Goal: Transaction & Acquisition: Book appointment/travel/reservation

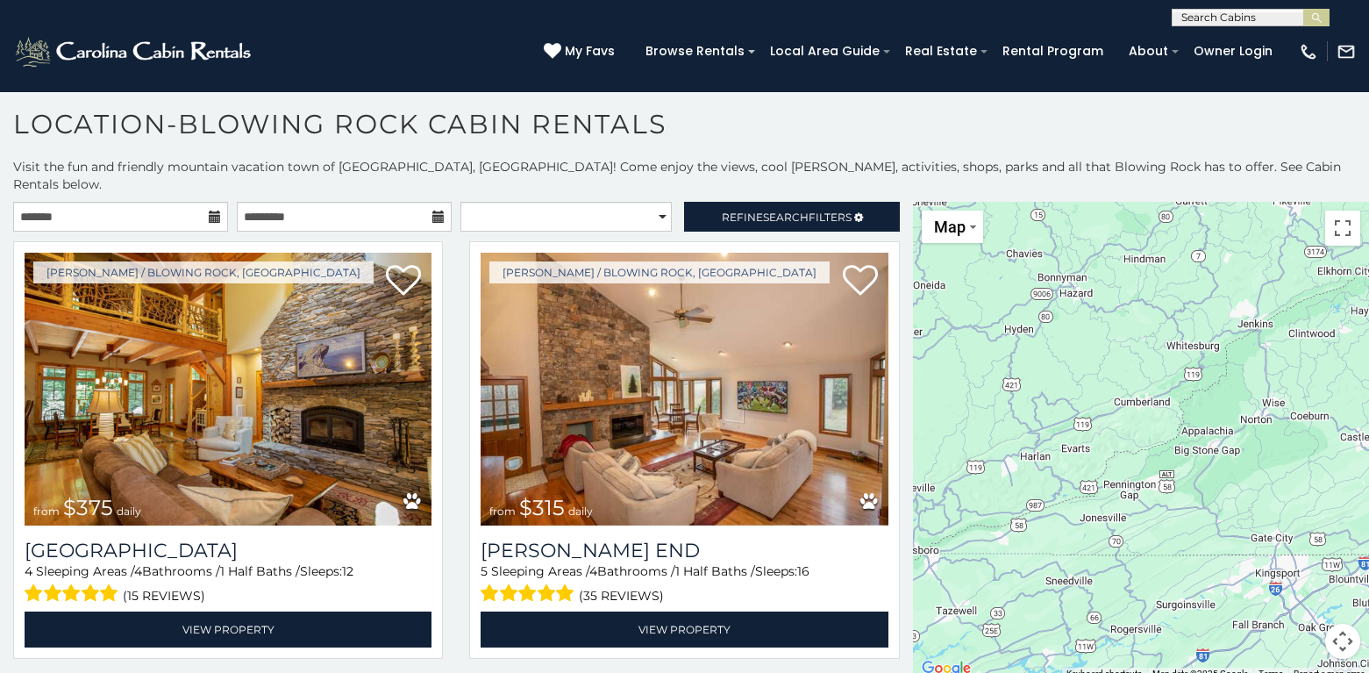
drag, startPoint x: 1010, startPoint y: 427, endPoint x: 1340, endPoint y: 632, distance: 388.0
click at [1356, 672] on html "**********" at bounding box center [684, 331] width 1369 height 682
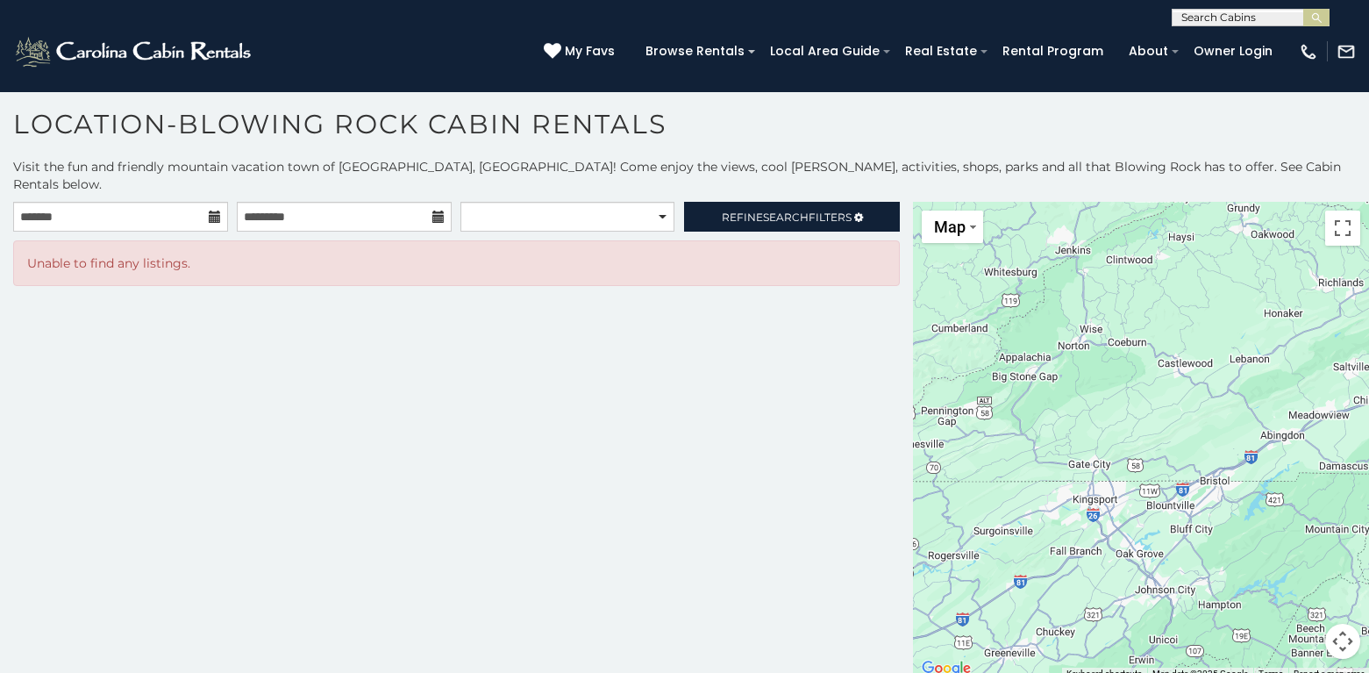
drag, startPoint x: 1146, startPoint y: 337, endPoint x: 970, endPoint y: 285, distance: 183.7
click at [970, 285] on div at bounding box center [1141, 441] width 456 height 478
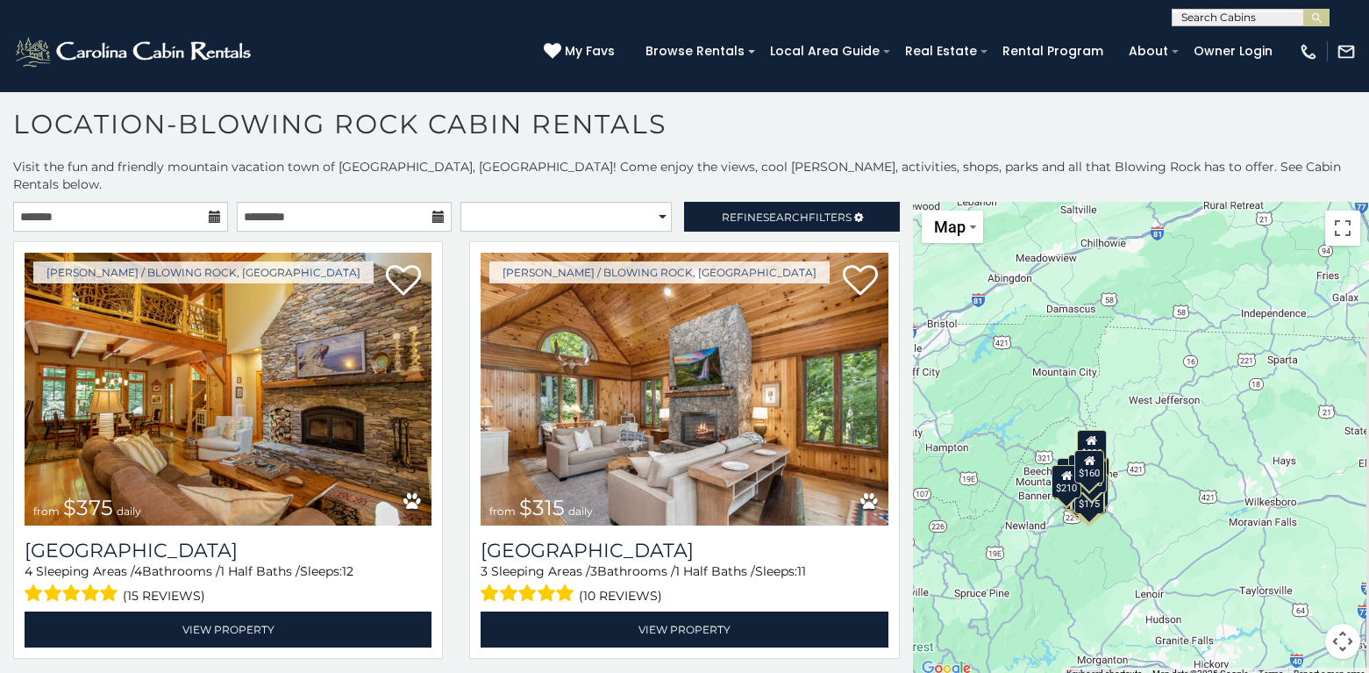
drag, startPoint x: 1277, startPoint y: 364, endPoint x: 1003, endPoint y: 206, distance: 316.7
click at [1003, 206] on div "$375 $315 $375 $675 $325 $400 $345 $410 $165 $355 $220 $320 $225 $275 $195 $175…" at bounding box center [1141, 441] width 456 height 478
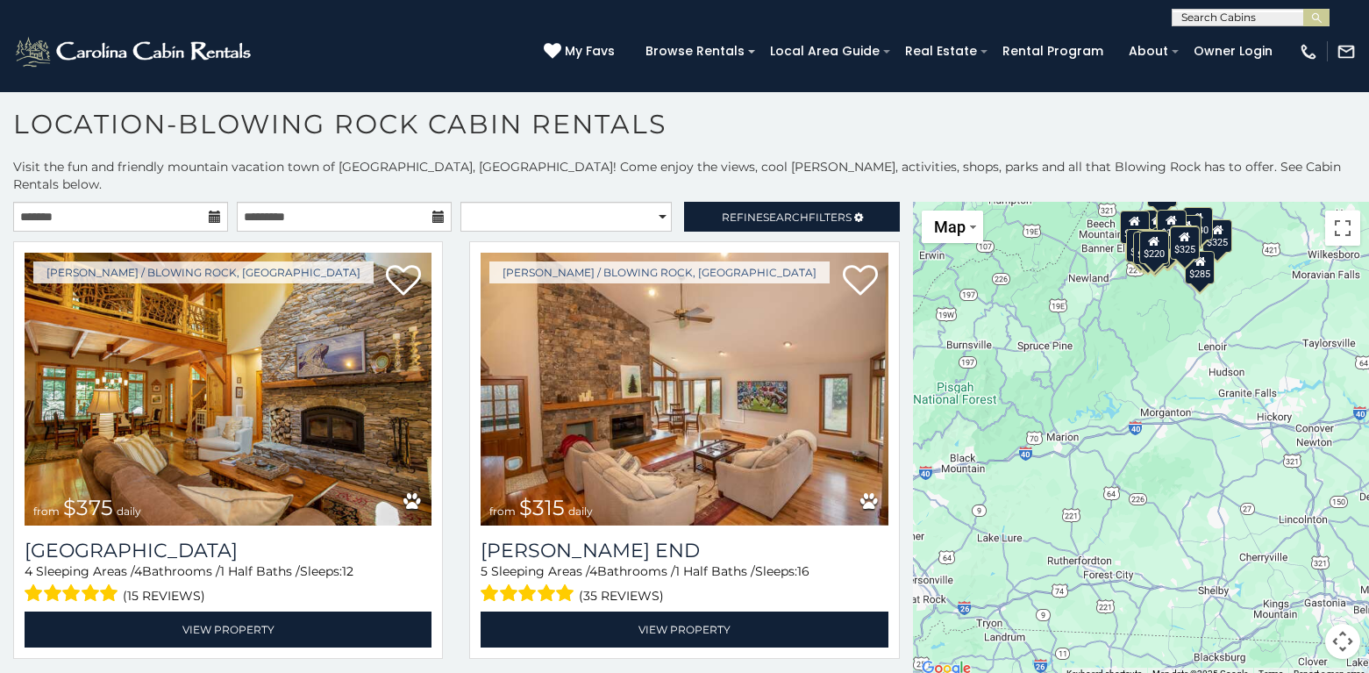
drag, startPoint x: 1089, startPoint y: 437, endPoint x: 1153, endPoint y: 188, distance: 257.0
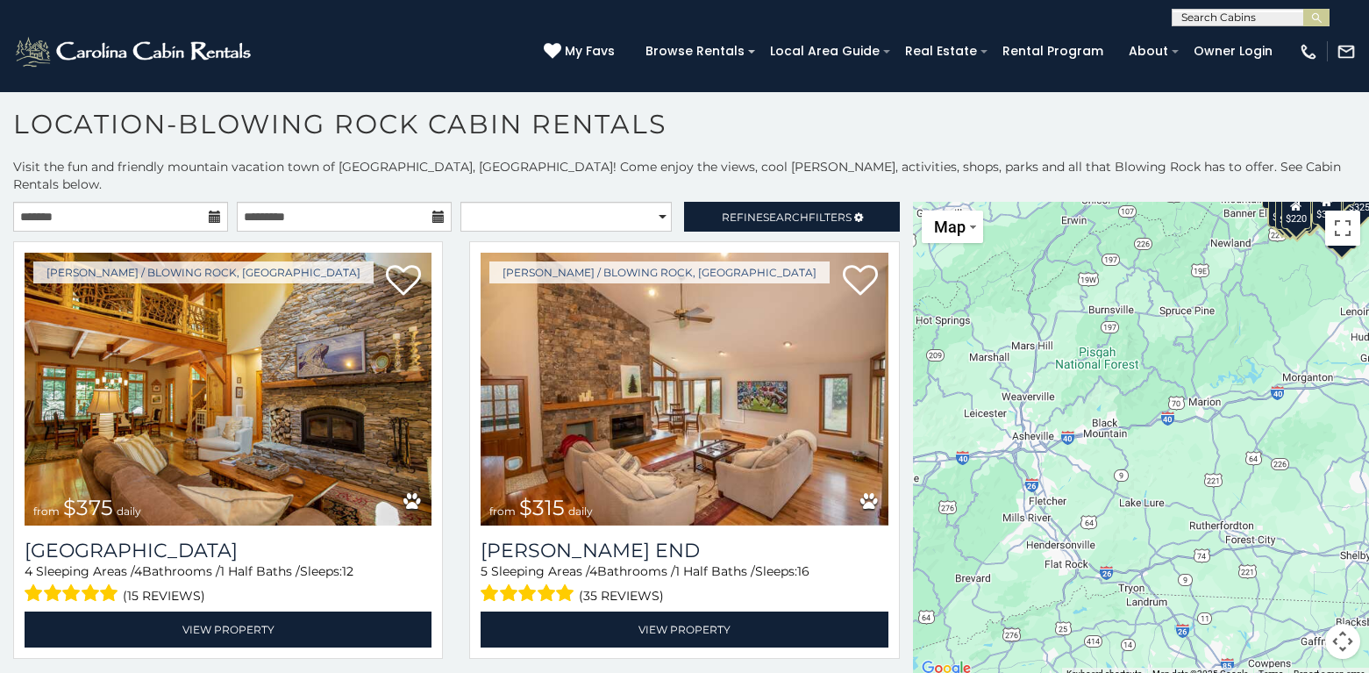
drag, startPoint x: 1095, startPoint y: 397, endPoint x: 1302, endPoint y: 336, distance: 216.7
click at [1302, 336] on div "$375 $315 $380 $695 $299 $125 $275 $140 $325 $315 $375 $285 $140 $250 $675 $930…" at bounding box center [1141, 441] width 456 height 478
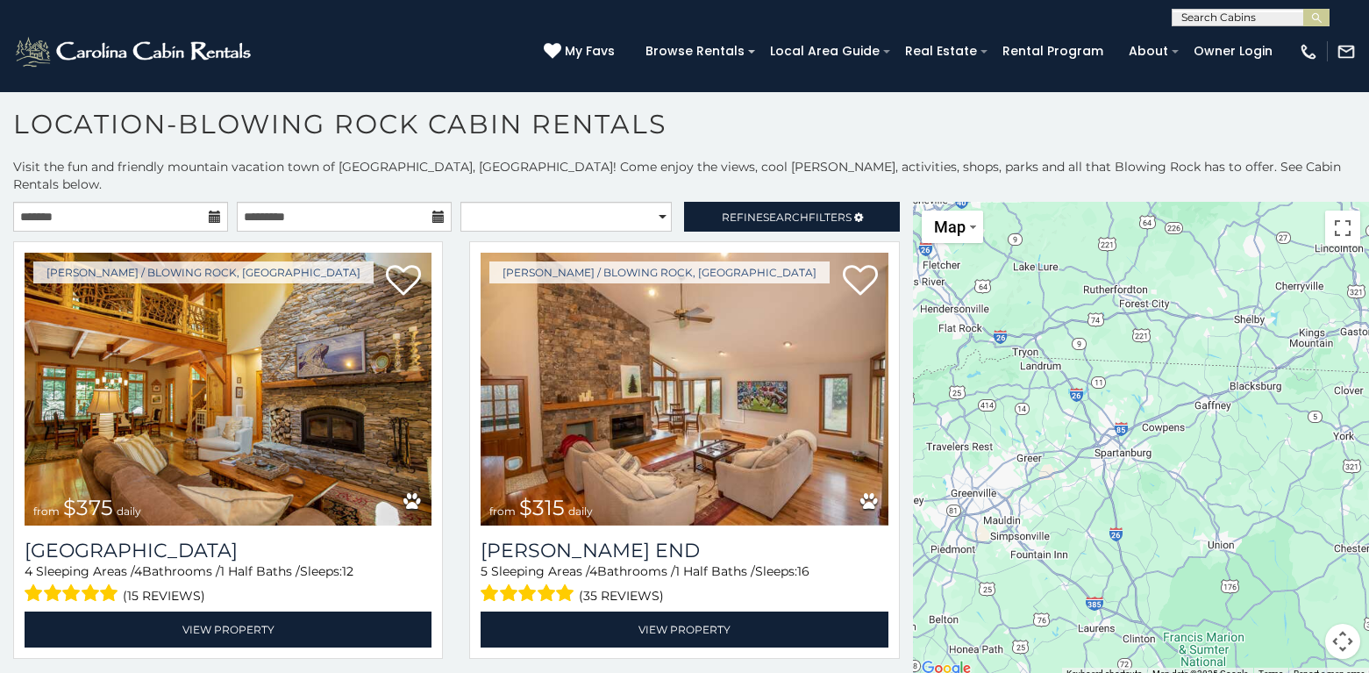
drag, startPoint x: 1167, startPoint y: 445, endPoint x: 1088, endPoint y: 224, distance: 234.4
click at [1088, 224] on div "$375 $315 $380 $695 $299 $125 $275 $140 $325 $315 $375 $285 $140 $250 $675 $930…" at bounding box center [1141, 441] width 456 height 478
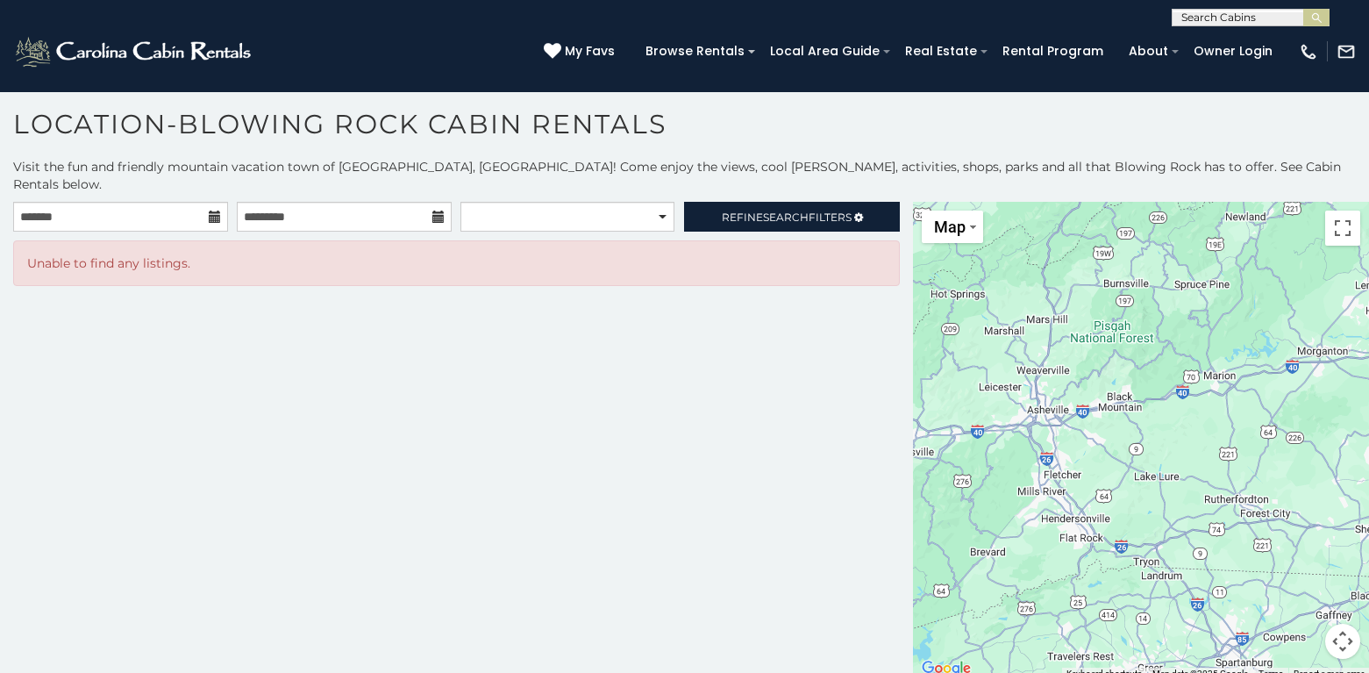
drag, startPoint x: 1068, startPoint y: 480, endPoint x: 1188, endPoint y: 688, distance: 240.1
click at [1188, 672] on html "**********" at bounding box center [684, 331] width 1369 height 682
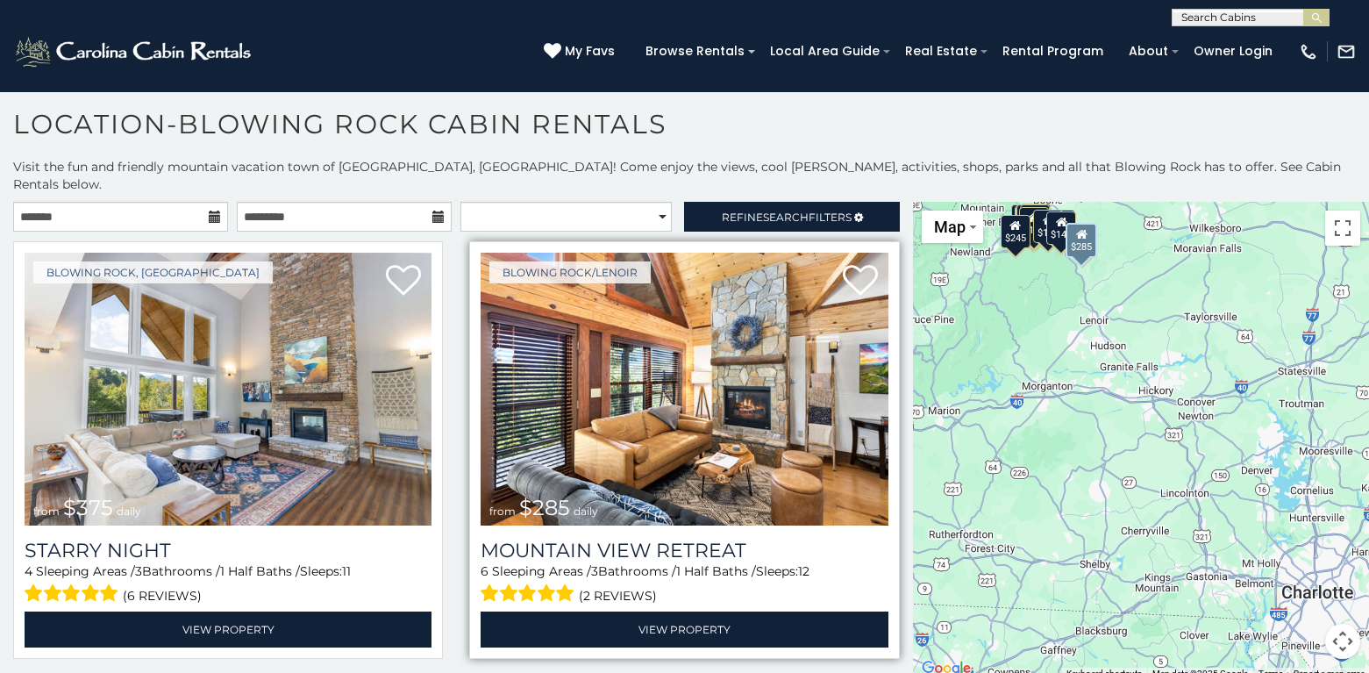
drag, startPoint x: 1161, startPoint y: 411, endPoint x: 884, endPoint y: 448, distance: 279.6
click at [884, 202] on main "**********" at bounding box center [684, 202] width 1369 height 0
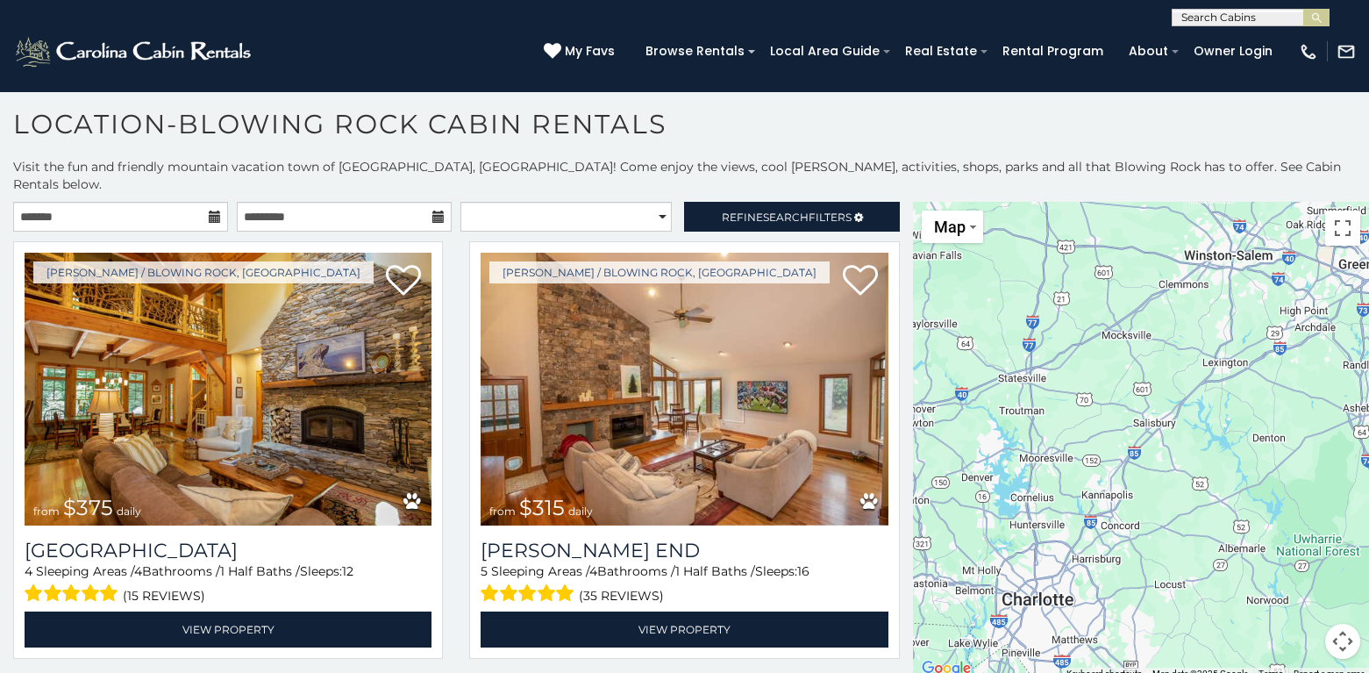
drag, startPoint x: 1209, startPoint y: 449, endPoint x: 925, endPoint y: 455, distance: 283.4
click at [925, 455] on div "$375 $315 $380 $695 $299 $125 $275 $140 $325 $315 $375 $285 $140 $250 $675 $930…" at bounding box center [1141, 441] width 456 height 478
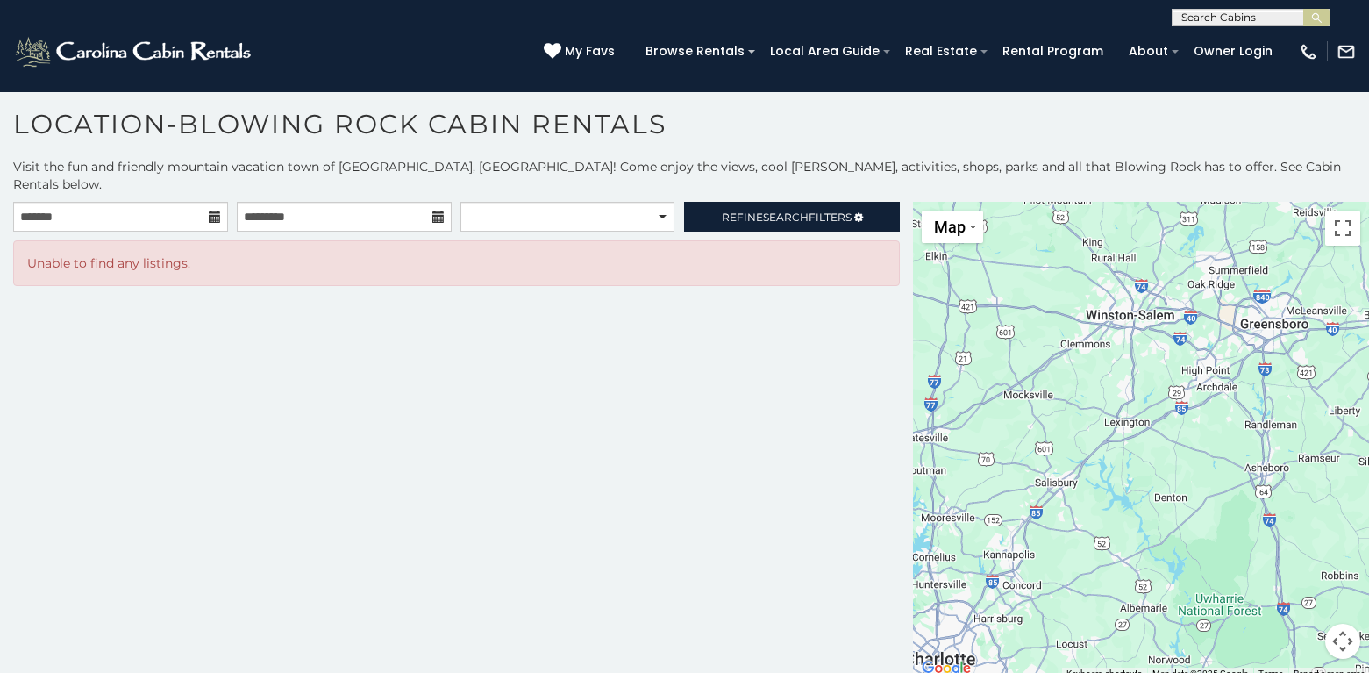
drag, startPoint x: 1211, startPoint y: 426, endPoint x: 1111, endPoint y: 488, distance: 117.3
click at [1111, 488] on div at bounding box center [1141, 441] width 456 height 478
click at [1252, 461] on div at bounding box center [1141, 441] width 456 height 478
click at [1248, 417] on div at bounding box center [1141, 441] width 456 height 478
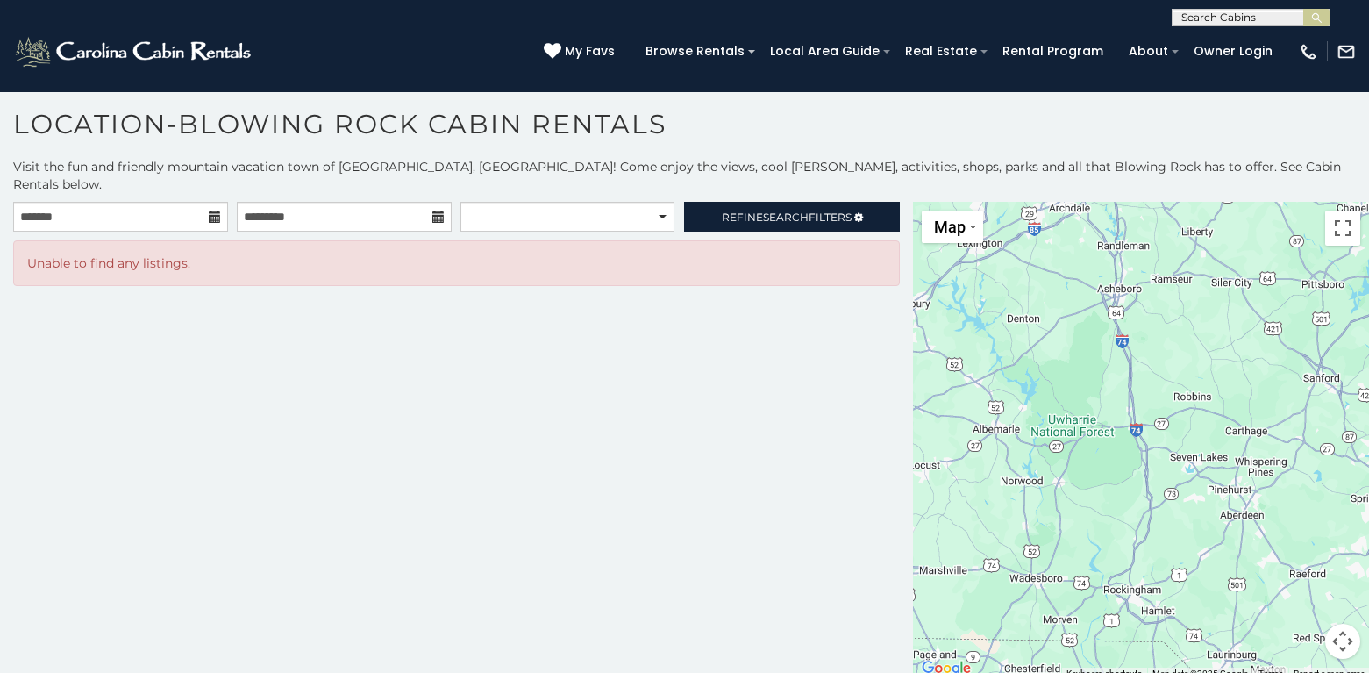
drag, startPoint x: 1278, startPoint y: 456, endPoint x: 1130, endPoint y: 277, distance: 232.4
click at [1130, 277] on div at bounding box center [1141, 441] width 456 height 478
click at [987, 417] on div at bounding box center [1141, 441] width 456 height 478
drag, startPoint x: 987, startPoint y: 417, endPoint x: 1167, endPoint y: 427, distance: 180.1
click at [1167, 427] on div at bounding box center [1141, 441] width 456 height 478
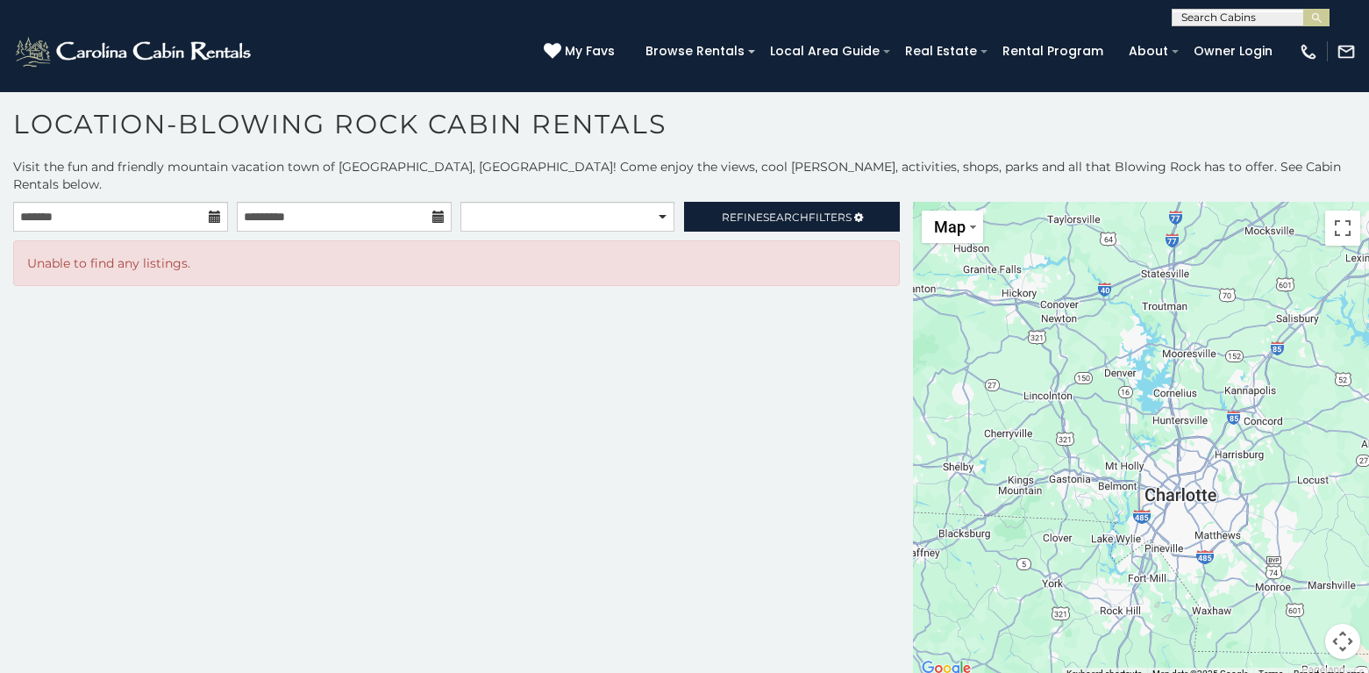
drag, startPoint x: 992, startPoint y: 411, endPoint x: 1128, endPoint y: 410, distance: 136.0
click at [1105, 417] on div at bounding box center [1141, 441] width 456 height 478
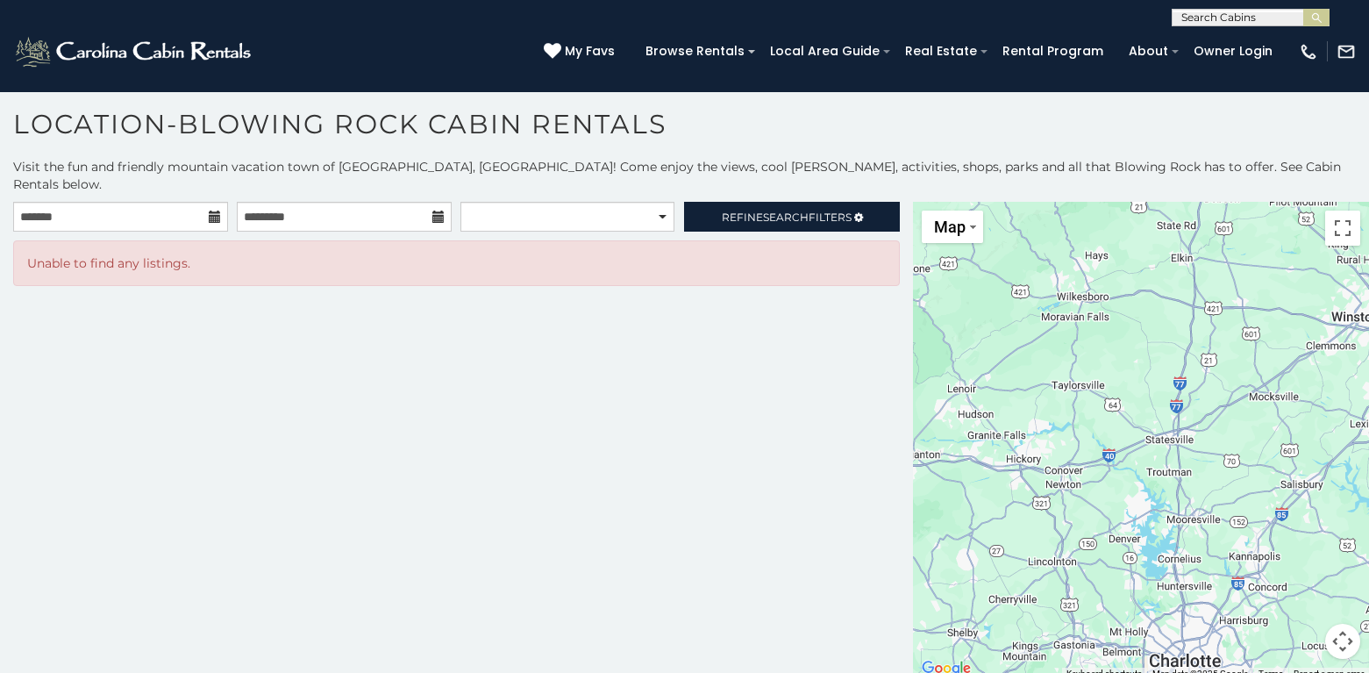
drag, startPoint x: 1079, startPoint y: 415, endPoint x: 1015, endPoint y: 591, distance: 187.6
click at [1017, 593] on div at bounding box center [1141, 441] width 456 height 478
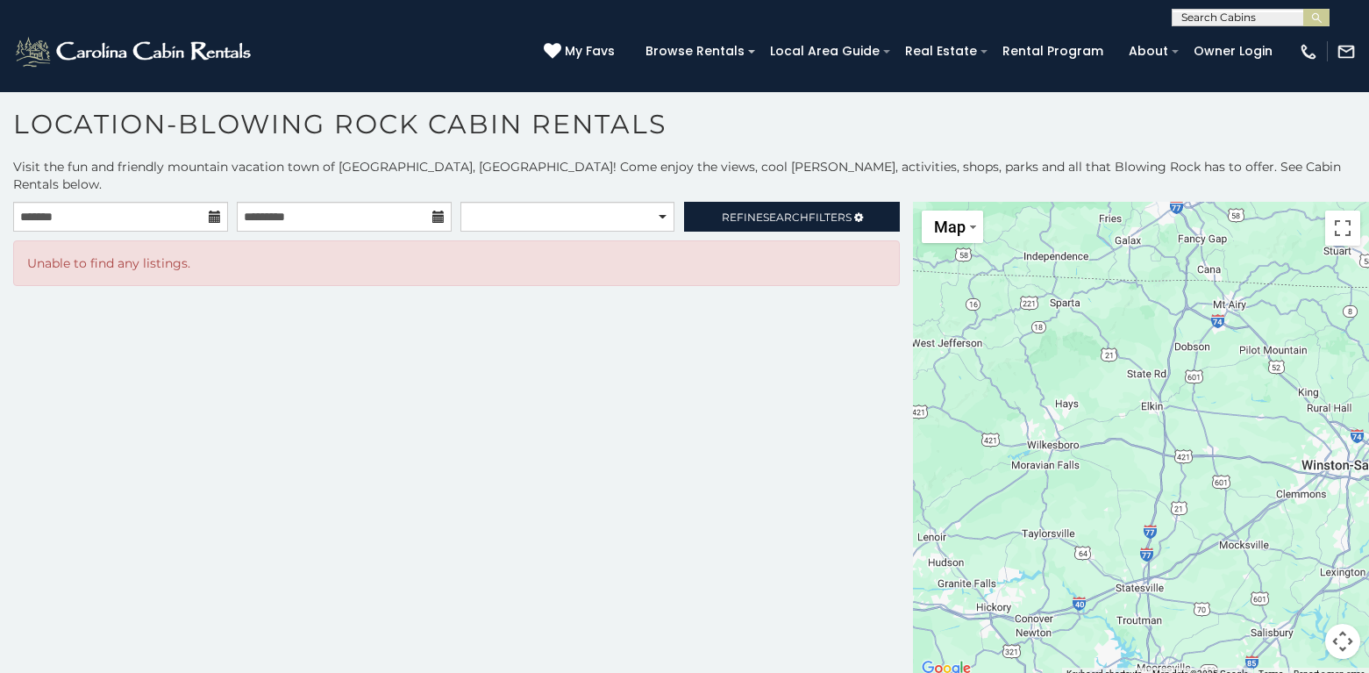
drag, startPoint x: 1037, startPoint y: 426, endPoint x: 989, endPoint y: 456, distance: 56.0
click at [1045, 567] on div at bounding box center [1141, 441] width 456 height 478
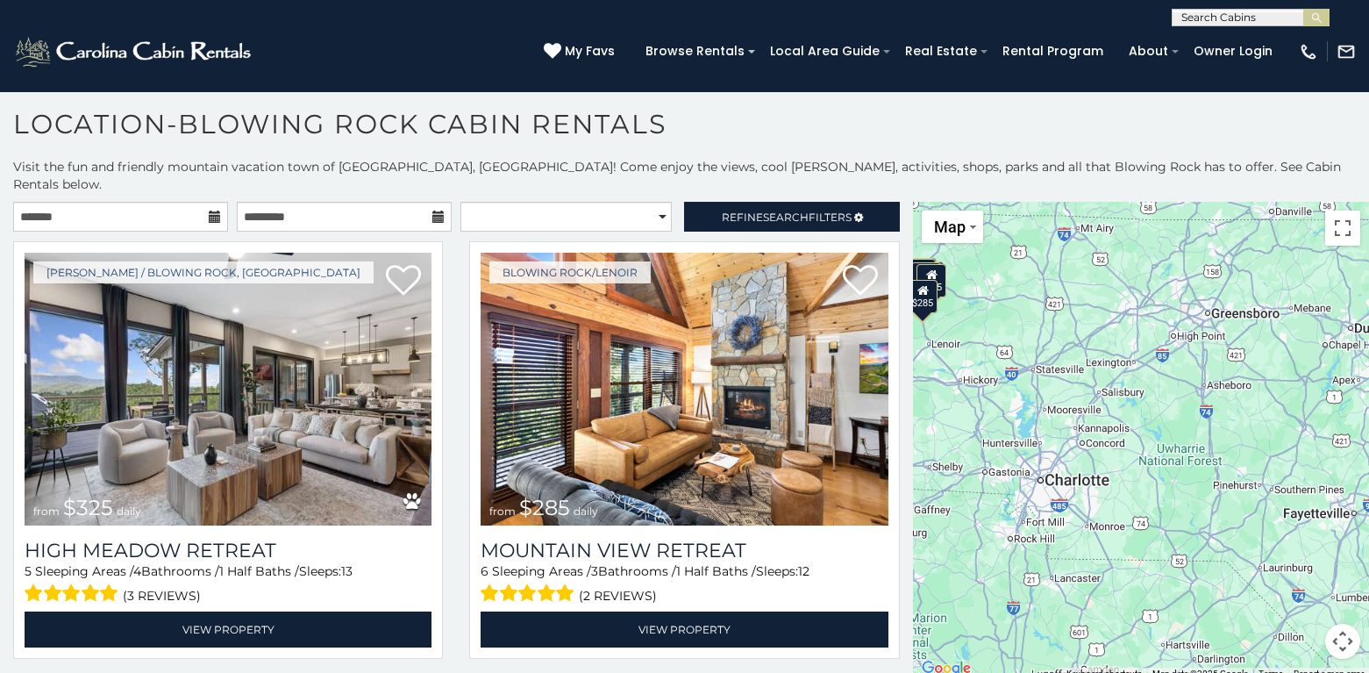
drag, startPoint x: 1180, startPoint y: 402, endPoint x: 1075, endPoint y: 260, distance: 175.6
click at [1075, 260] on div "$299 $325 $285 $930 $226 $350 $325 $295 $240 $365 $185 $355 $200 $259 $225 $220…" at bounding box center [1141, 441] width 456 height 478
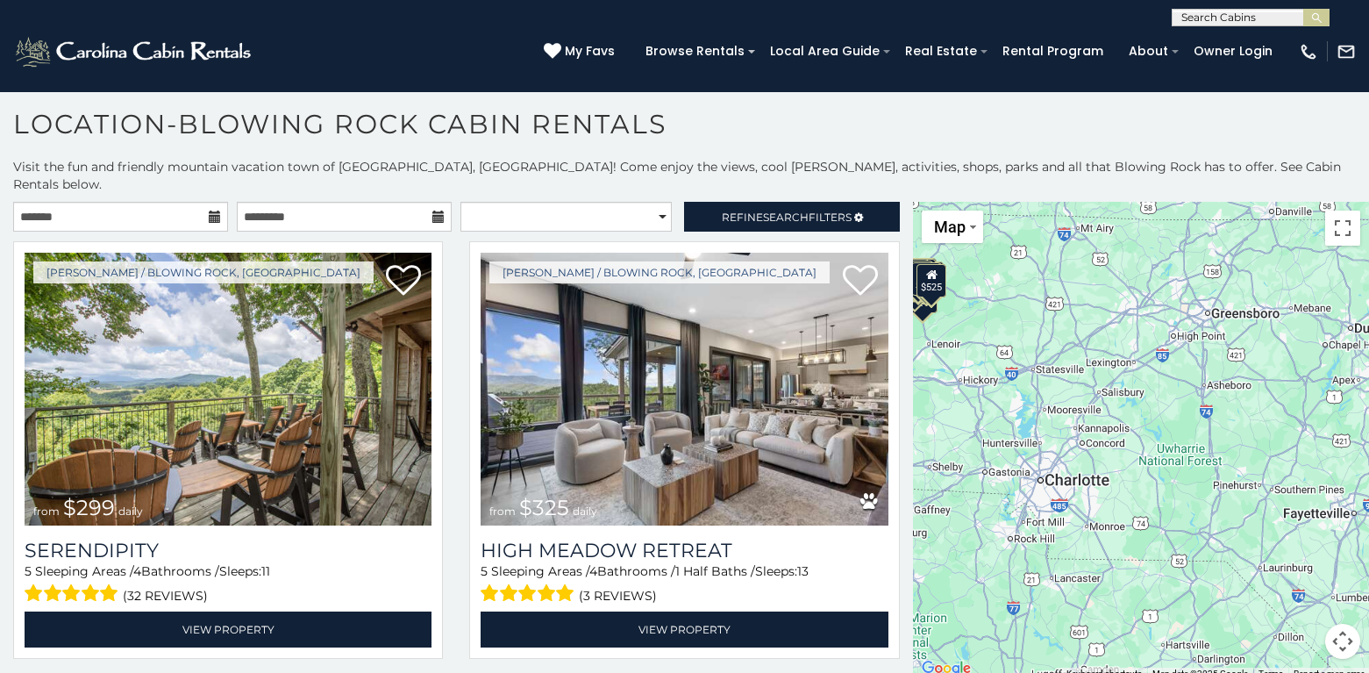
click at [1196, 378] on div "$299 $325 $285 $930 $226 $350 $325 $295 $240 $365 $185 $355 $200 $259 $225 $220…" at bounding box center [1141, 441] width 456 height 478
click at [1050, 401] on div "$299 $325 $285 $930 $226 $350 $325 $295 $240 $365 $185 $355 $200 $259 $225 $220…" at bounding box center [1141, 441] width 456 height 478
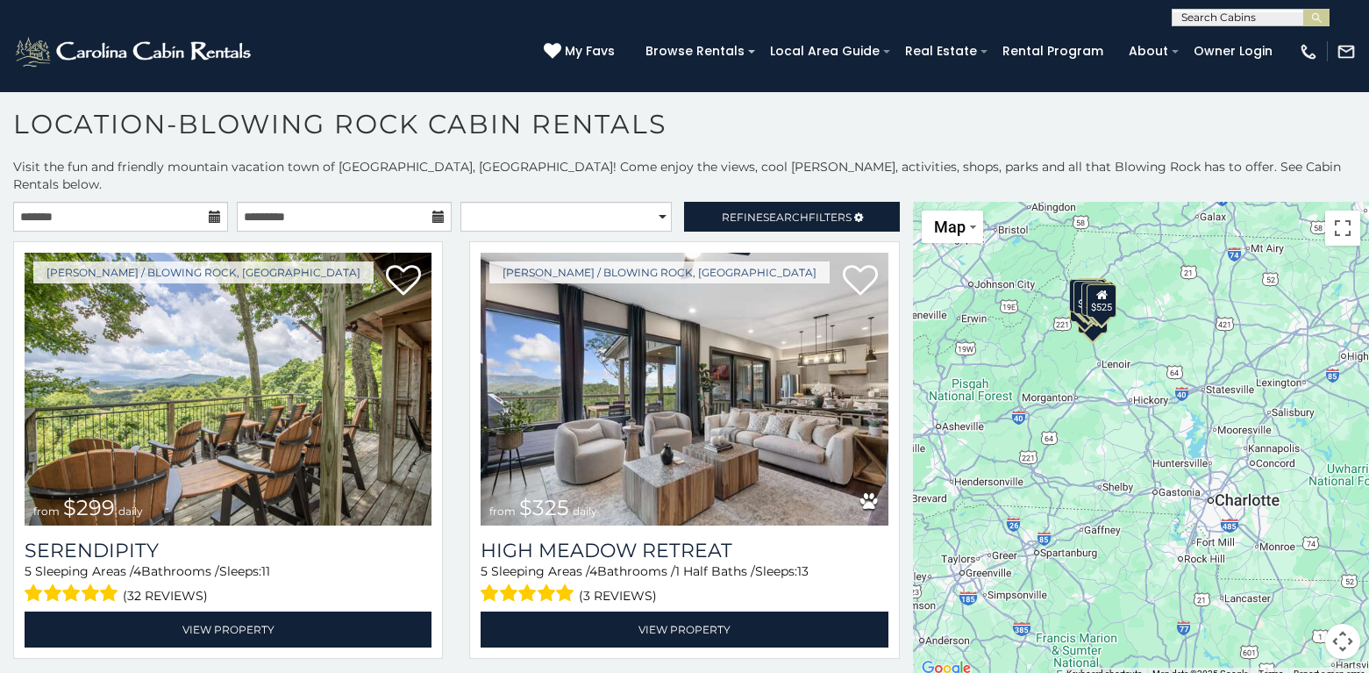
drag, startPoint x: 1051, startPoint y: 399, endPoint x: 1171, endPoint y: 387, distance: 120.8
click at [1216, 418] on div "$299 $325 $285 $930 $226 $350 $325 $295 $240 $365 $185 $355 $200 $259 $225 $220…" at bounding box center [1141, 441] width 456 height 478
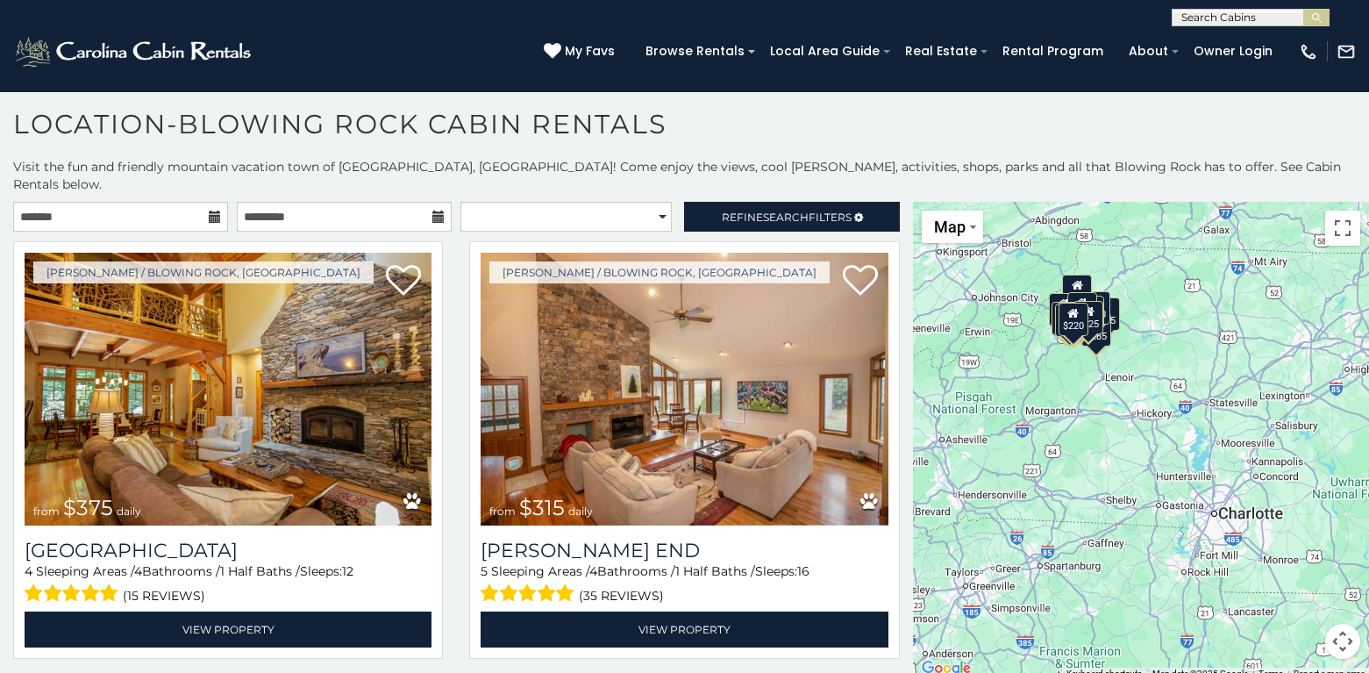
drag, startPoint x: 1102, startPoint y: 359, endPoint x: 1115, endPoint y: 375, distance: 20.6
click at [1115, 375] on div "$375 $315 $380 $695 $299 $125 $275 $140 $325 $315 $375 $285 $140 $250 $675 $930…" at bounding box center [1141, 441] width 456 height 478
click at [1227, 332] on div "$375 $315 $380 $695 $299 $125 $275 $140 $325 $315 $375 $285 $140 $250 $675 $930…" at bounding box center [1141, 441] width 456 height 478
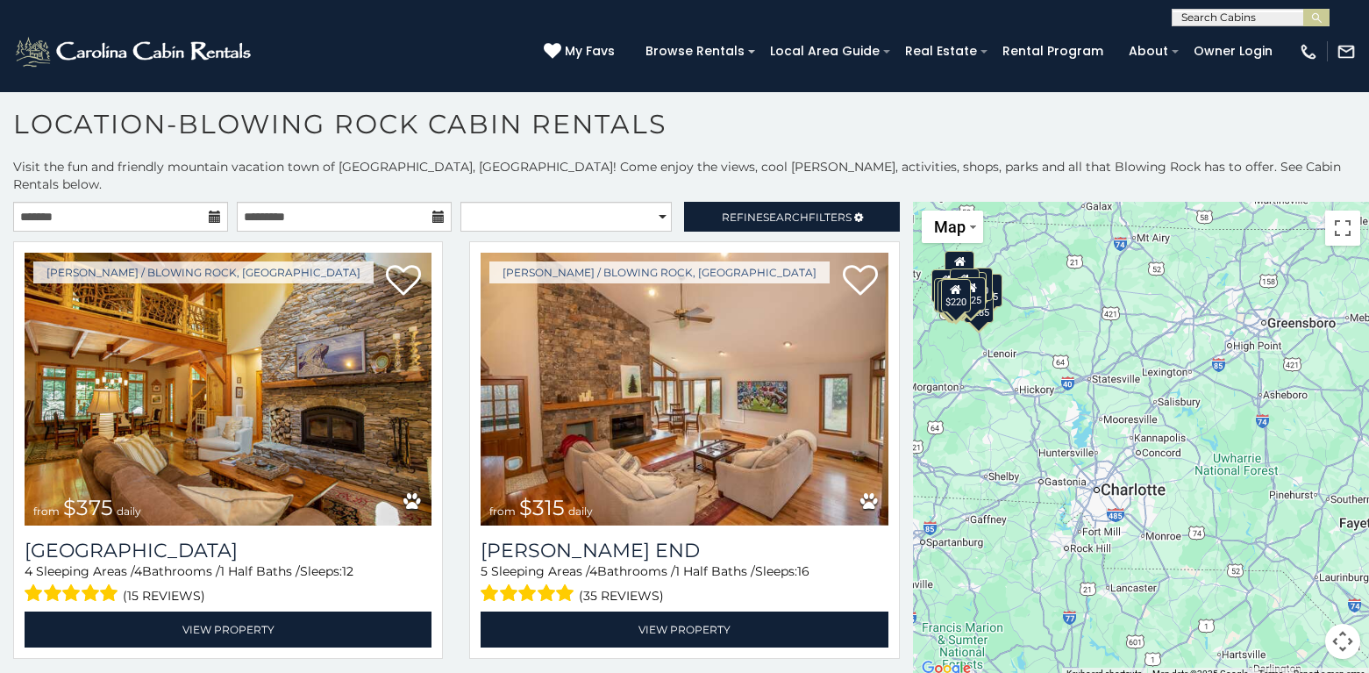
drag, startPoint x: 1266, startPoint y: 383, endPoint x: 1146, endPoint y: 360, distance: 121.6
click at [1146, 360] on div "$375 $315 $380 $695 $299 $125 $275 $140 $325 $315 $375 $285 $140 $250 $675 $930…" at bounding box center [1141, 441] width 456 height 478
click at [1055, 444] on div "$375 $315 $380 $695 $299 $125 $275 $140 $325 $315 $375 $285 $140 $250 $675 $930…" at bounding box center [1141, 441] width 456 height 478
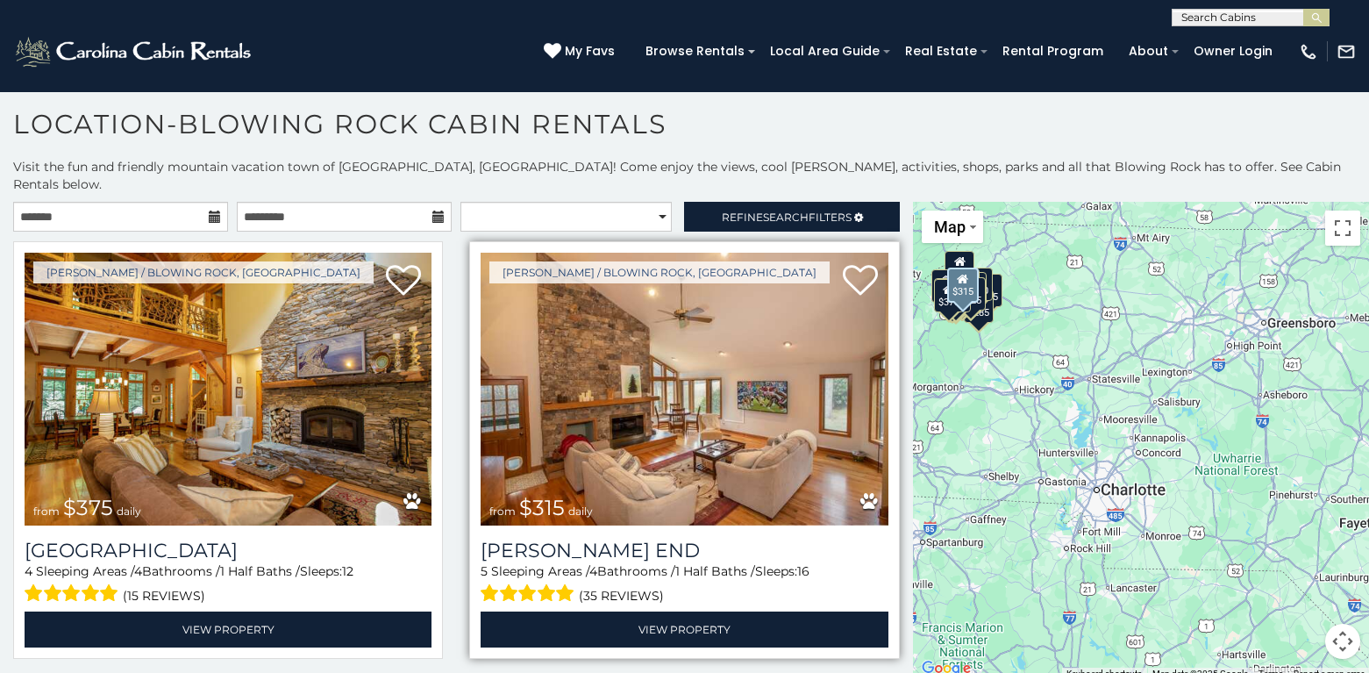
click at [469, 487] on div "Boone / Blowing Rock, NC from $315 daily Moss End 5 Sleeping Areas / 4 Bathroom…" at bounding box center [684, 449] width 430 height 417
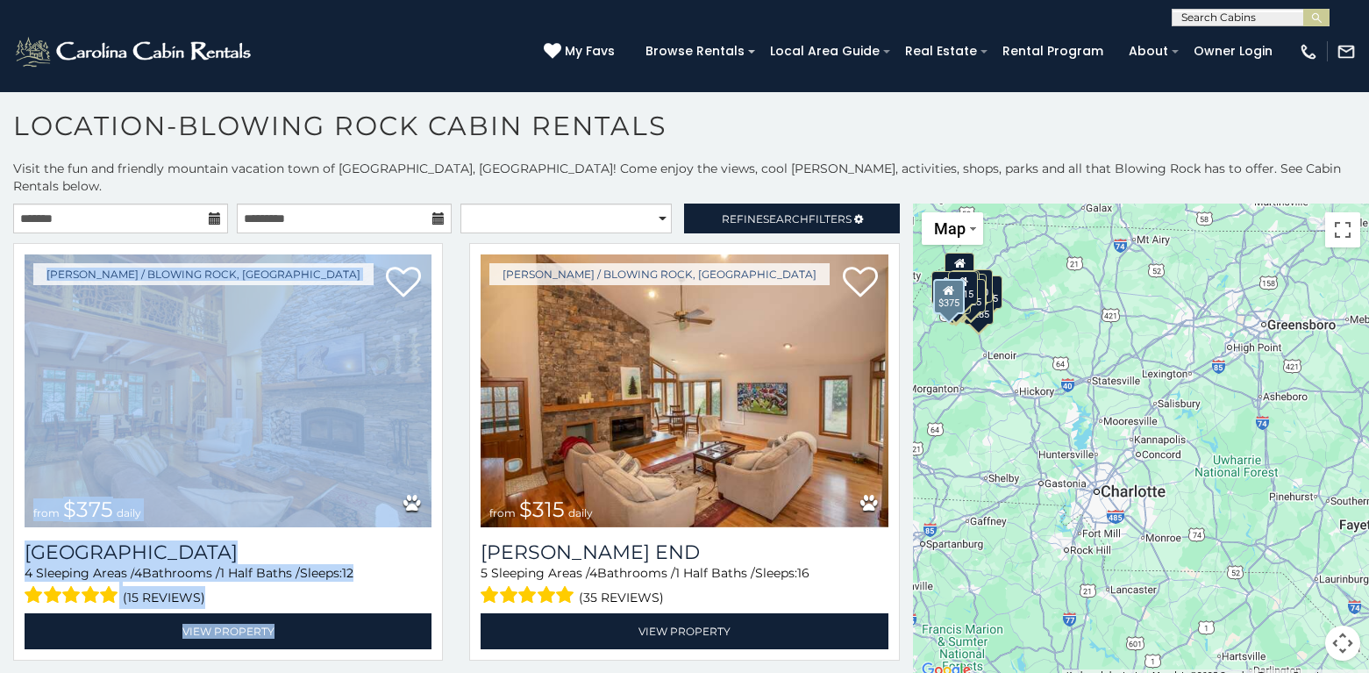
scroll to position [10, 0]
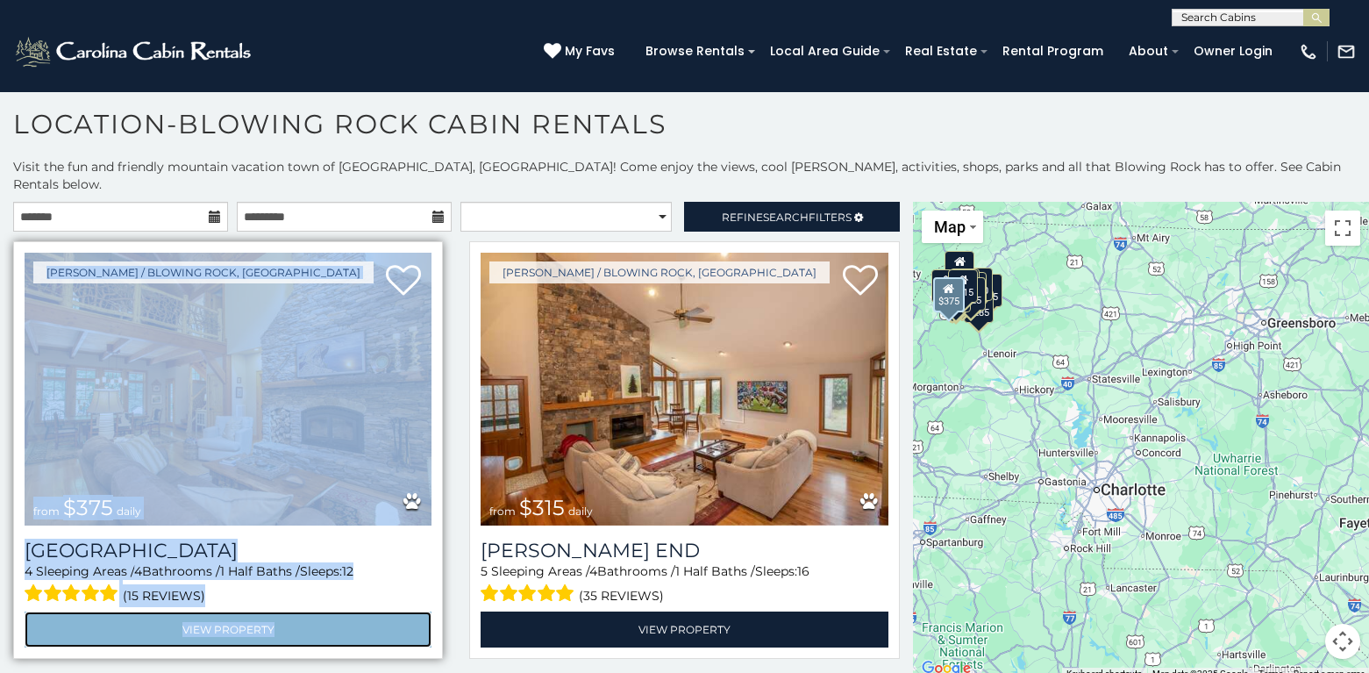
click at [250, 611] on link "View Property" at bounding box center [228, 629] width 407 height 36
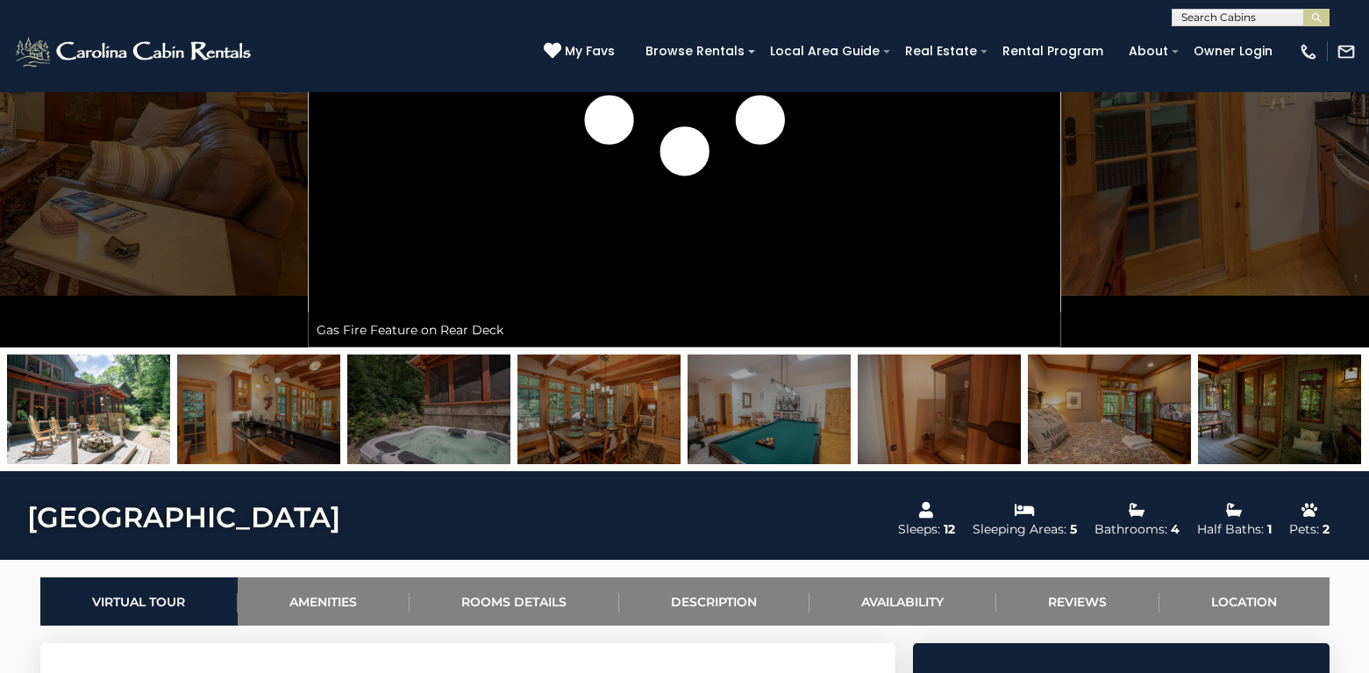
scroll to position [349, 0]
click at [429, 407] on img at bounding box center [428, 409] width 163 height 110
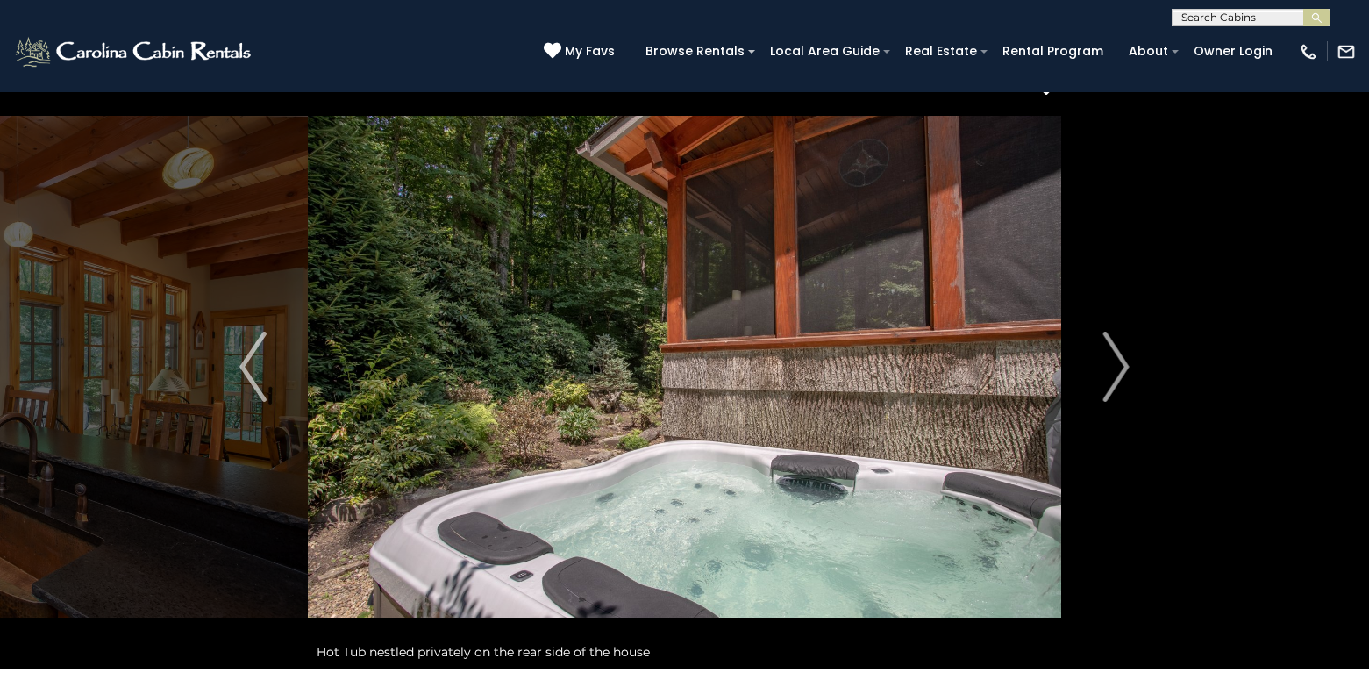
scroll to position [0, 0]
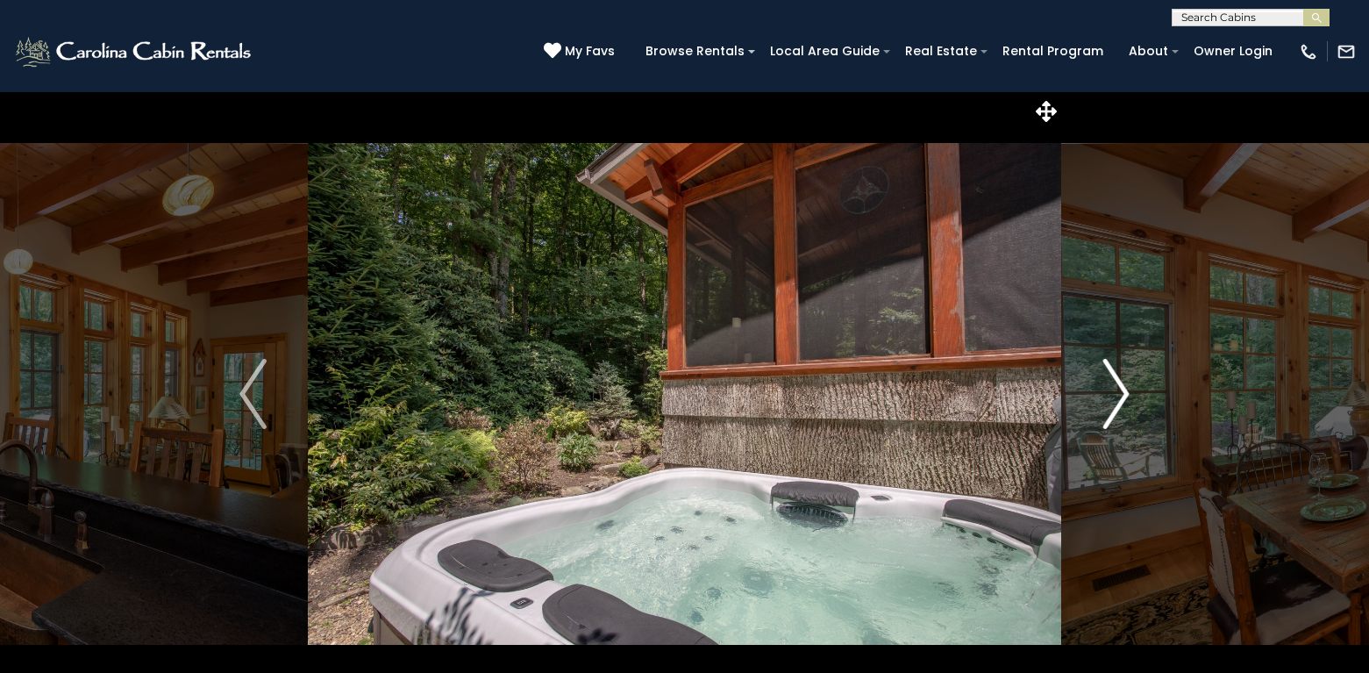
click at [1111, 388] on img "Next" at bounding box center [1116, 394] width 26 height 70
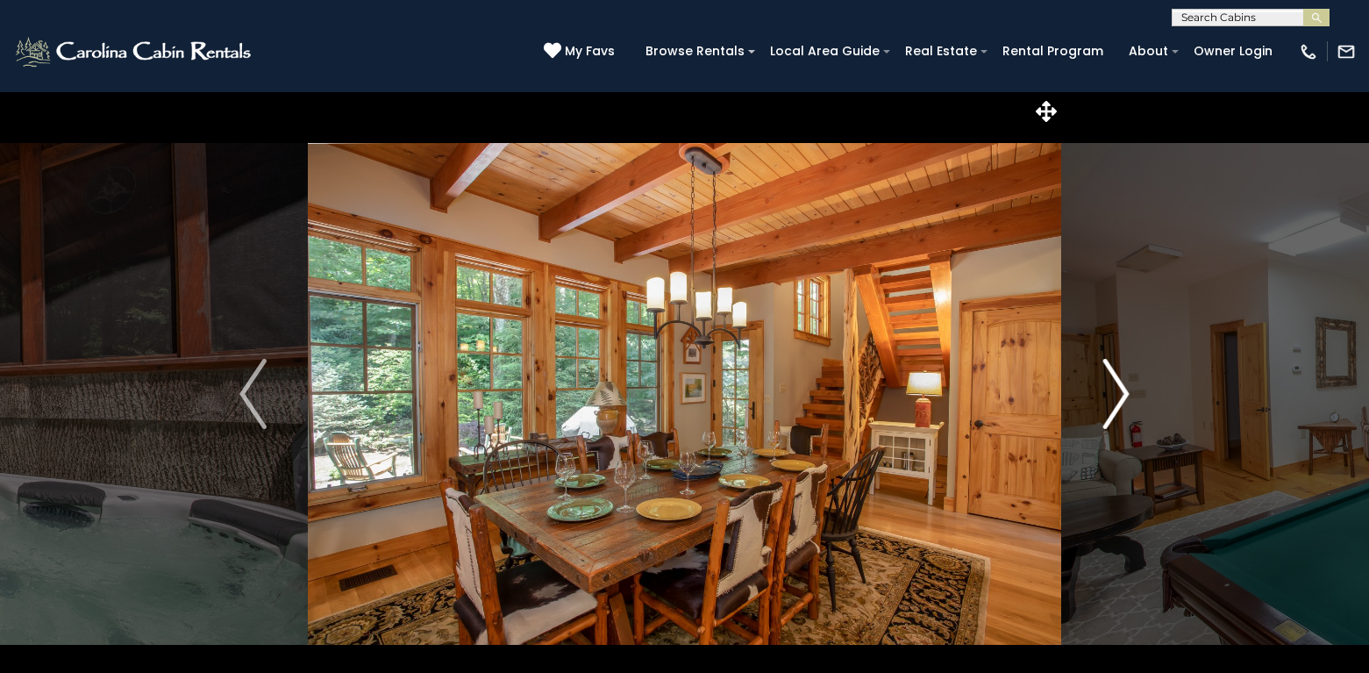
click at [1111, 388] on img "Next" at bounding box center [1116, 394] width 26 height 70
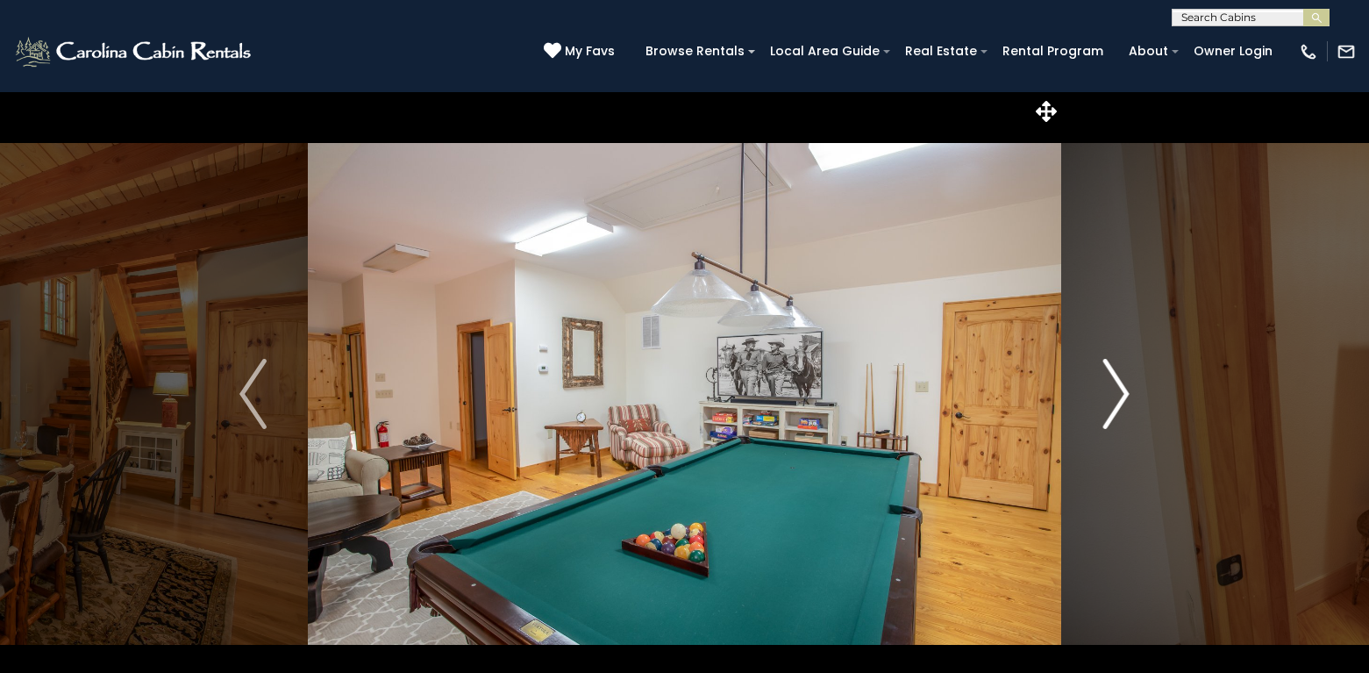
click at [1120, 382] on img "Next" at bounding box center [1116, 394] width 26 height 70
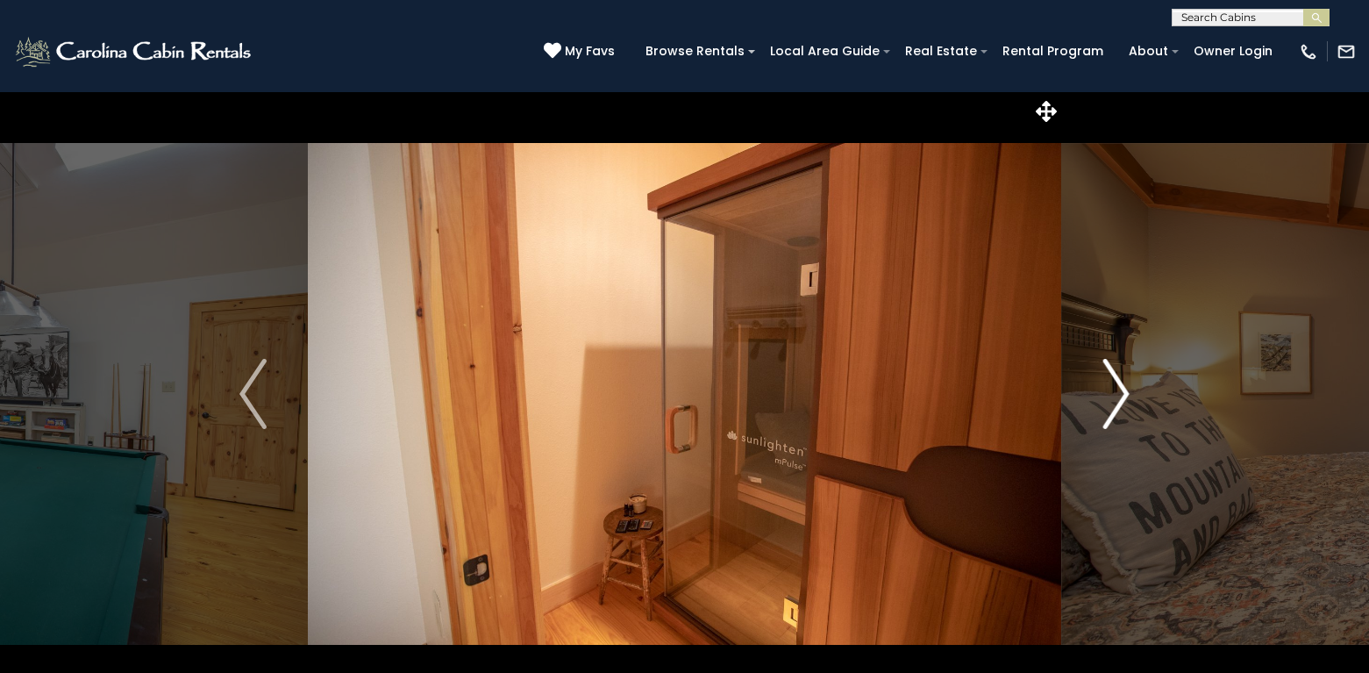
click at [1120, 382] on img "Next" at bounding box center [1116, 394] width 26 height 70
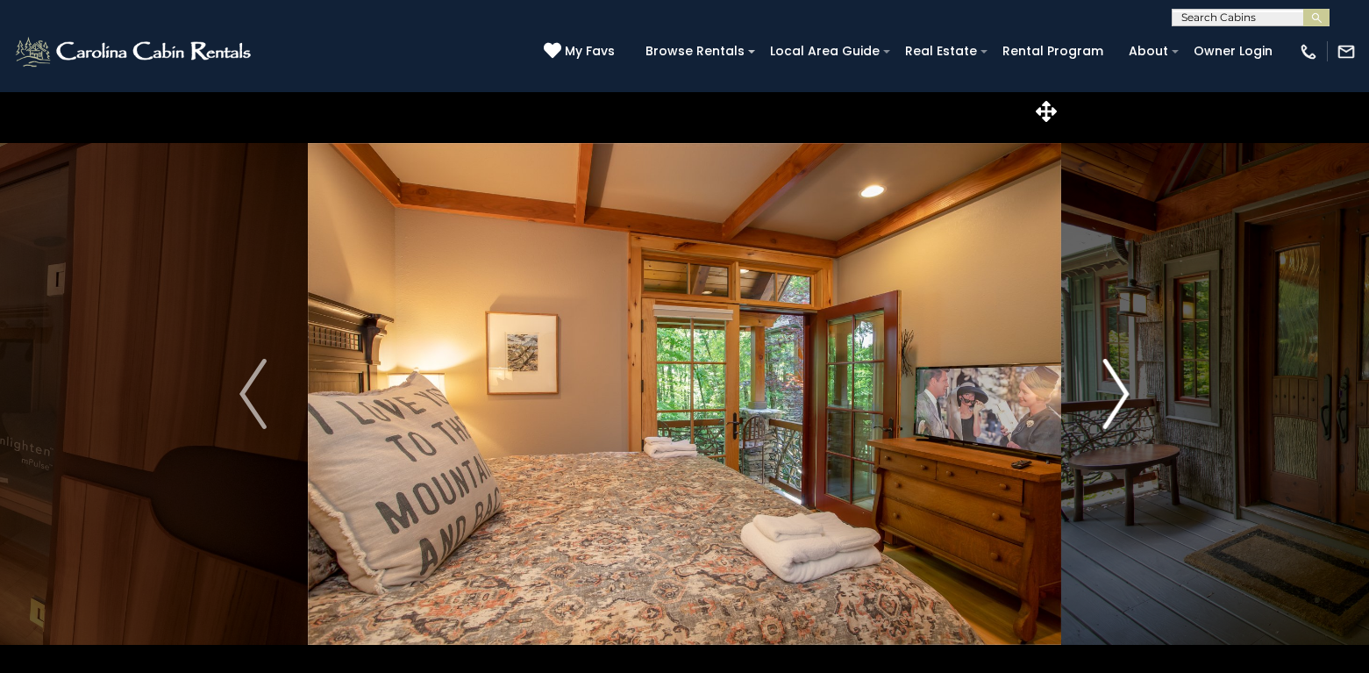
click at [1120, 382] on img "Next" at bounding box center [1116, 394] width 26 height 70
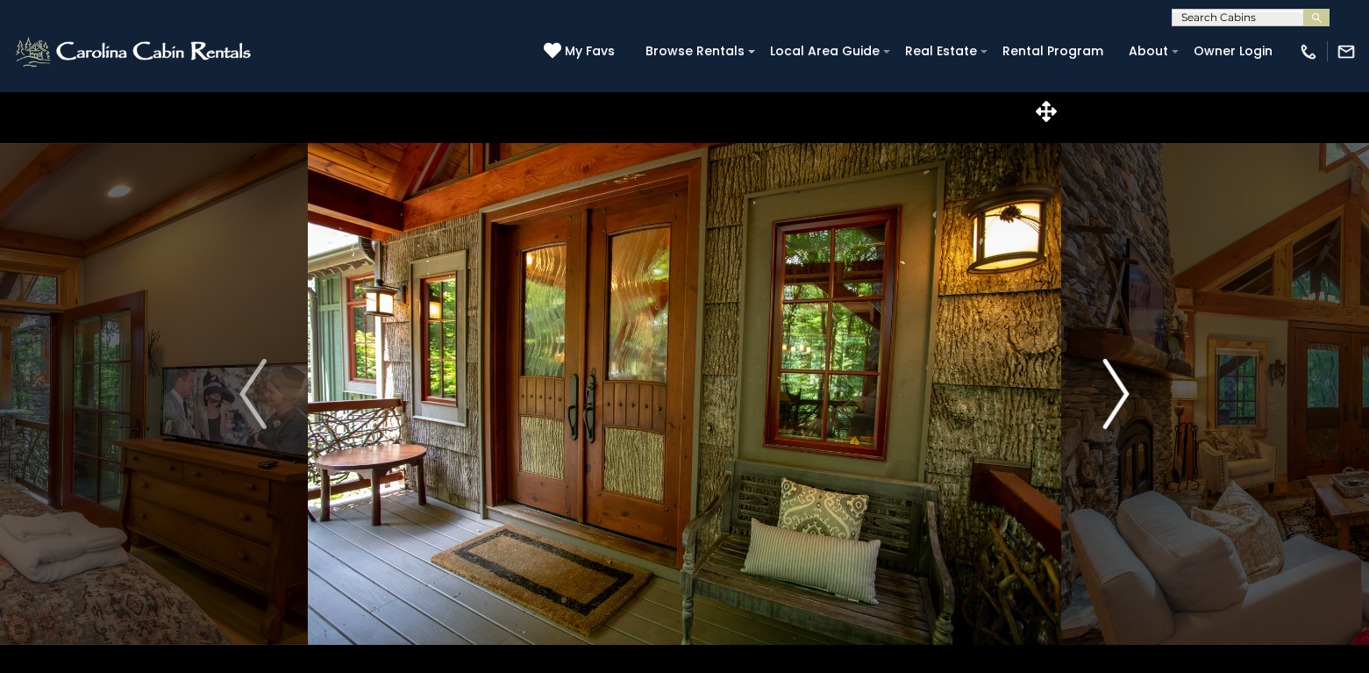
click at [1120, 382] on img "Next" at bounding box center [1116, 394] width 26 height 70
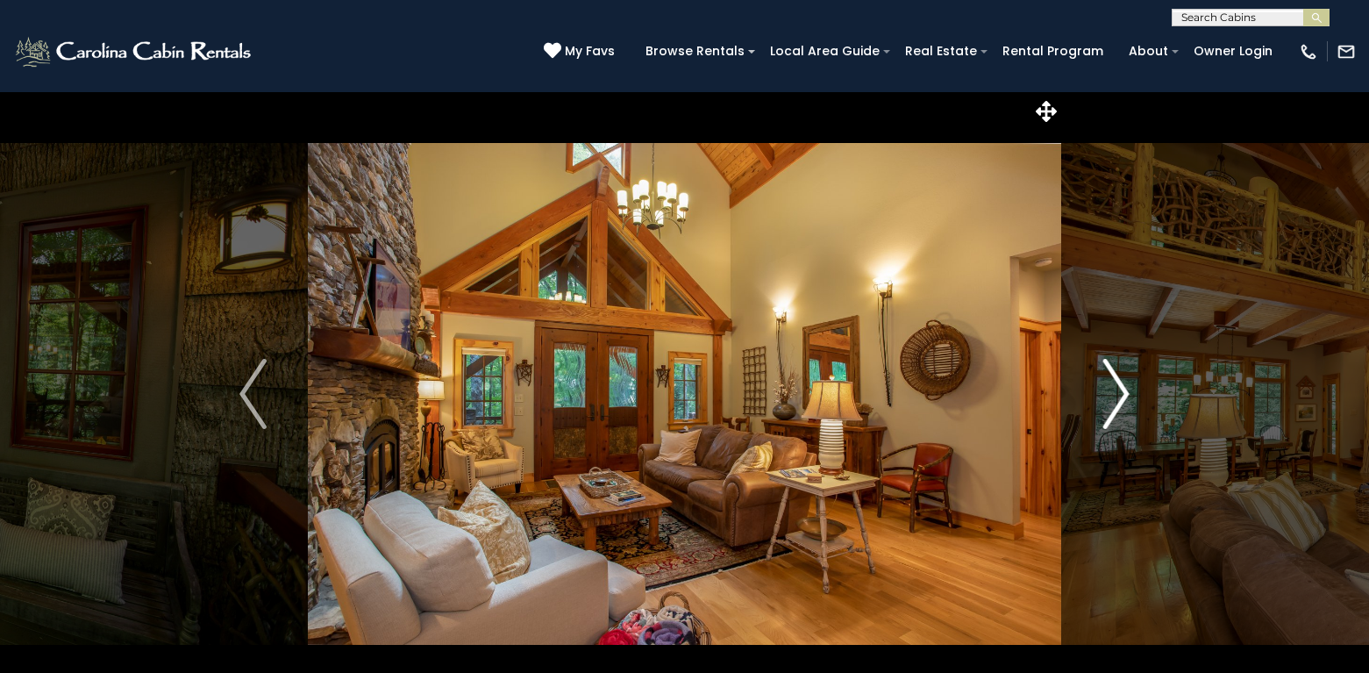
click at [1120, 382] on img "Next" at bounding box center [1116, 394] width 26 height 70
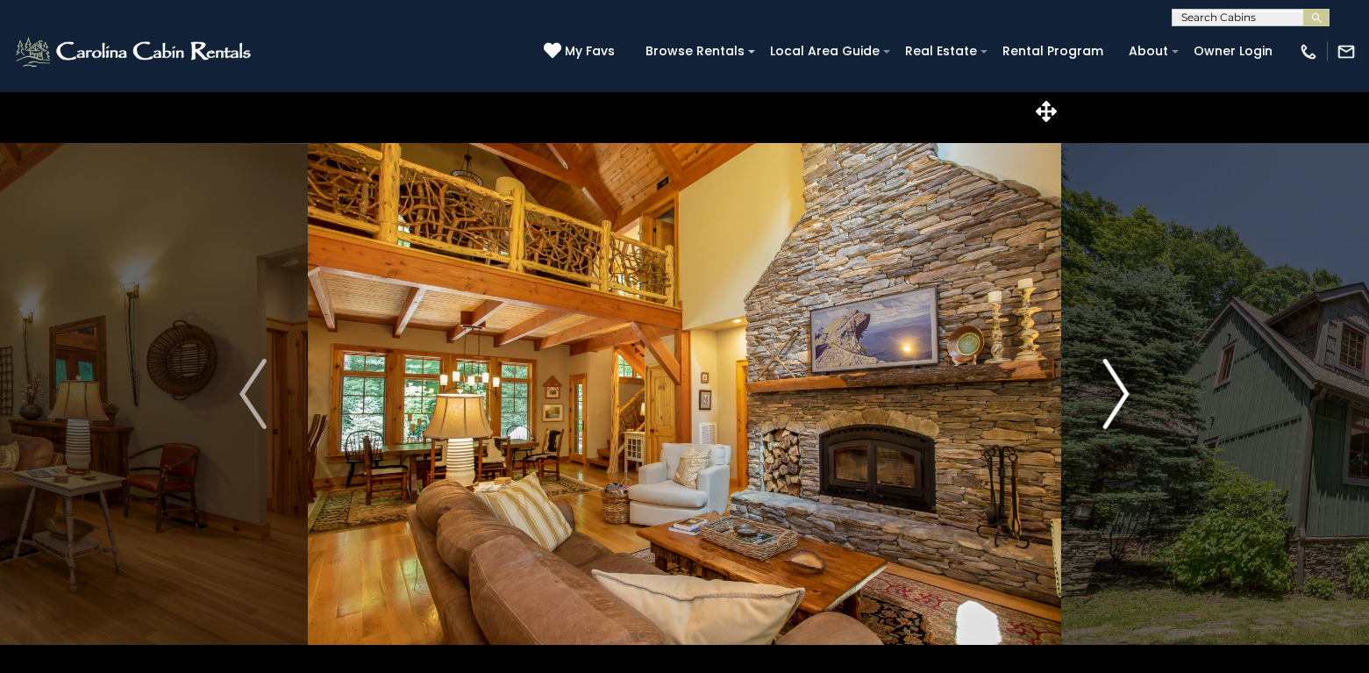
click at [1120, 382] on img "Next" at bounding box center [1116, 394] width 26 height 70
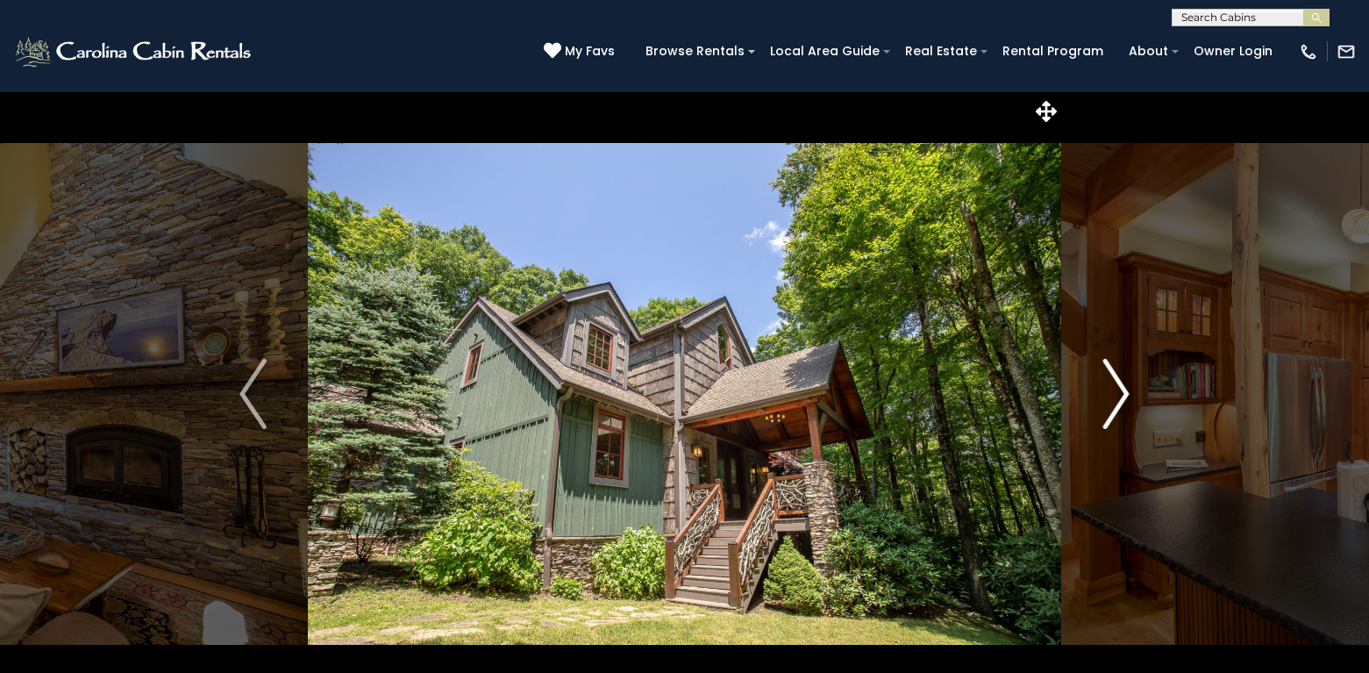
click at [1120, 382] on img "Next" at bounding box center [1116, 394] width 26 height 70
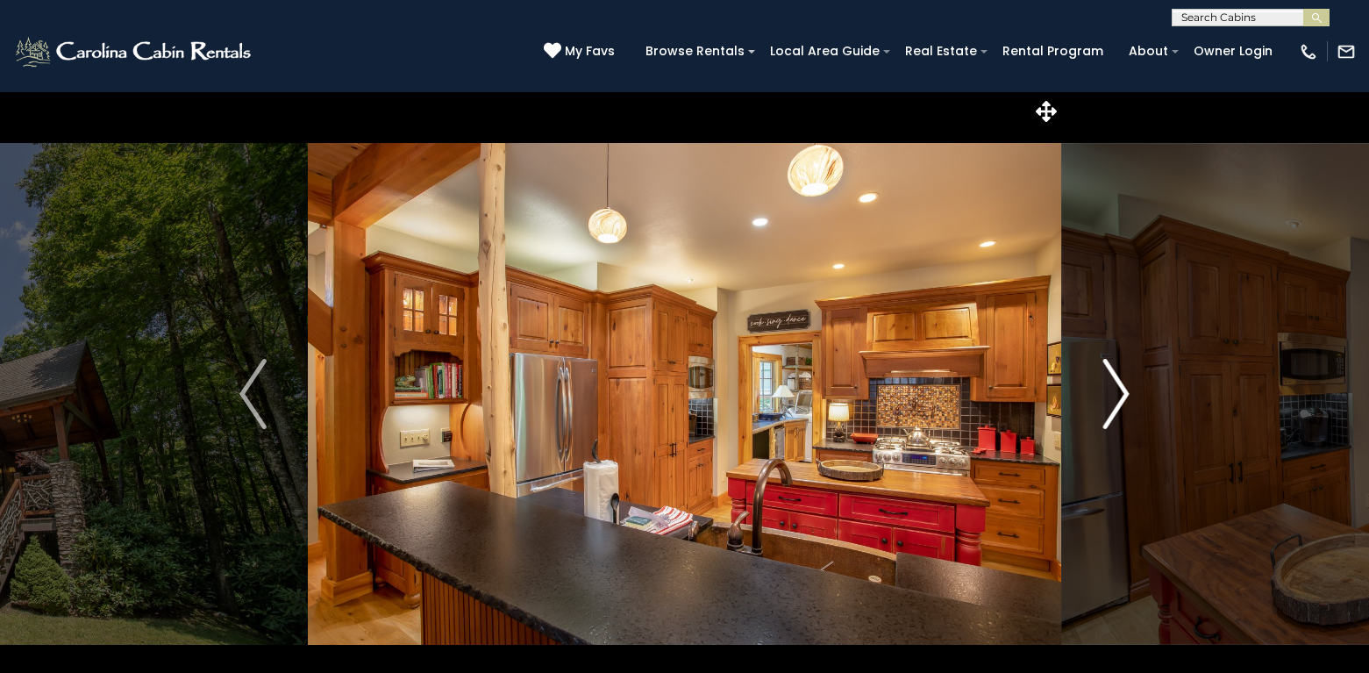
click at [1120, 382] on img "Next" at bounding box center [1116, 394] width 26 height 70
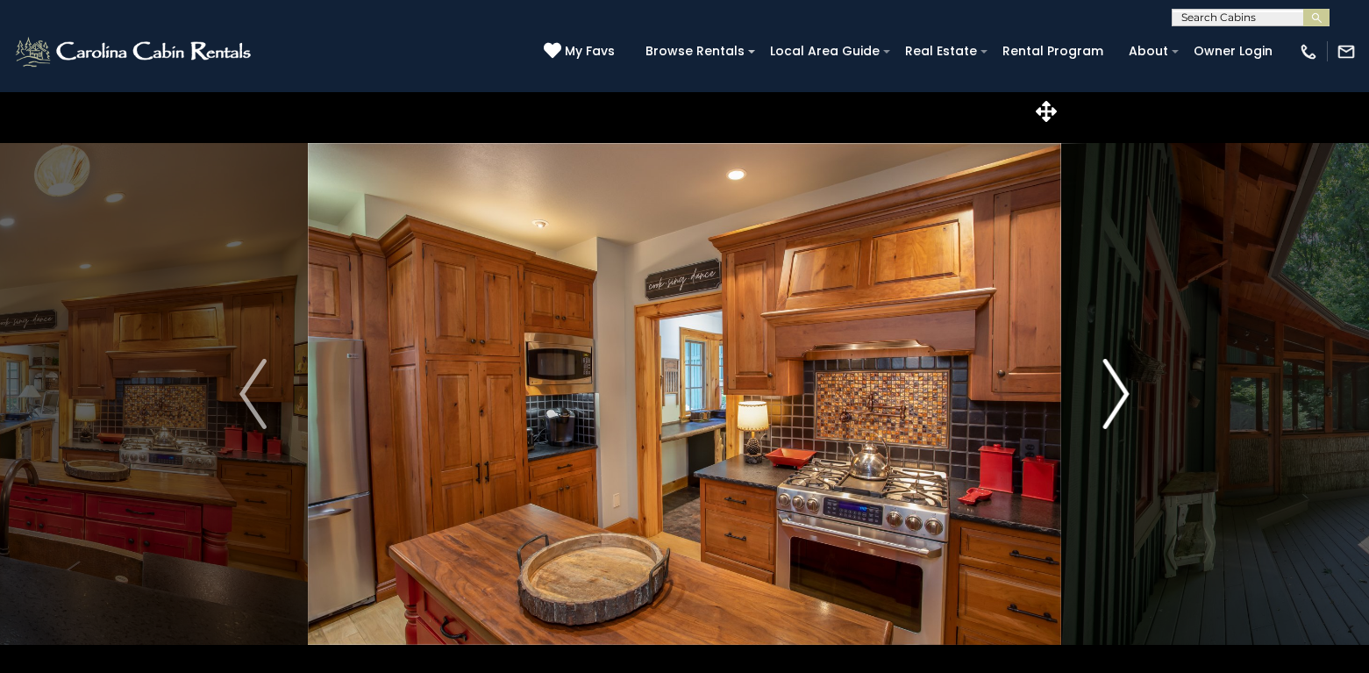
click at [1120, 382] on img "Next" at bounding box center [1116, 394] width 26 height 70
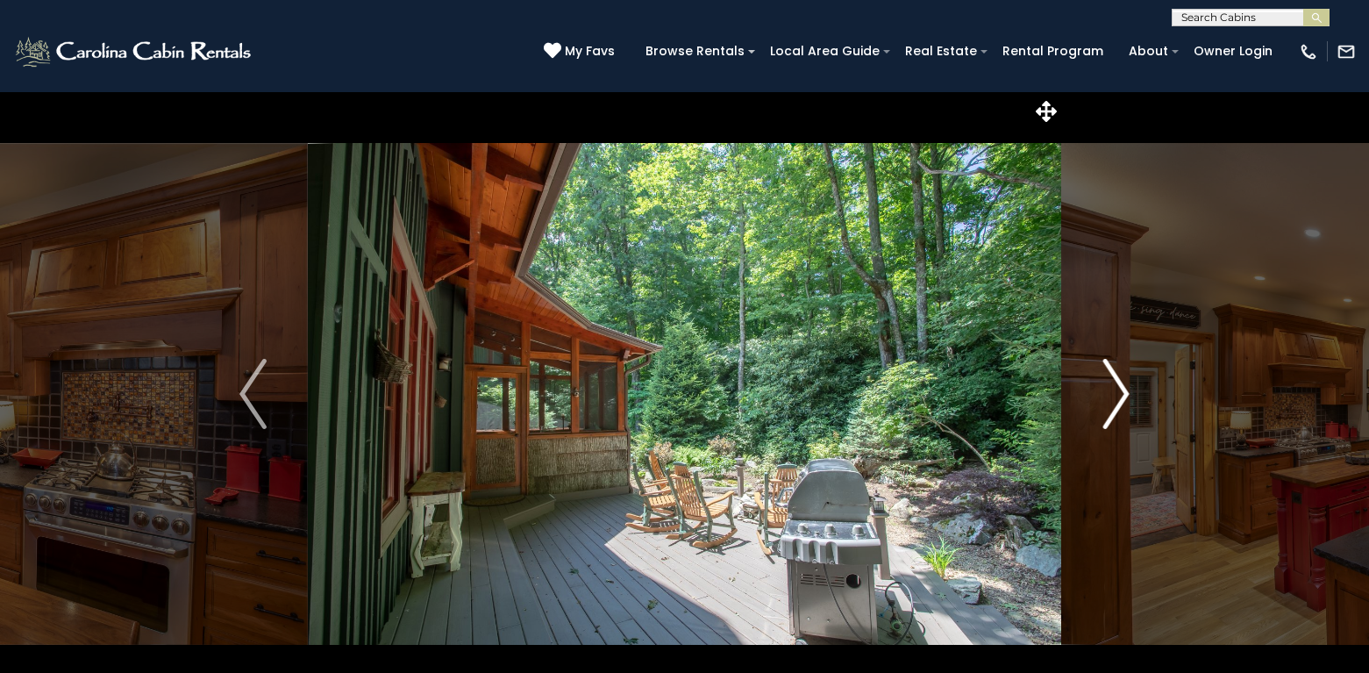
click at [1120, 382] on img "Next" at bounding box center [1116, 394] width 26 height 70
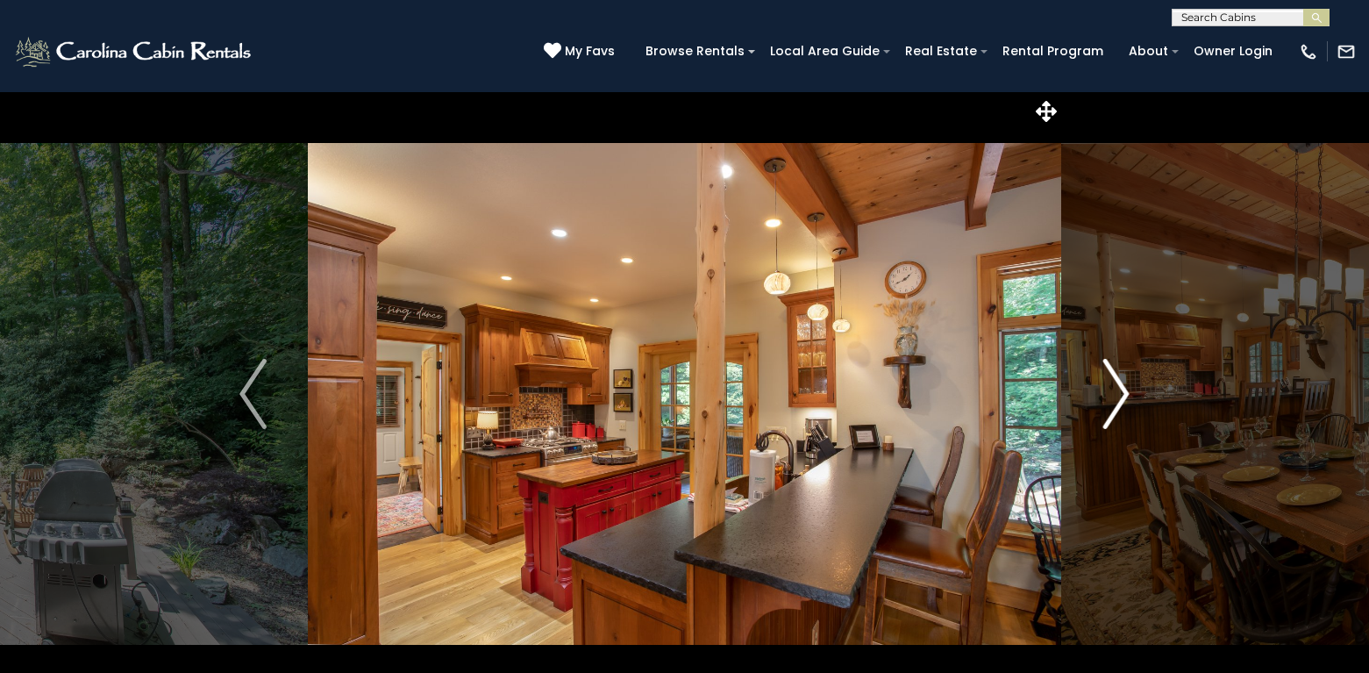
click at [1120, 382] on img "Next" at bounding box center [1116, 394] width 26 height 70
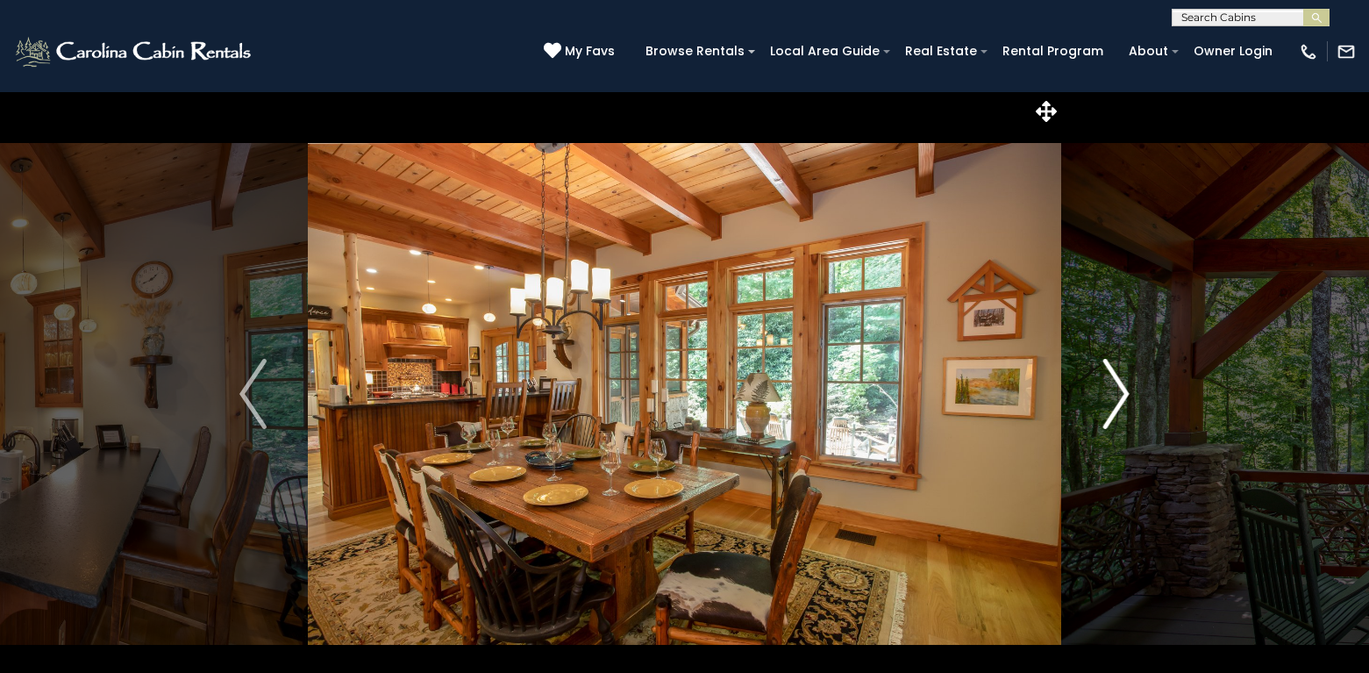
click at [1120, 382] on img "Next" at bounding box center [1116, 394] width 26 height 70
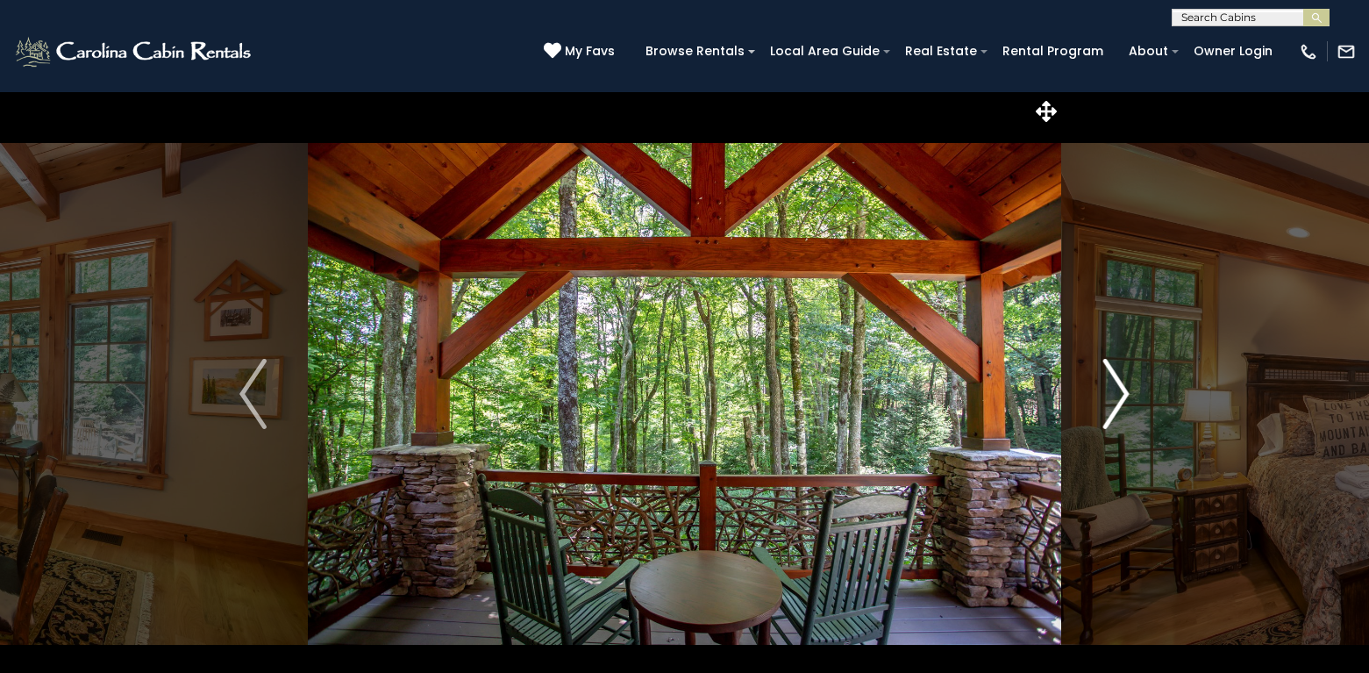
click at [1120, 382] on img "Next" at bounding box center [1116, 394] width 26 height 70
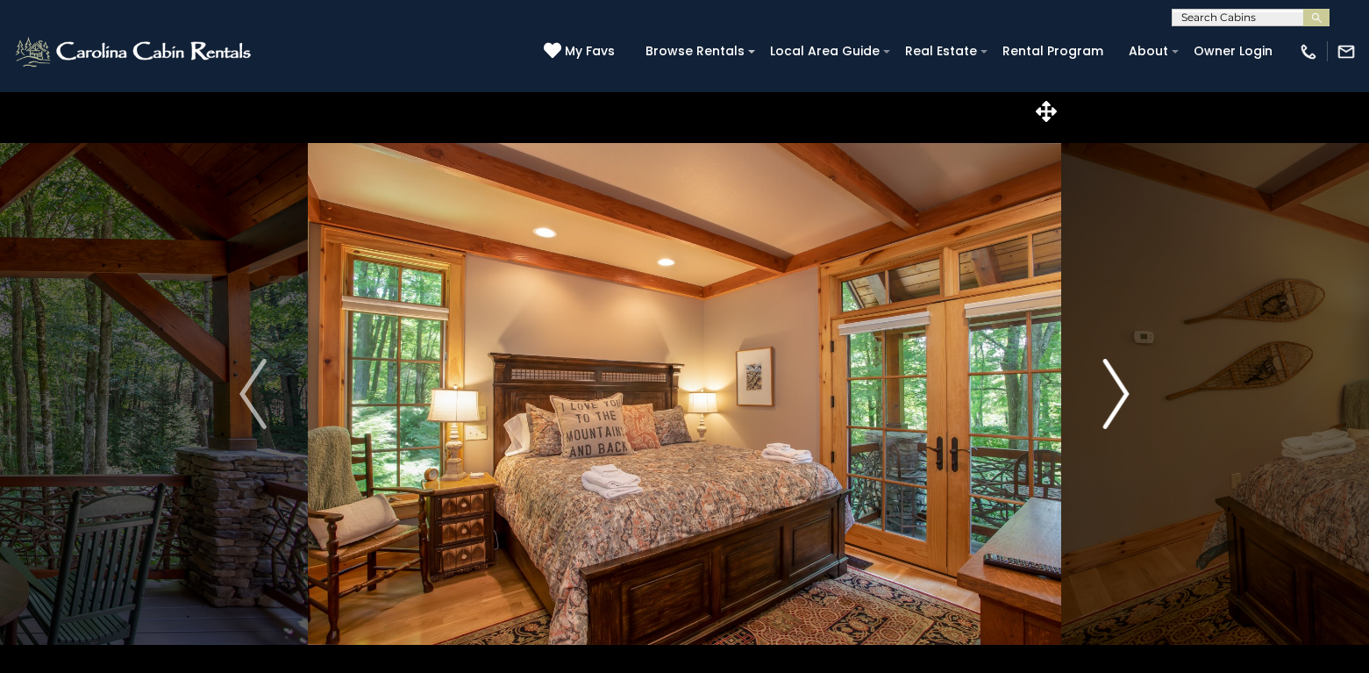
click at [1120, 382] on img "Next" at bounding box center [1116, 394] width 26 height 70
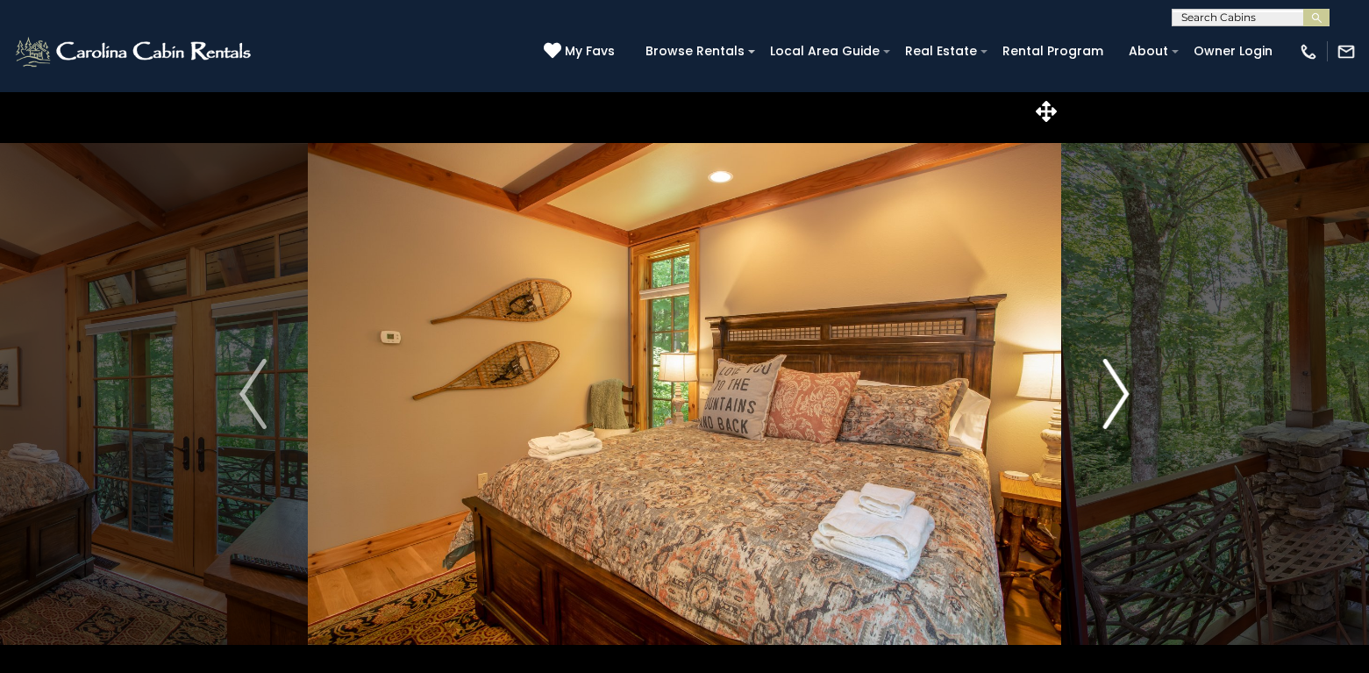
click at [1120, 382] on img "Next" at bounding box center [1116, 394] width 26 height 70
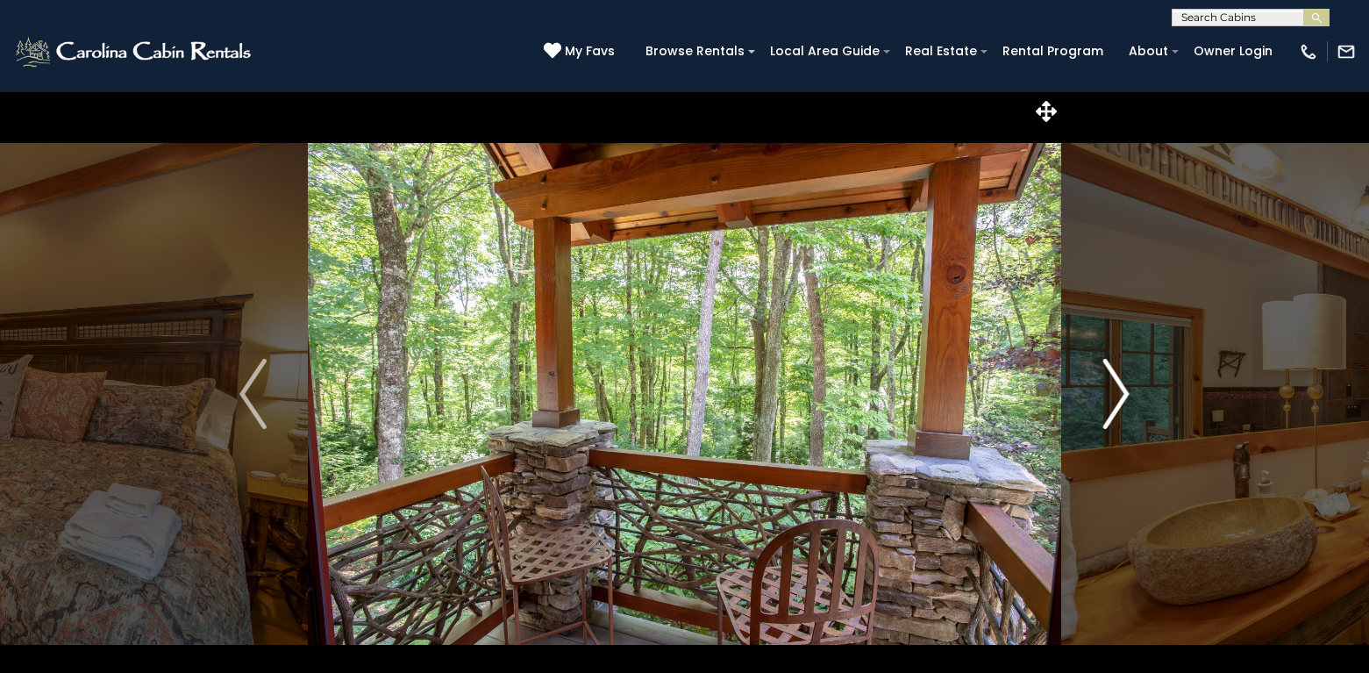
click at [1120, 382] on img "Next" at bounding box center [1116, 394] width 26 height 70
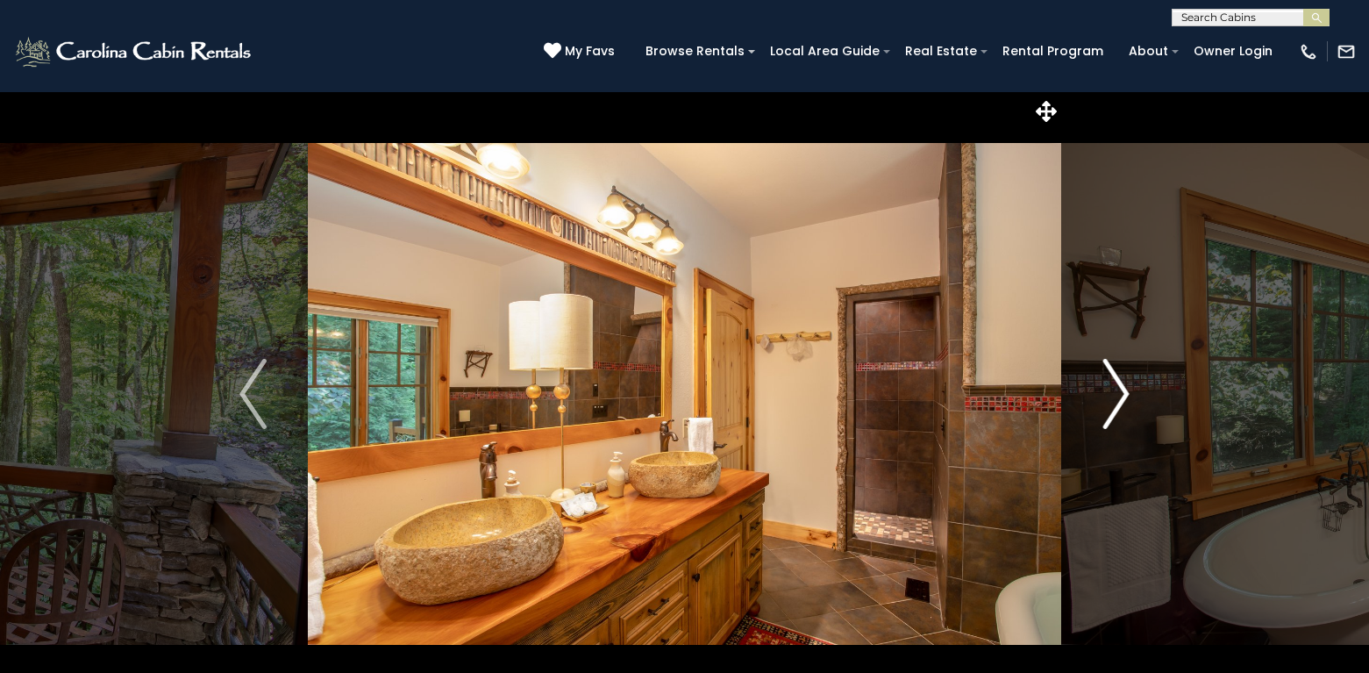
click at [1120, 382] on img "Next" at bounding box center [1116, 394] width 26 height 70
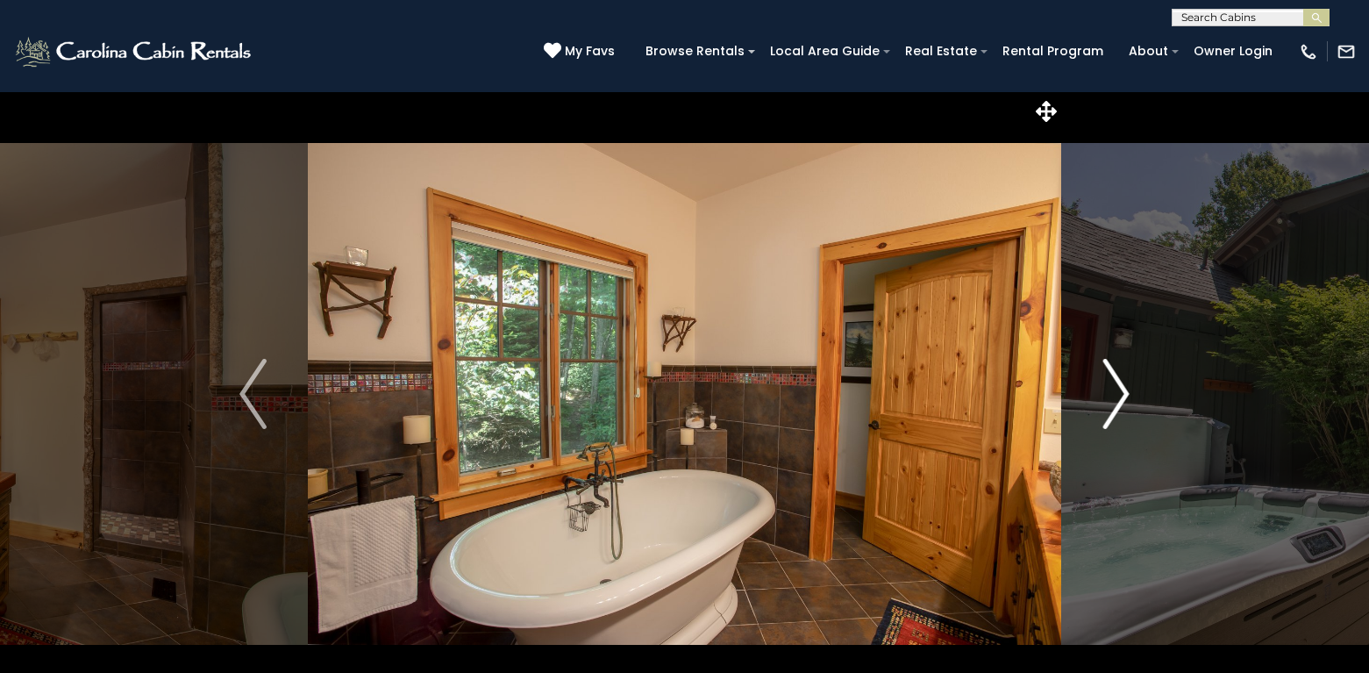
click at [1120, 382] on img "Next" at bounding box center [1116, 394] width 26 height 70
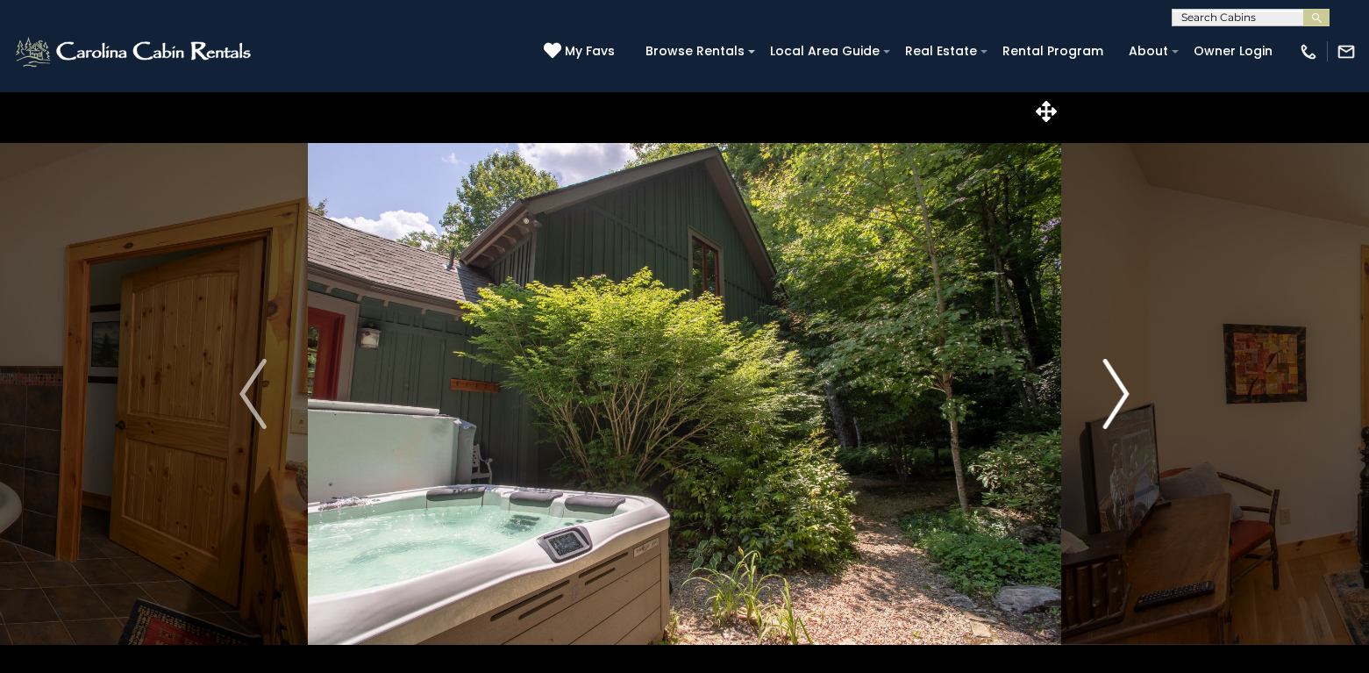
click at [1120, 382] on img "Next" at bounding box center [1116, 394] width 26 height 70
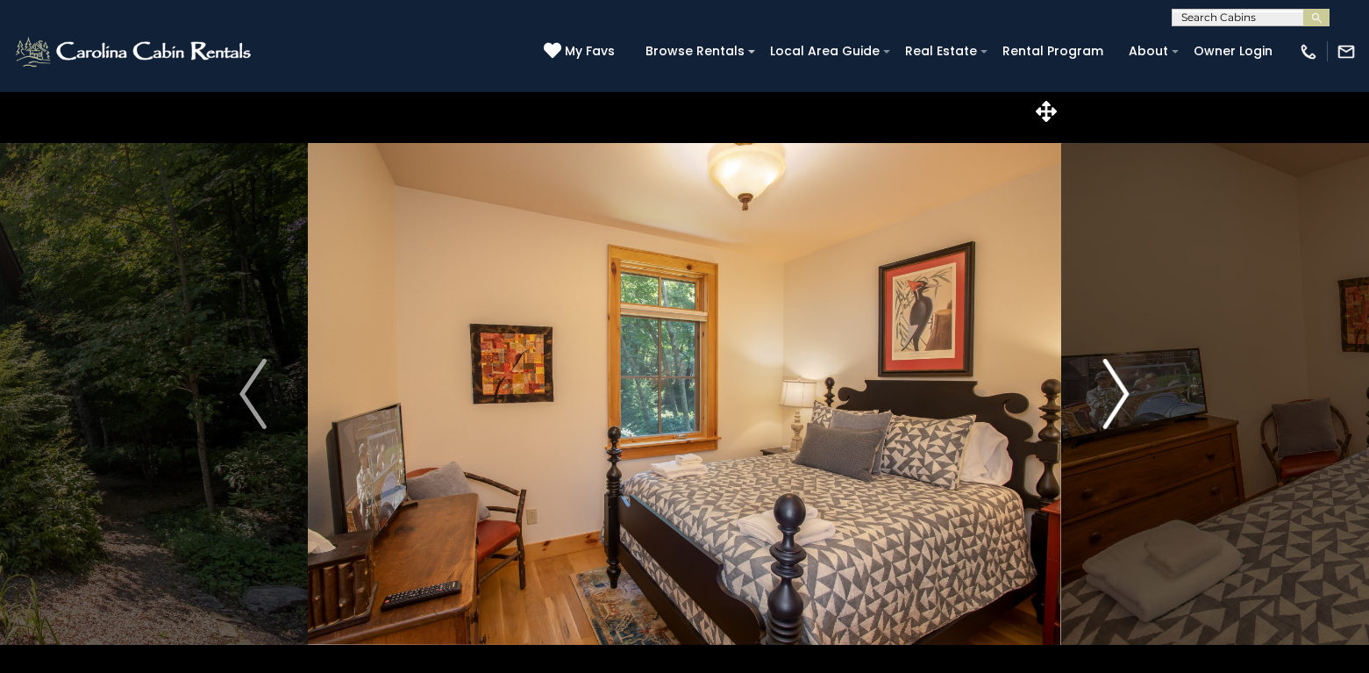
click at [1120, 382] on img "Next" at bounding box center [1116, 394] width 26 height 70
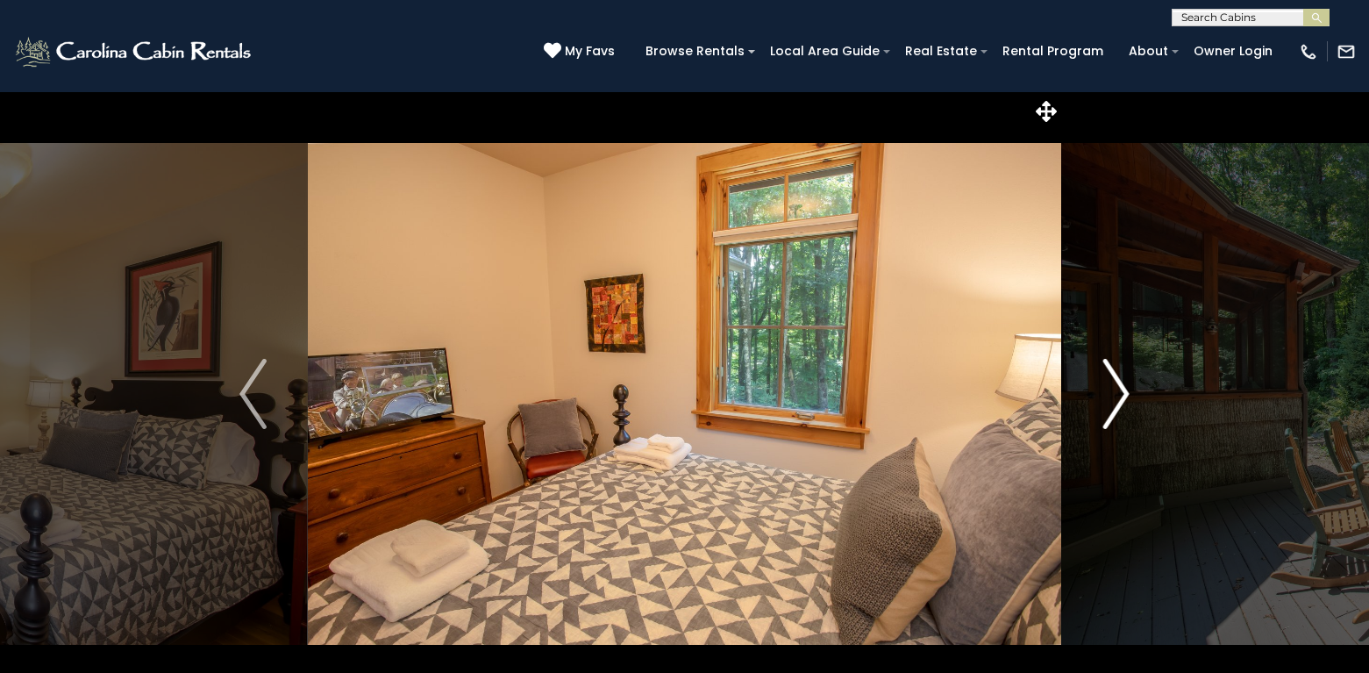
click at [1120, 382] on img "Next" at bounding box center [1116, 394] width 26 height 70
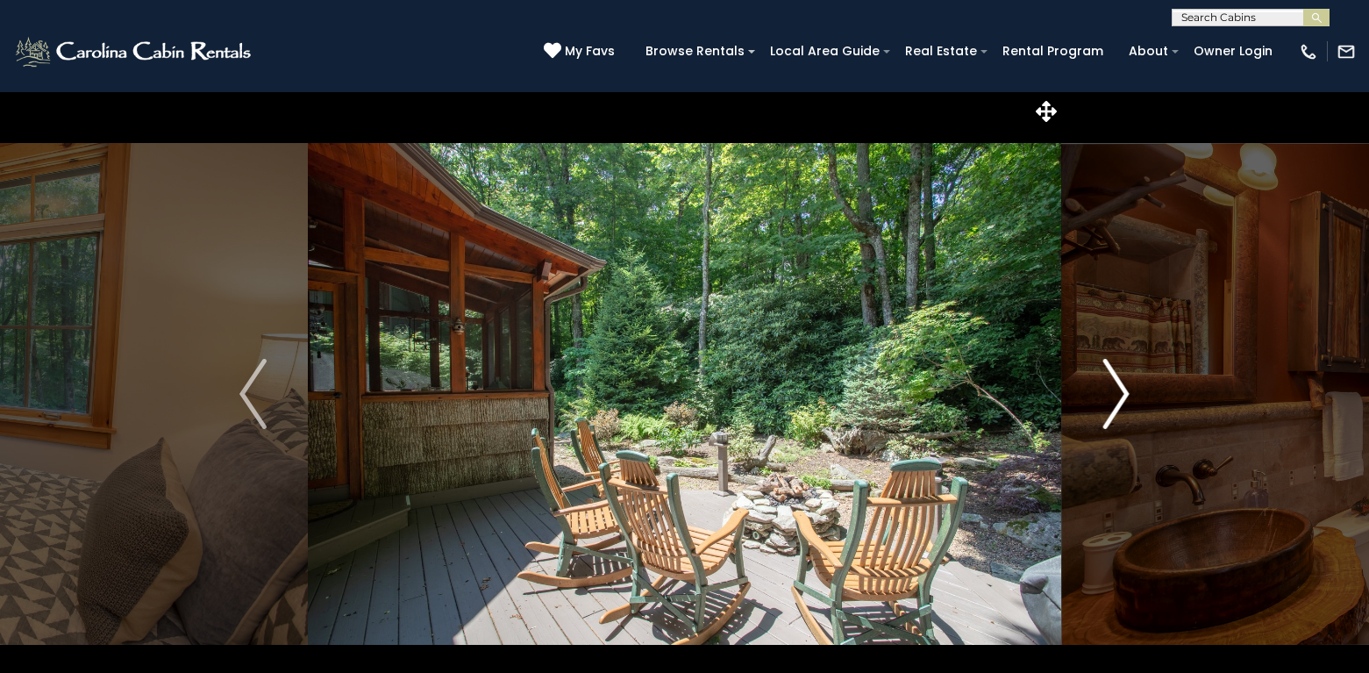
click at [1120, 382] on img "Next" at bounding box center [1116, 394] width 26 height 70
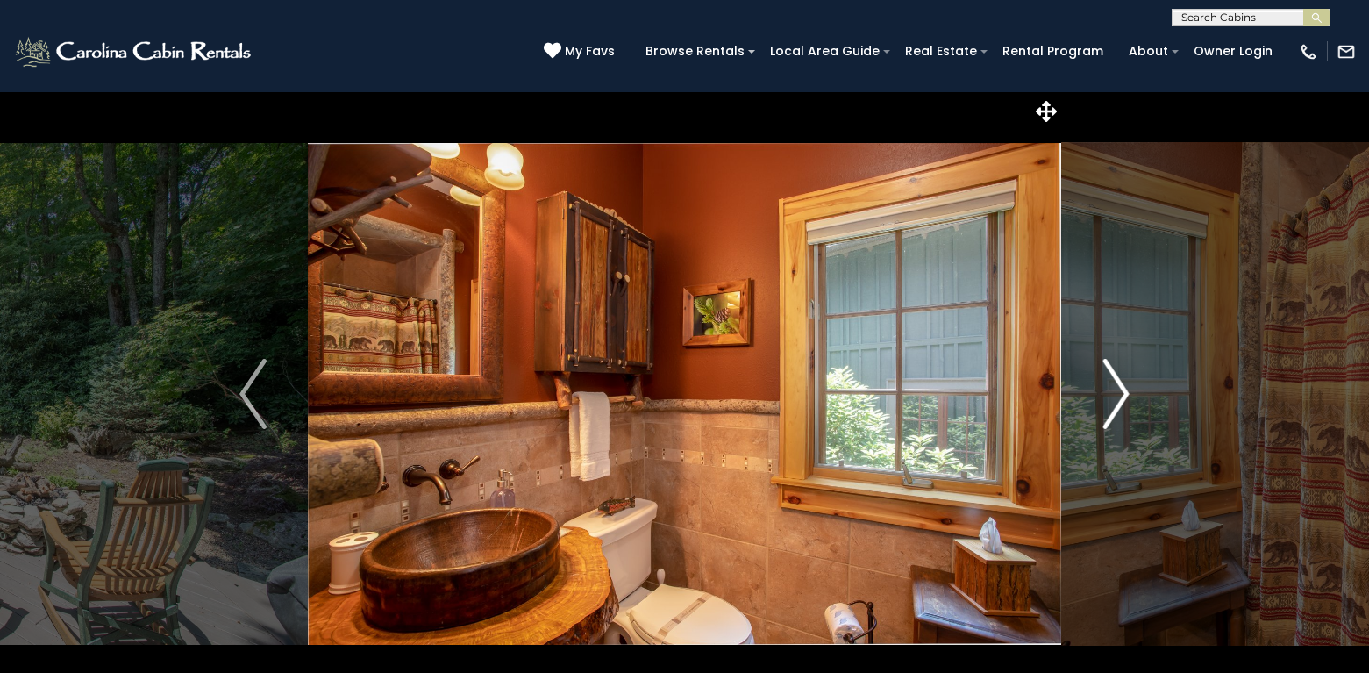
click at [1120, 382] on img "Next" at bounding box center [1116, 394] width 26 height 70
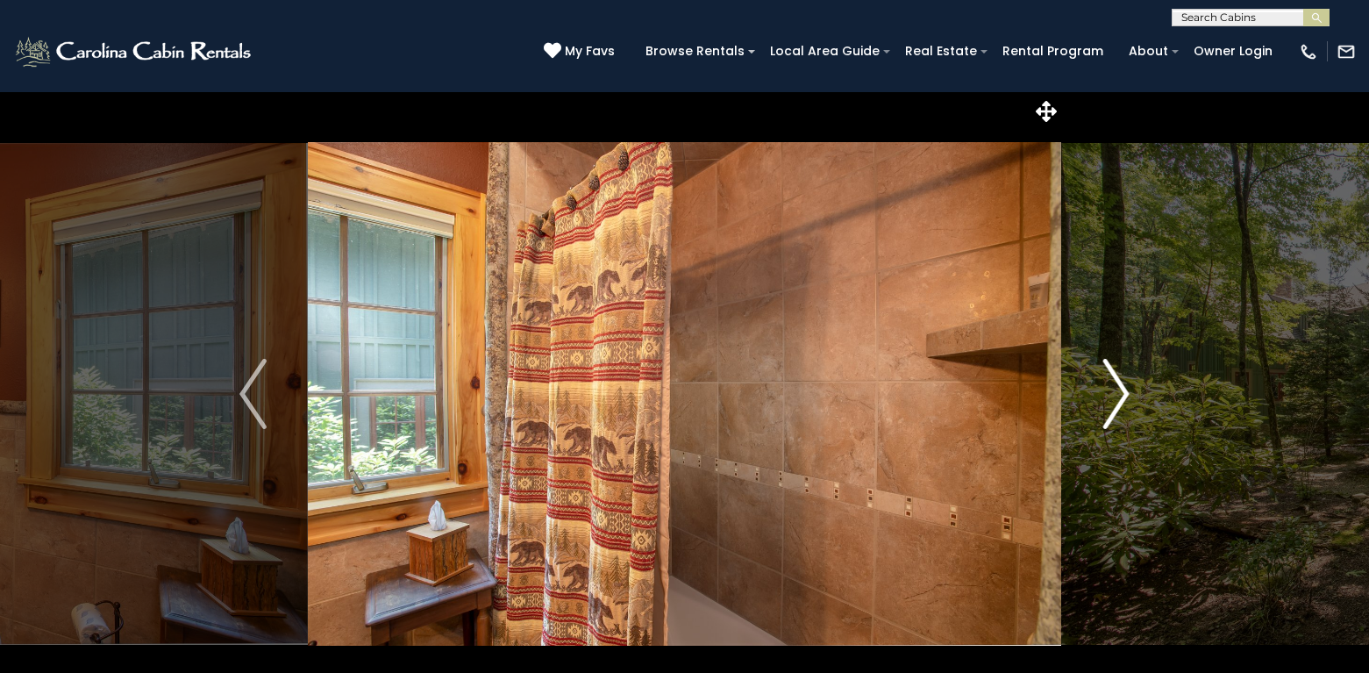
click at [1120, 382] on img "Next" at bounding box center [1116, 394] width 26 height 70
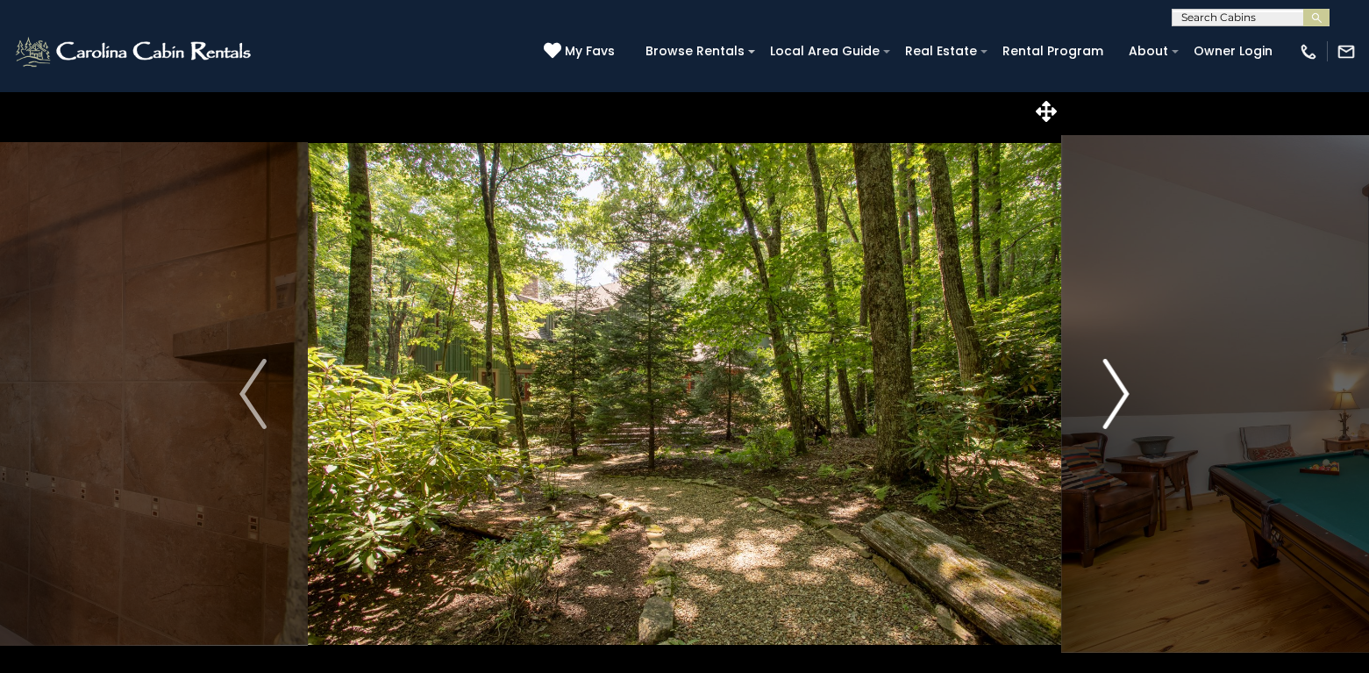
click at [1120, 382] on img "Next" at bounding box center [1116, 394] width 26 height 70
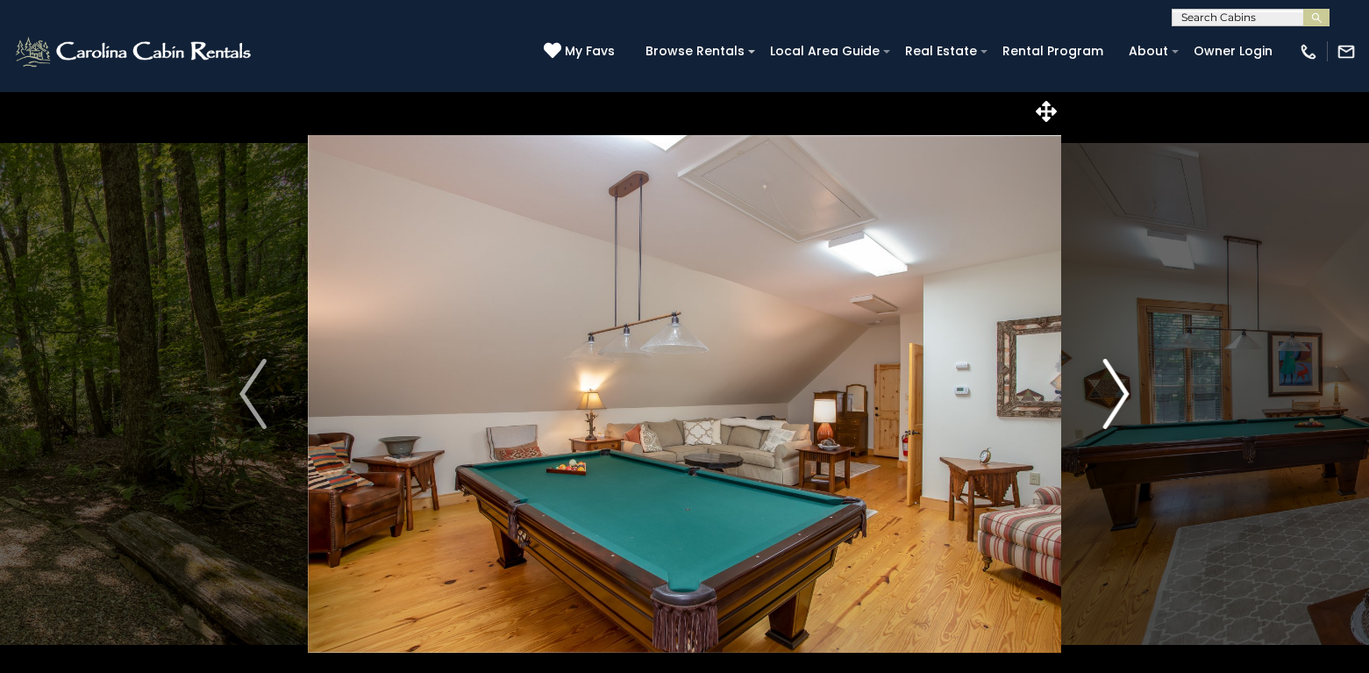
click at [1120, 382] on img "Next" at bounding box center [1116, 394] width 26 height 70
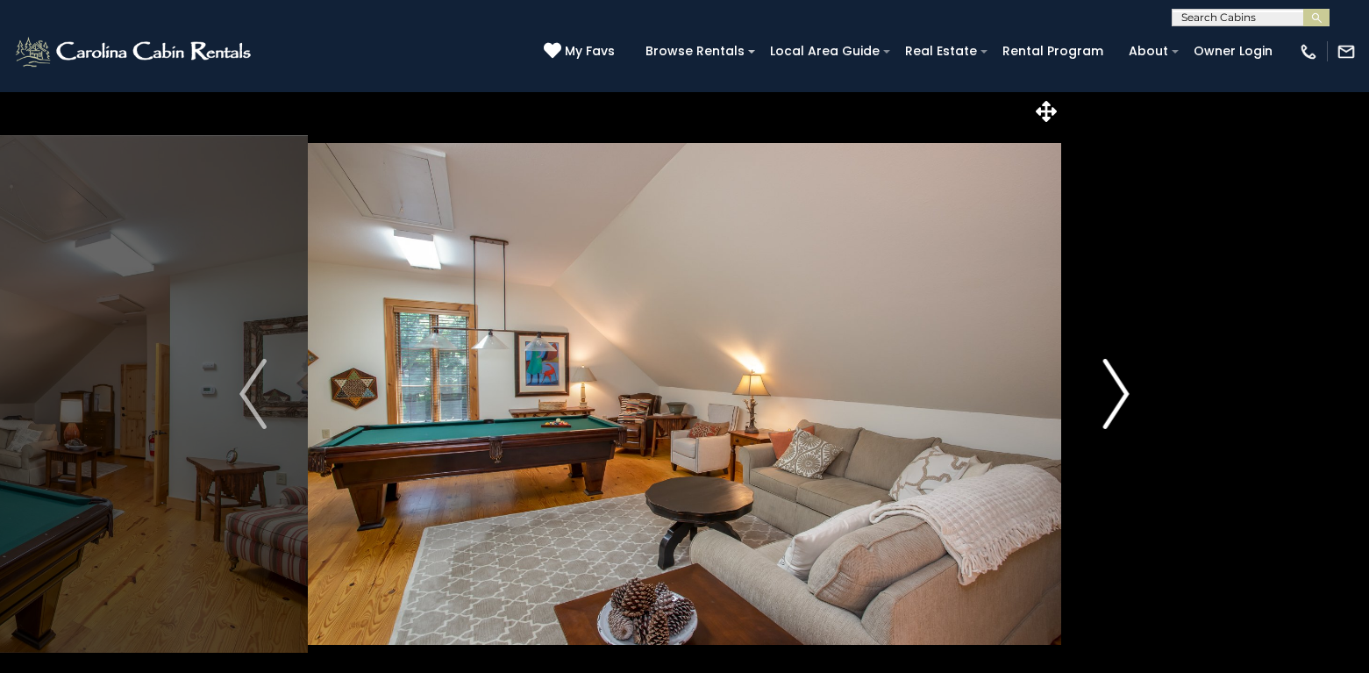
click at [1120, 382] on img "Next" at bounding box center [1116, 394] width 26 height 70
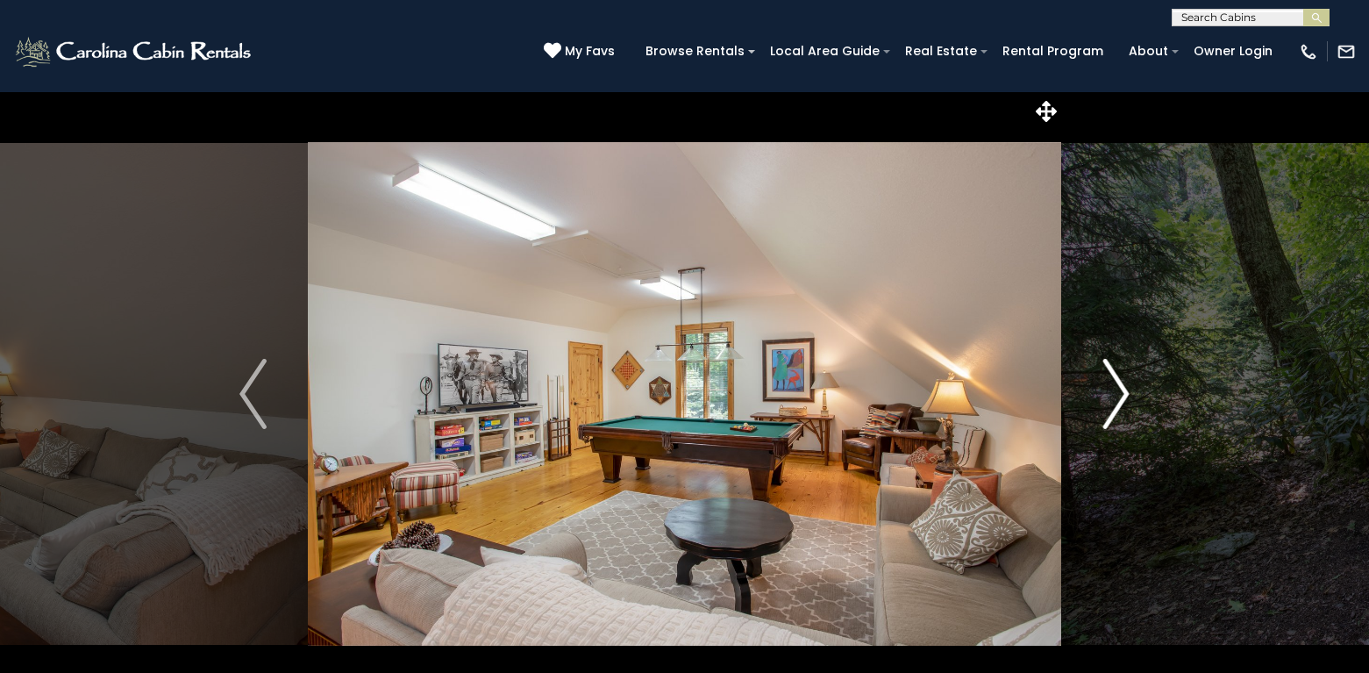
click at [1120, 382] on img "Next" at bounding box center [1116, 394] width 26 height 70
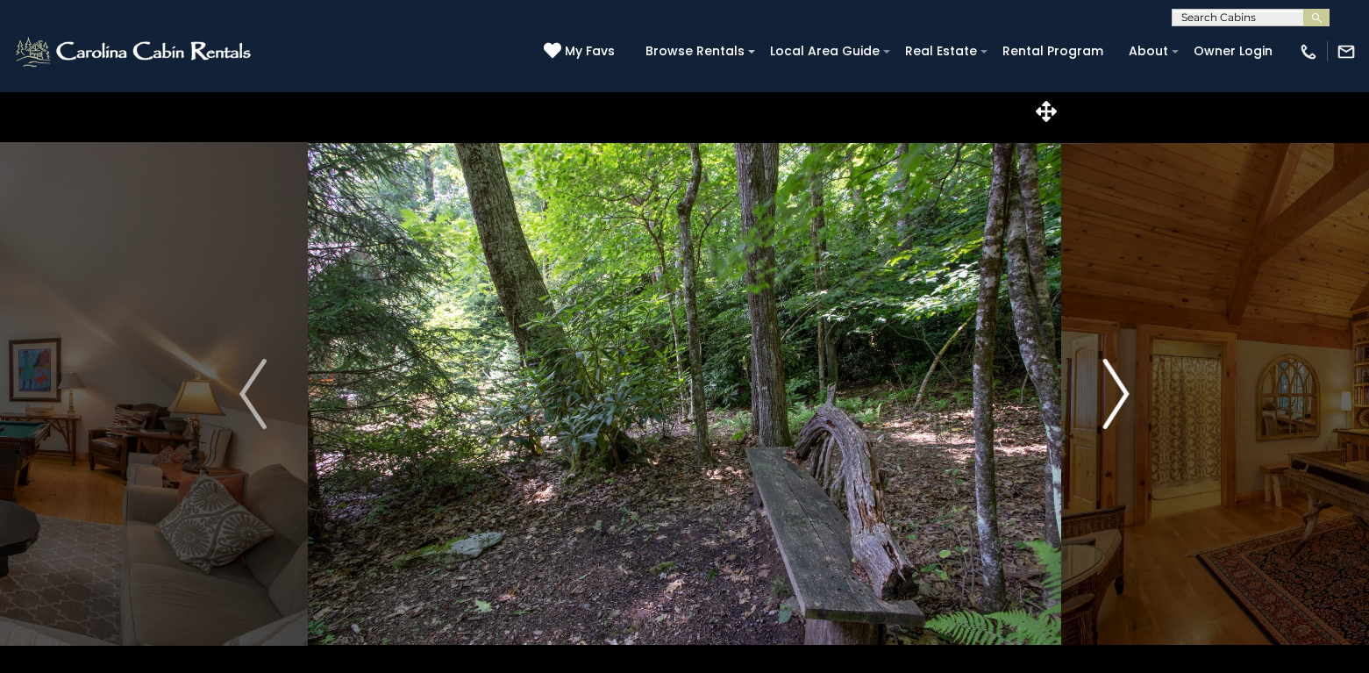
click at [1120, 382] on img "Next" at bounding box center [1116, 394] width 26 height 70
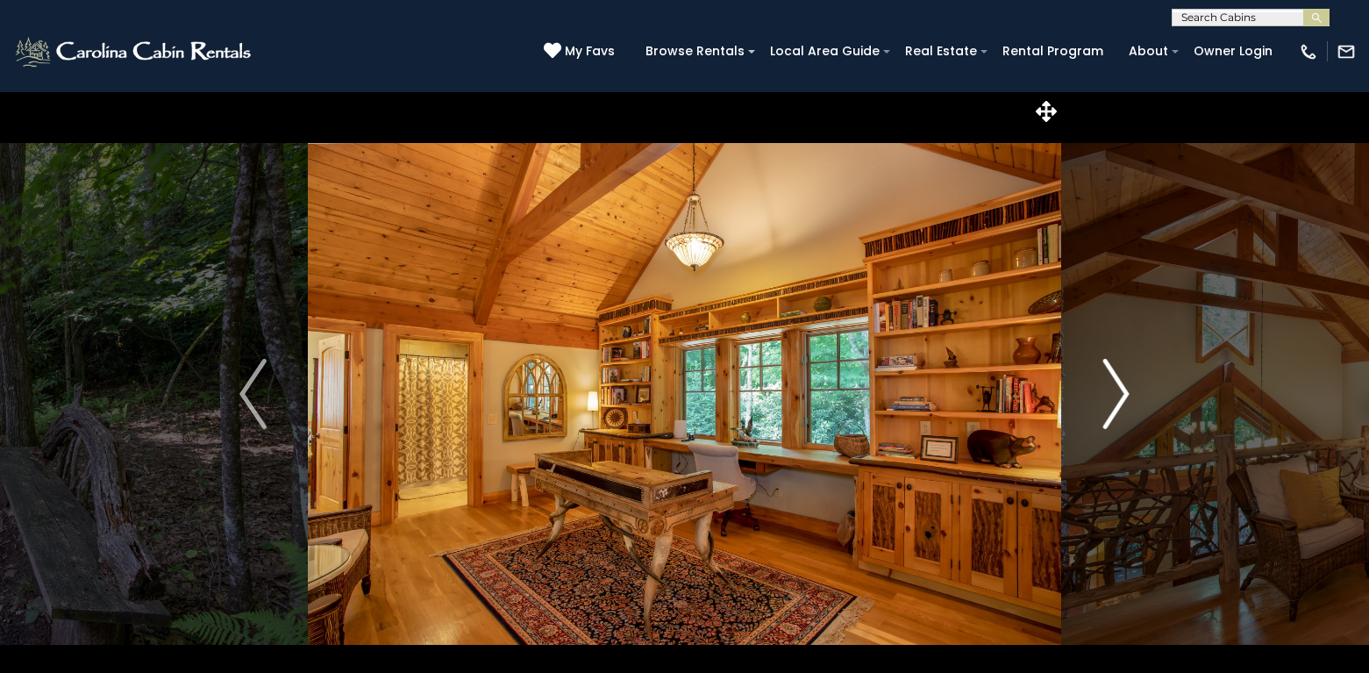
click at [1120, 382] on img "Next" at bounding box center [1116, 394] width 26 height 70
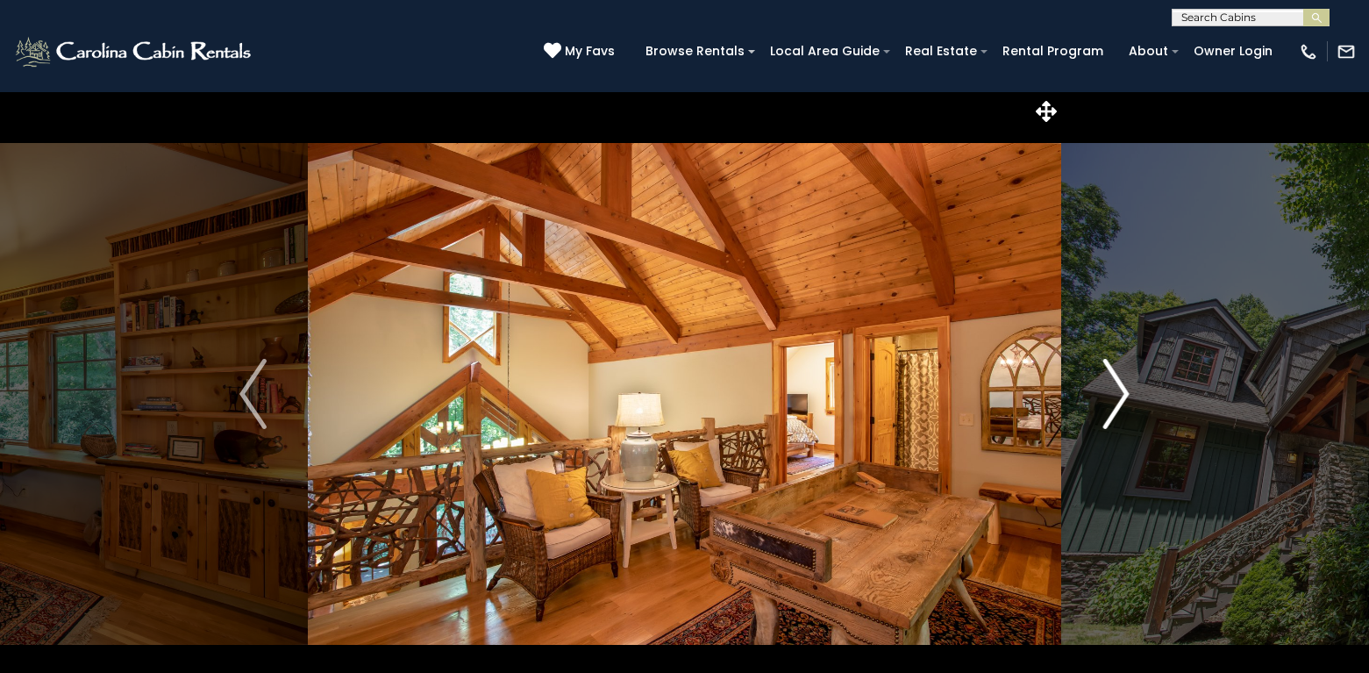
click at [1120, 382] on img "Next" at bounding box center [1116, 394] width 26 height 70
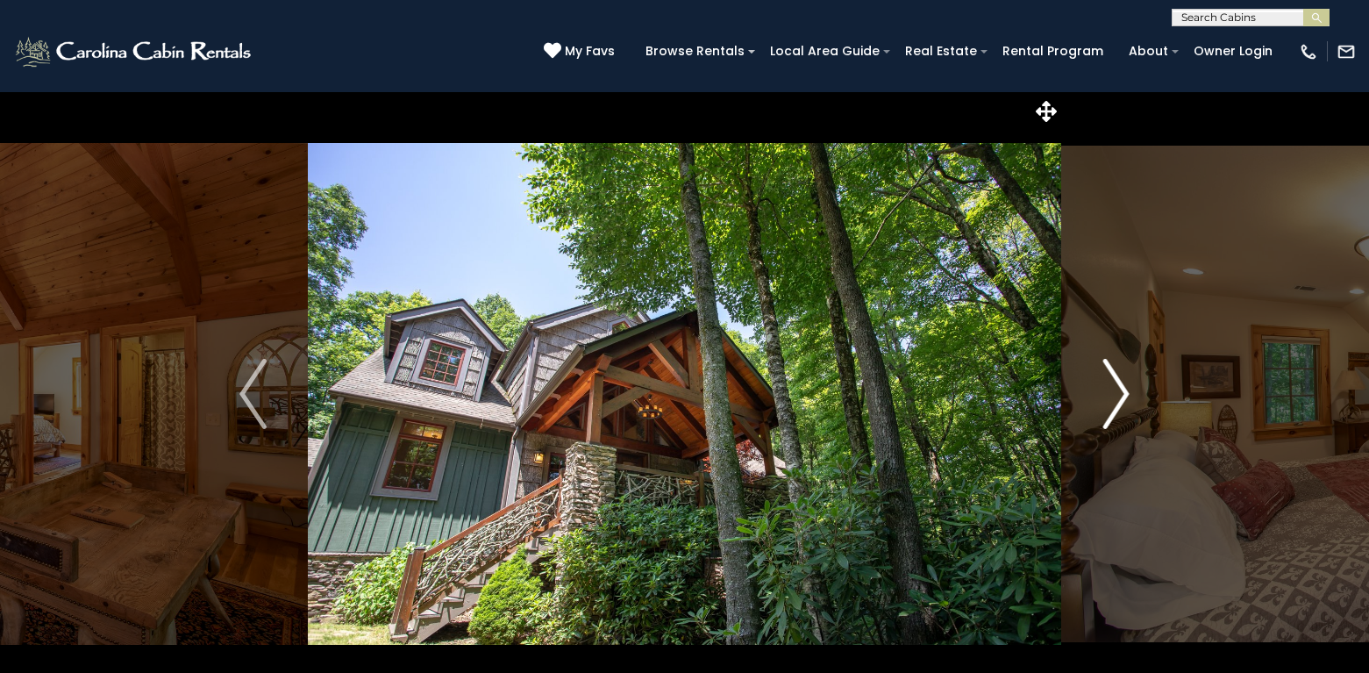
click at [1120, 382] on img "Next" at bounding box center [1116, 394] width 26 height 70
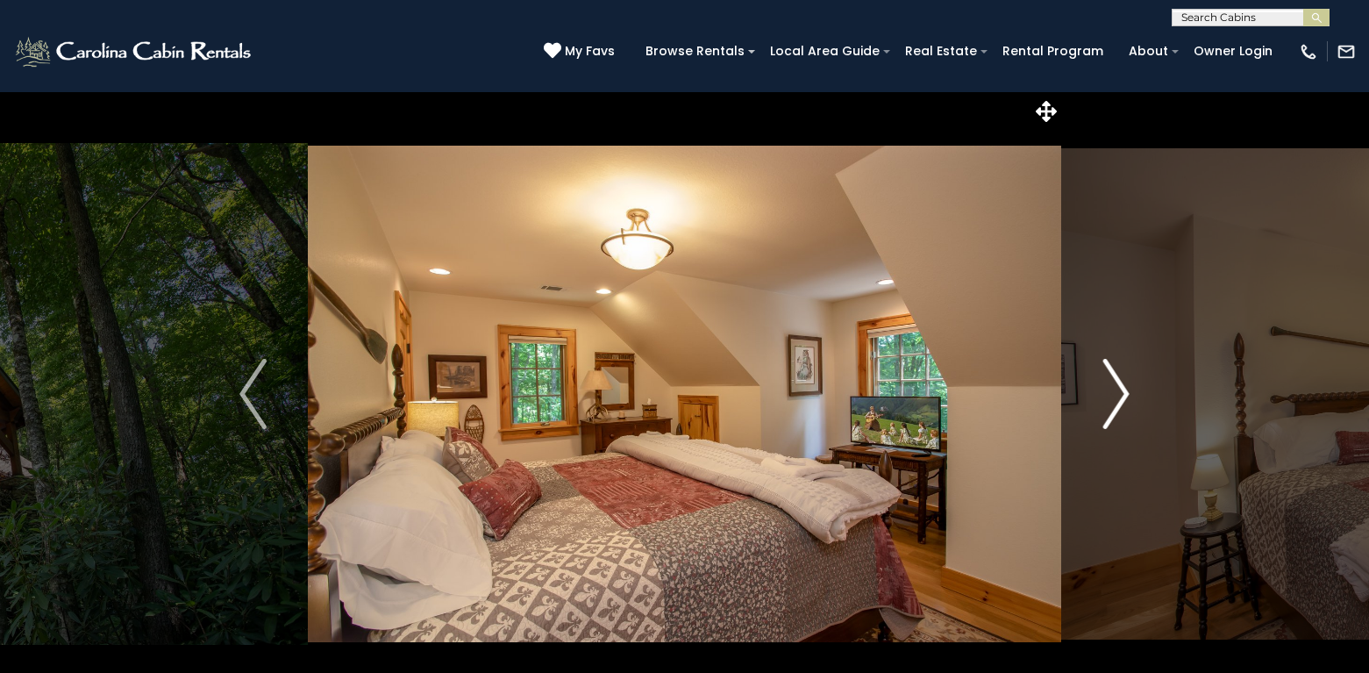
click at [1120, 382] on img "Next" at bounding box center [1116, 394] width 26 height 70
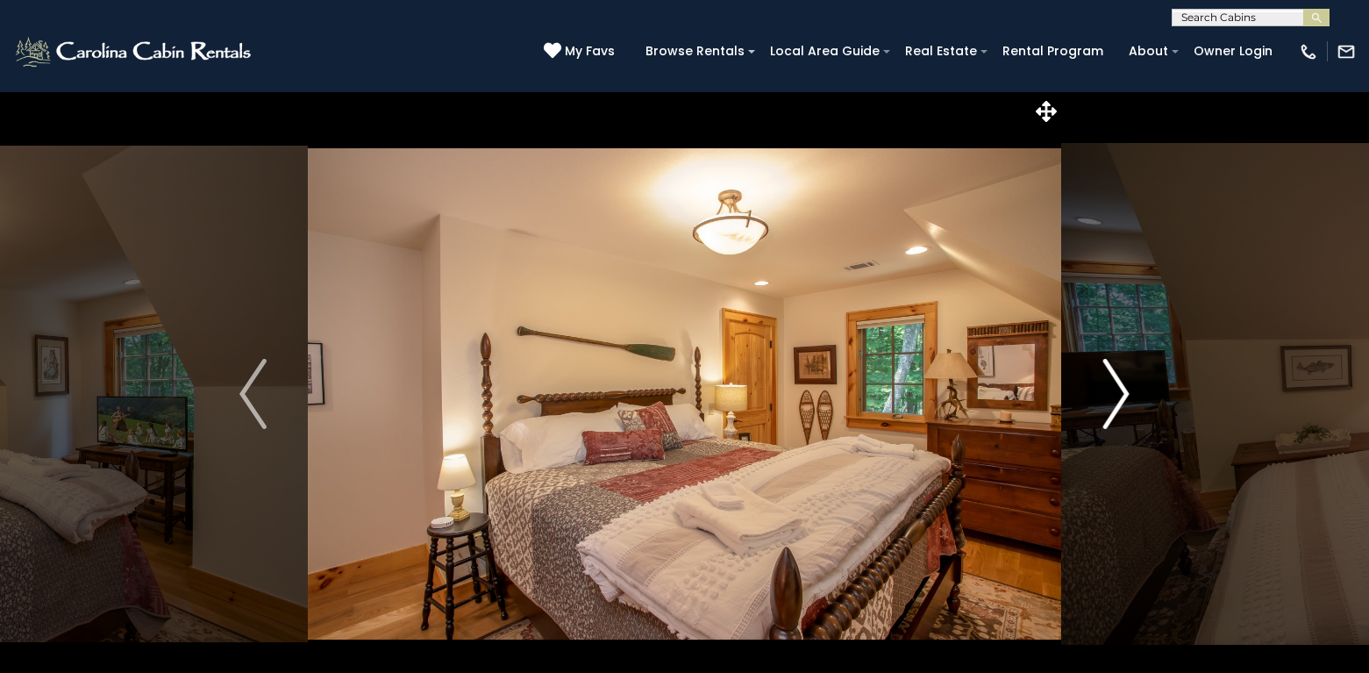
click at [1120, 382] on img "Next" at bounding box center [1116, 394] width 26 height 70
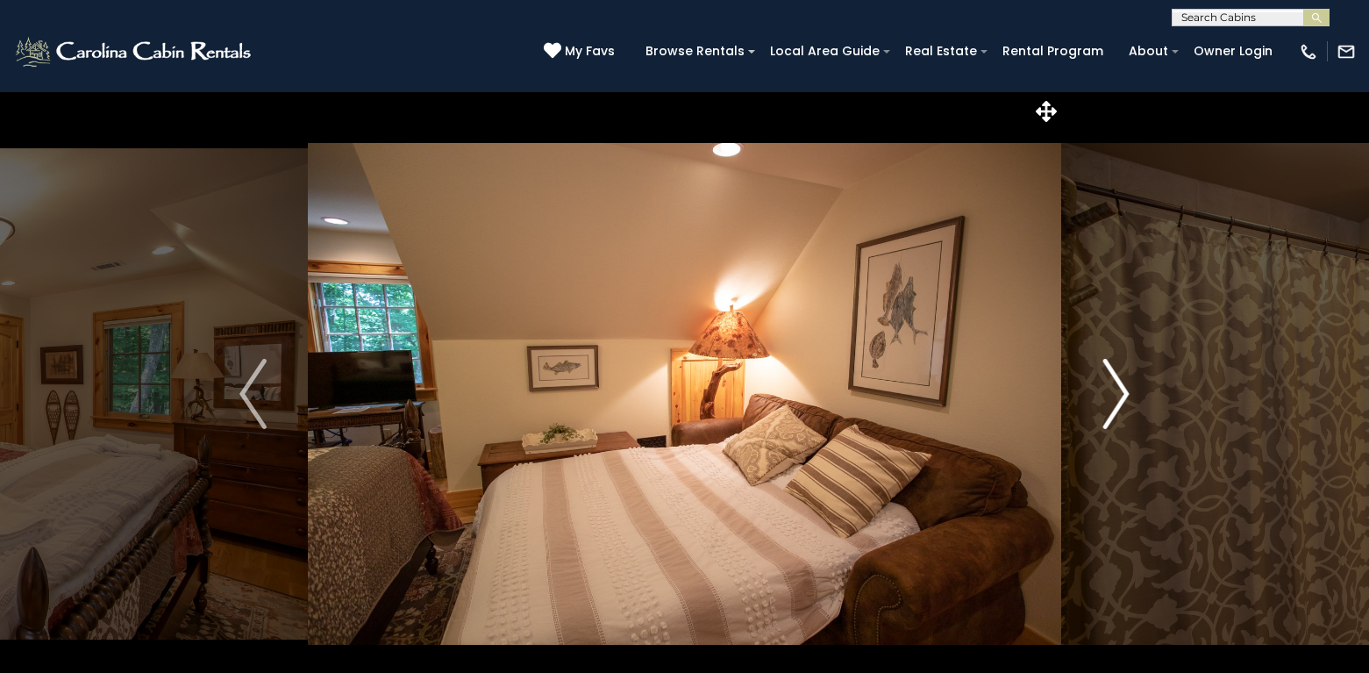
click at [1120, 382] on img "Next" at bounding box center [1116, 394] width 26 height 70
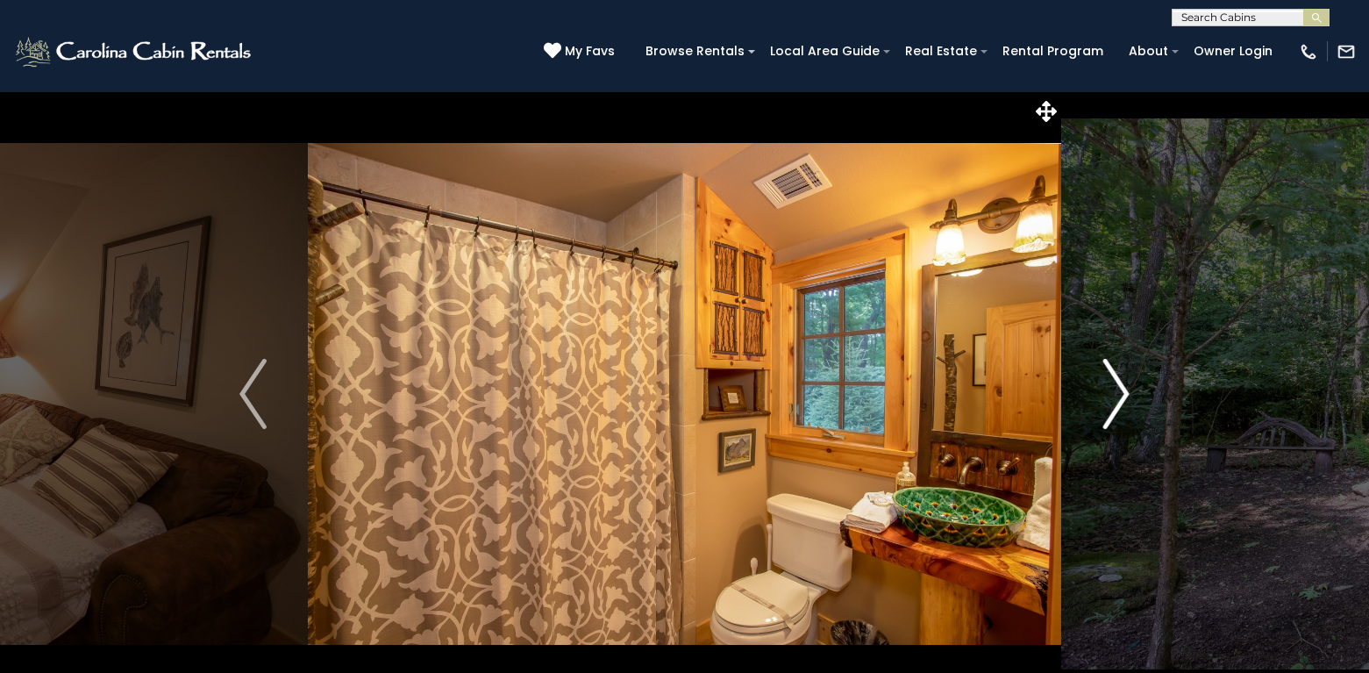
click at [1120, 382] on img "Next" at bounding box center [1116, 394] width 26 height 70
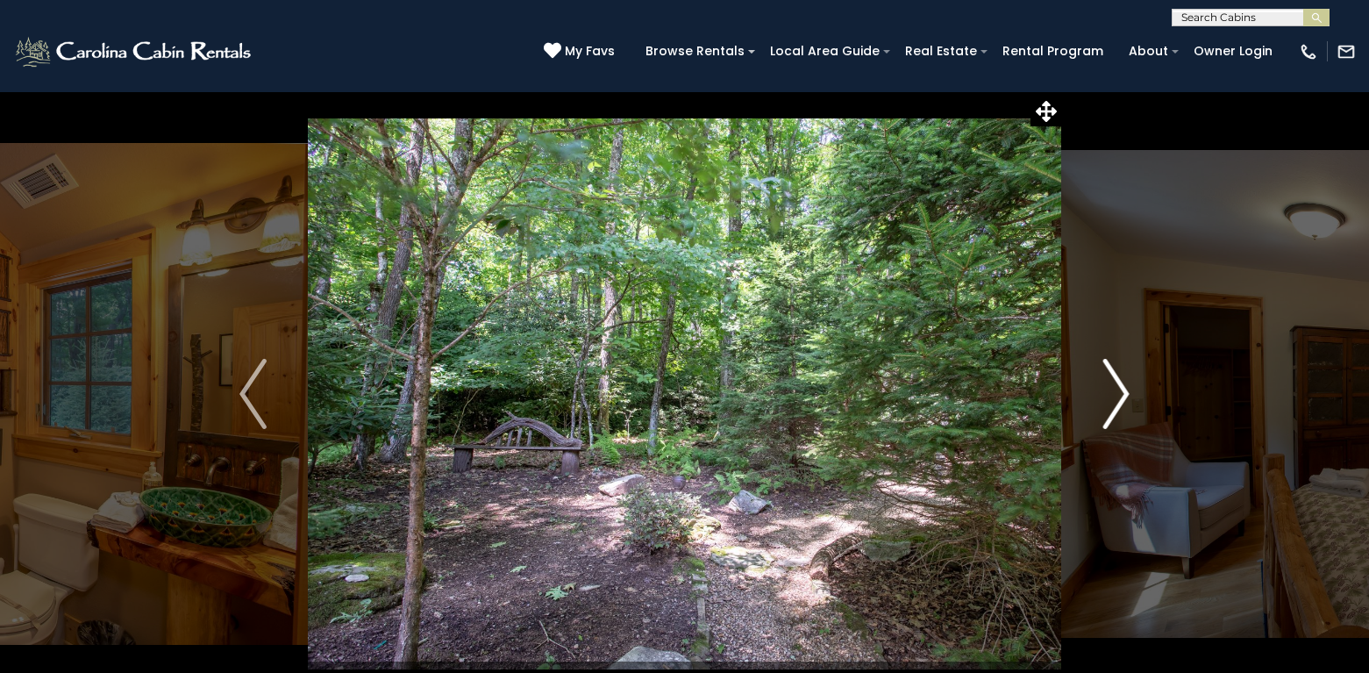
click at [1120, 382] on img "Next" at bounding box center [1116, 394] width 26 height 70
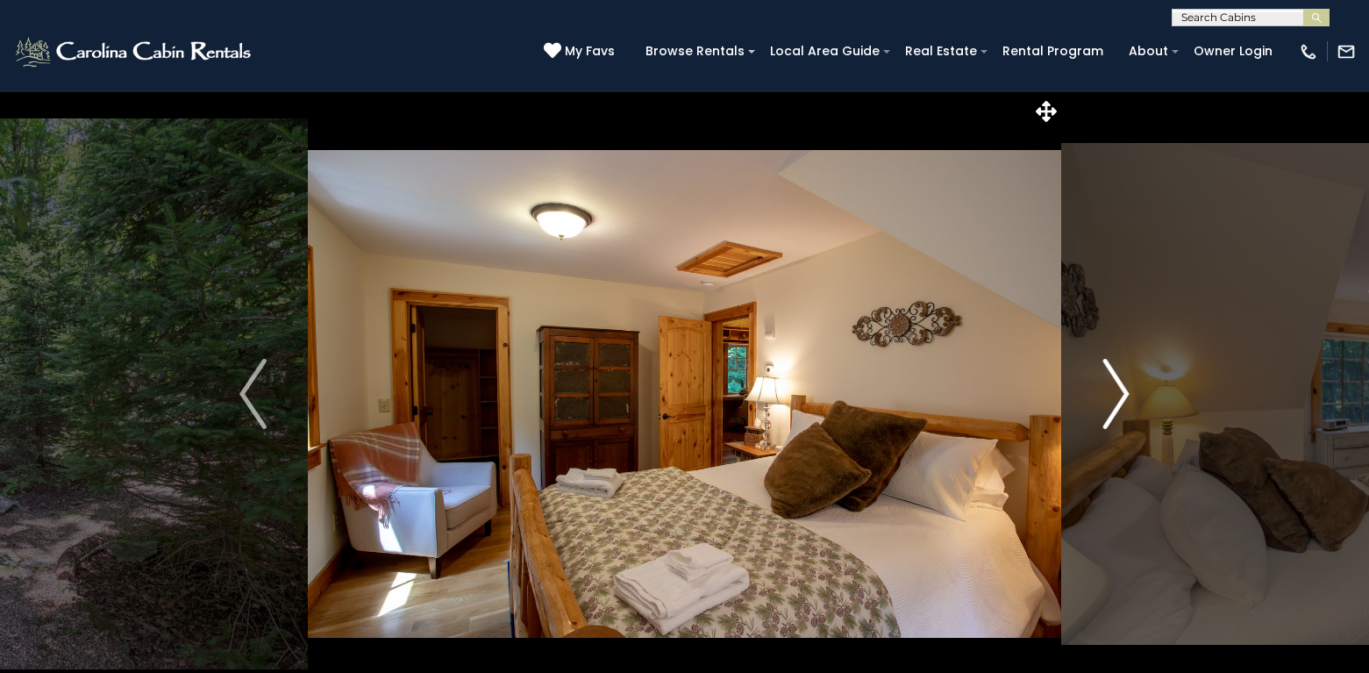
click at [1120, 382] on img "Next" at bounding box center [1116, 394] width 26 height 70
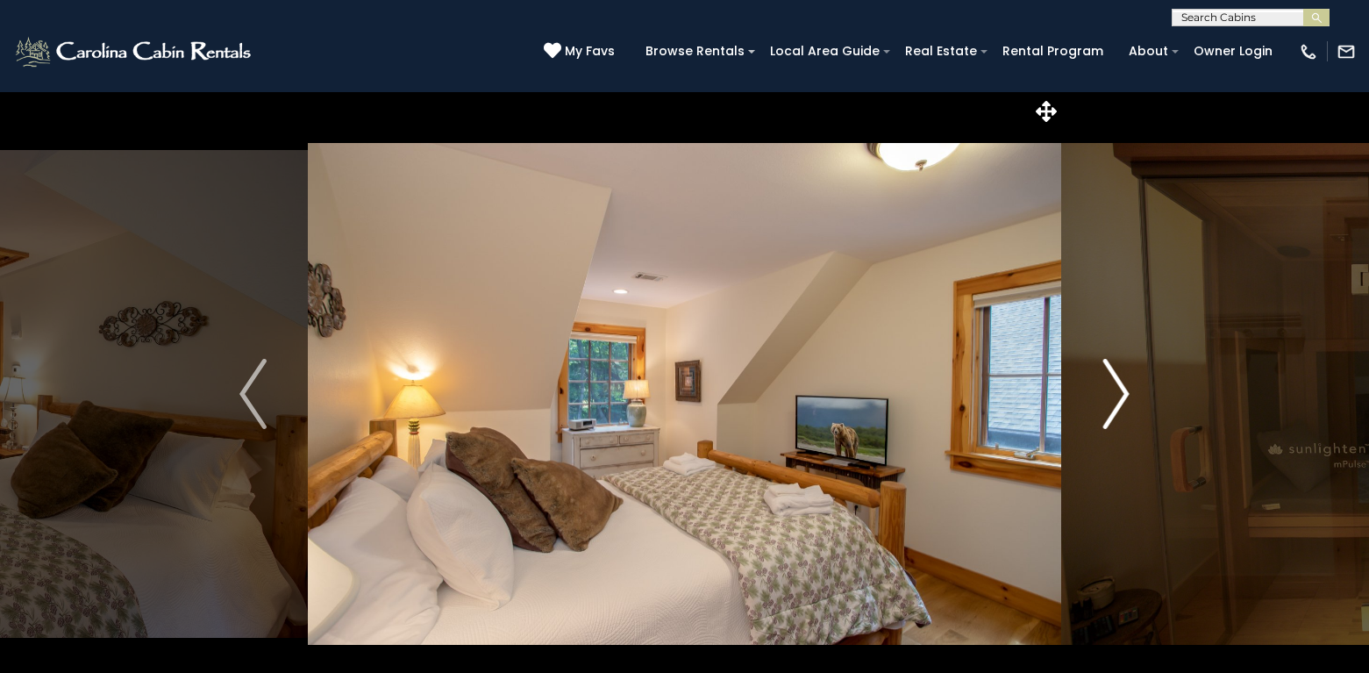
click at [1120, 382] on img "Next" at bounding box center [1116, 394] width 26 height 70
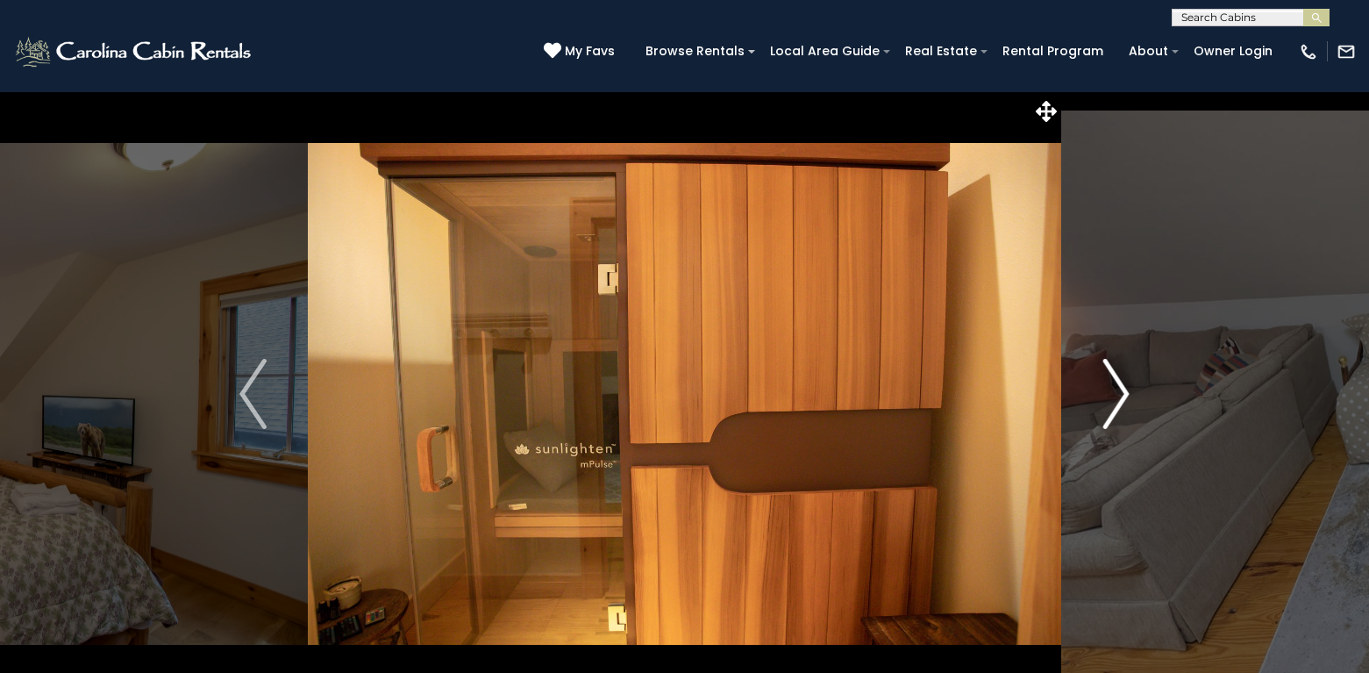
click at [1120, 382] on img "Next" at bounding box center [1116, 394] width 26 height 70
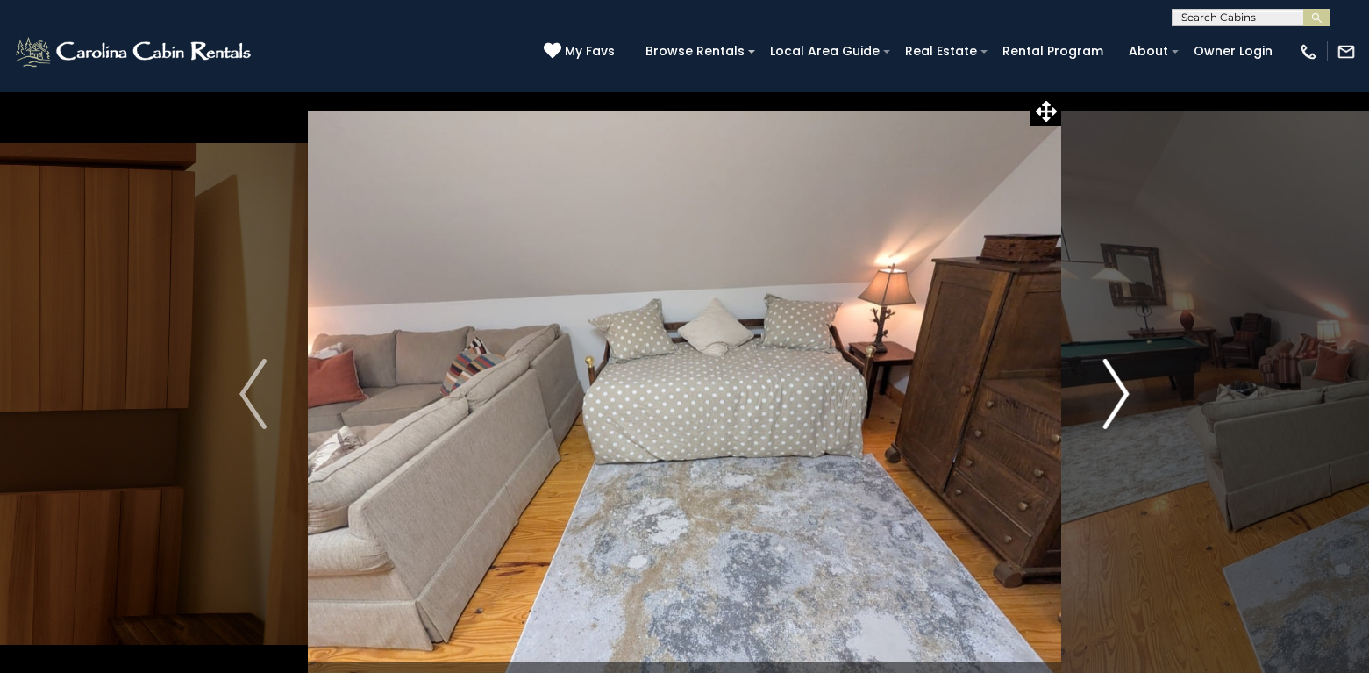
click at [1120, 382] on img "Next" at bounding box center [1116, 394] width 26 height 70
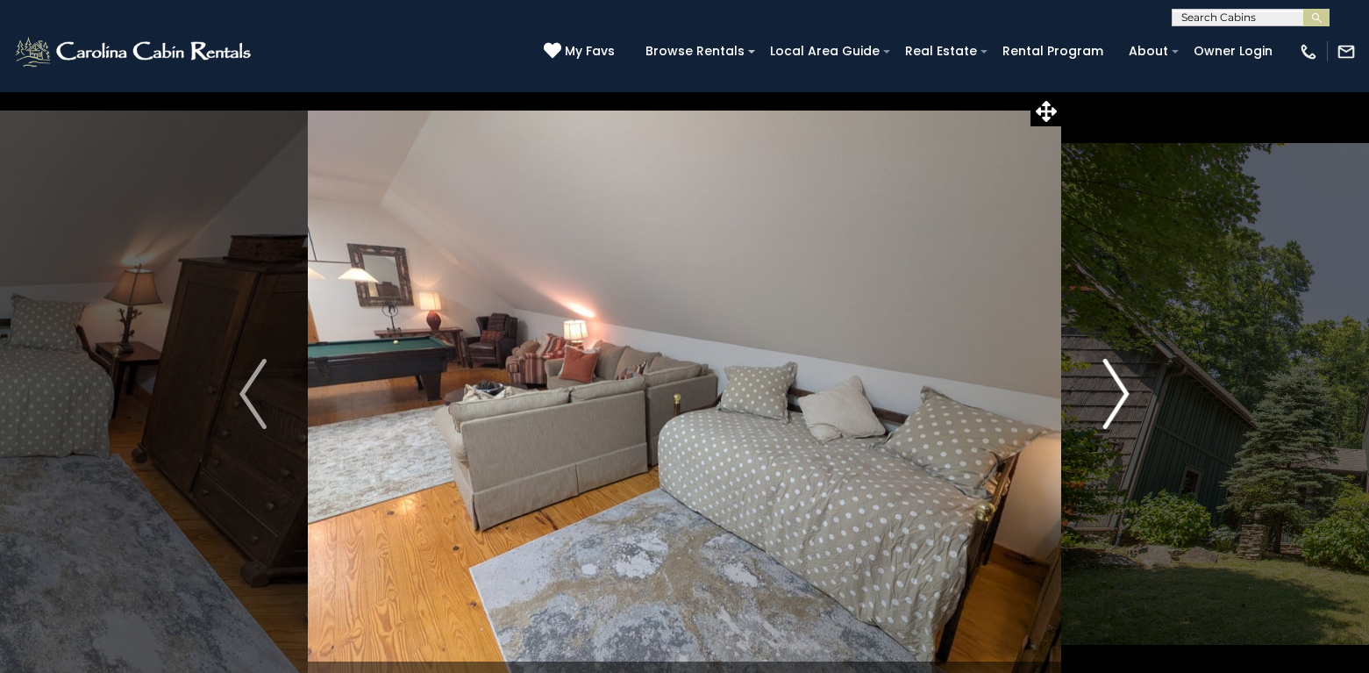
click at [1120, 382] on img "Next" at bounding box center [1116, 394] width 26 height 70
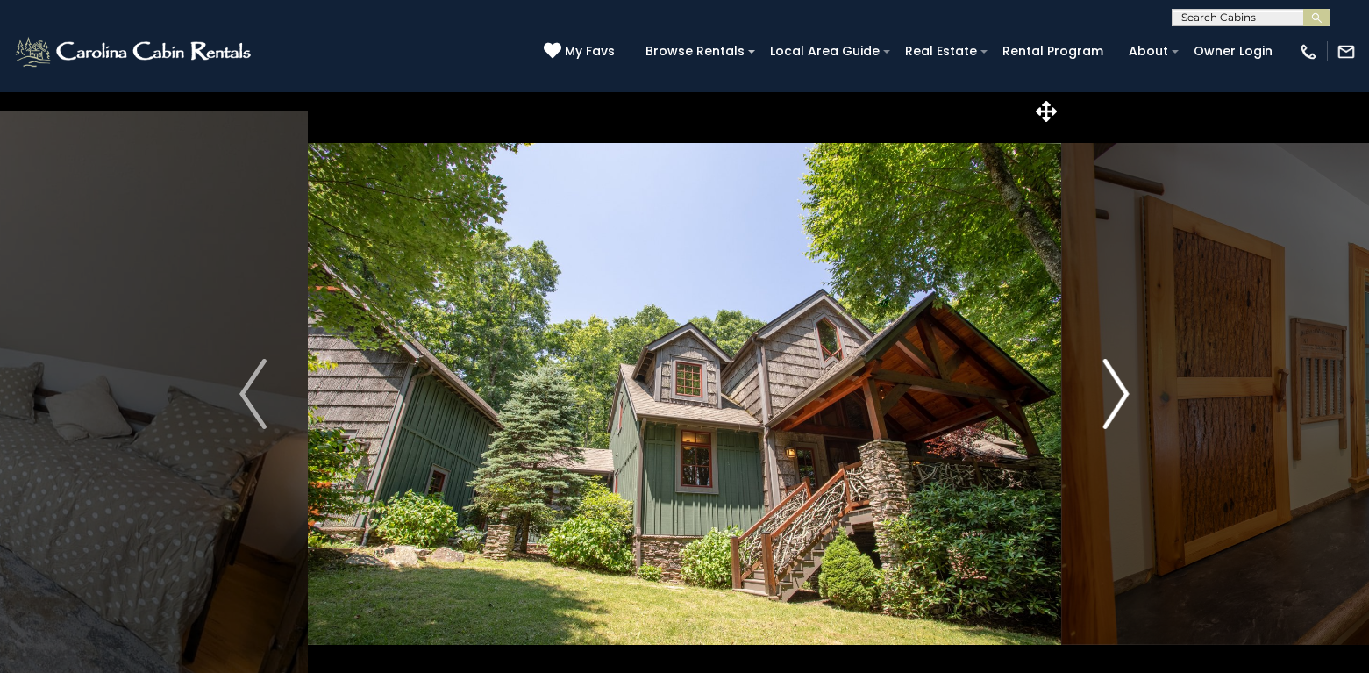
click at [1120, 382] on img "Next" at bounding box center [1116, 394] width 26 height 70
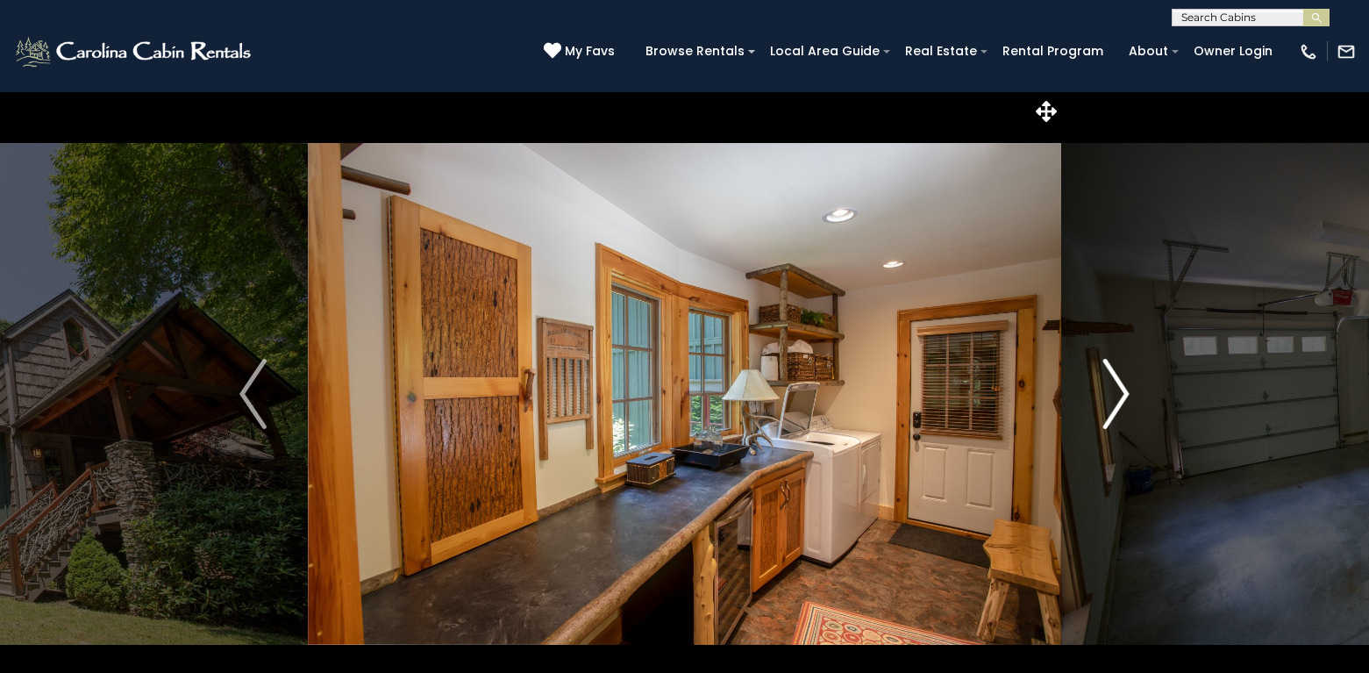
click at [1120, 382] on img "Next" at bounding box center [1116, 394] width 26 height 70
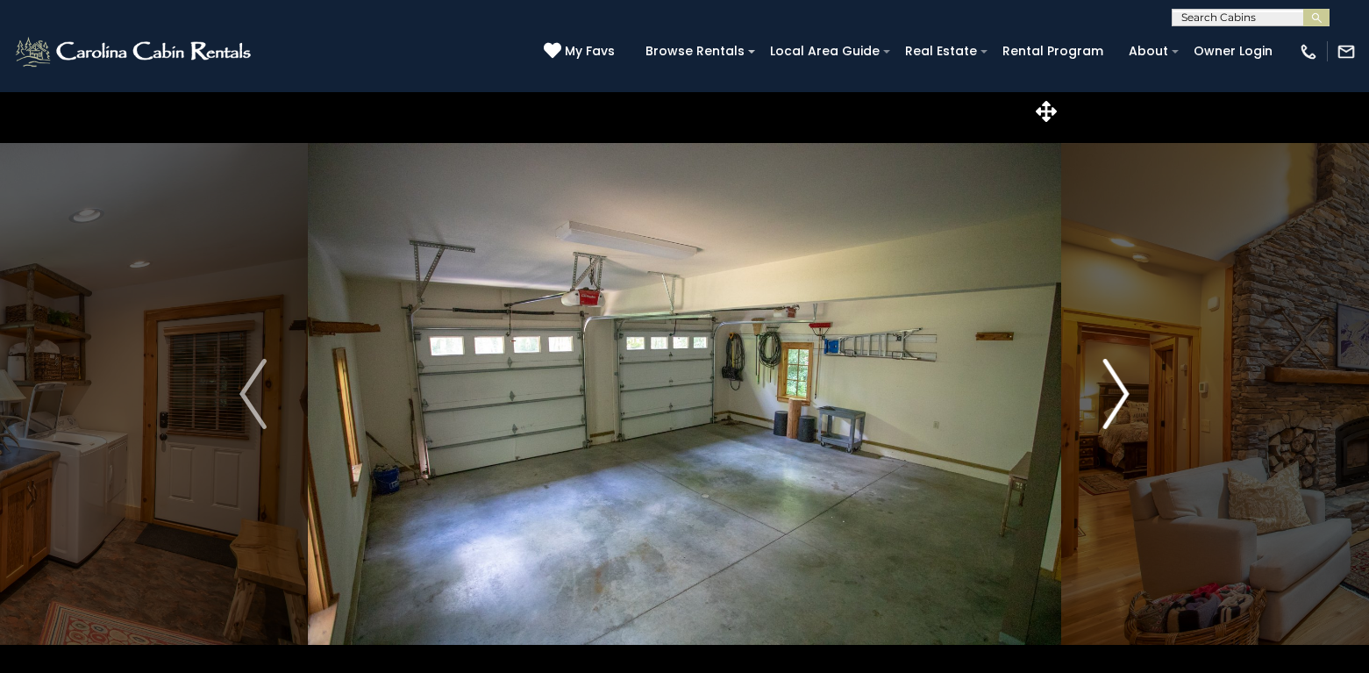
click at [1120, 382] on img "Next" at bounding box center [1116, 394] width 26 height 70
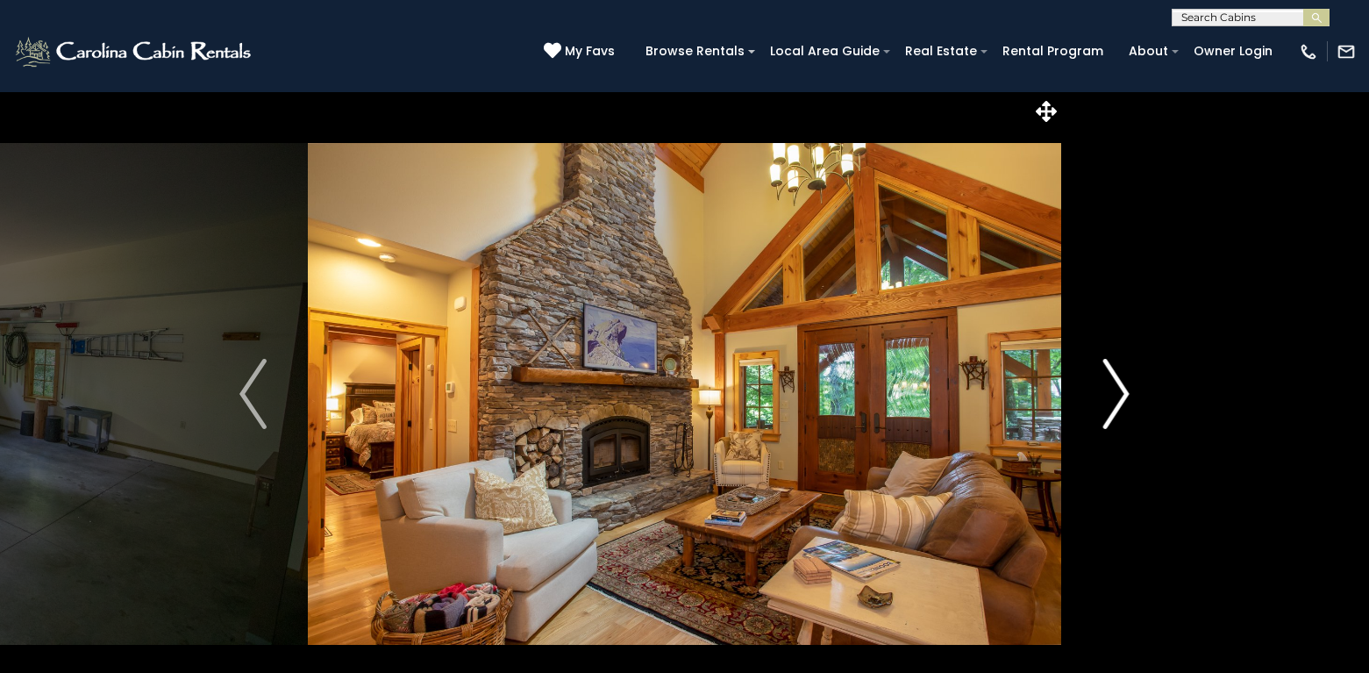
click at [1120, 382] on img "Next" at bounding box center [1116, 394] width 26 height 70
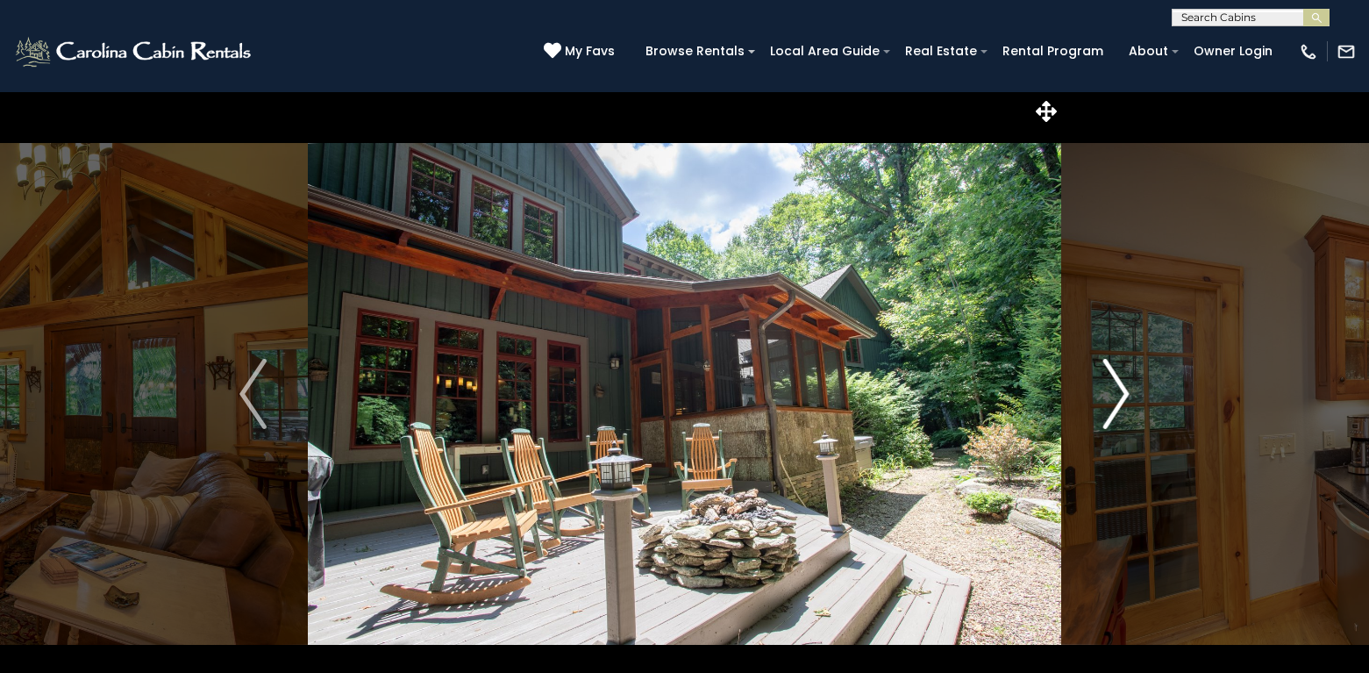
click at [1120, 382] on img "Next" at bounding box center [1116, 394] width 26 height 70
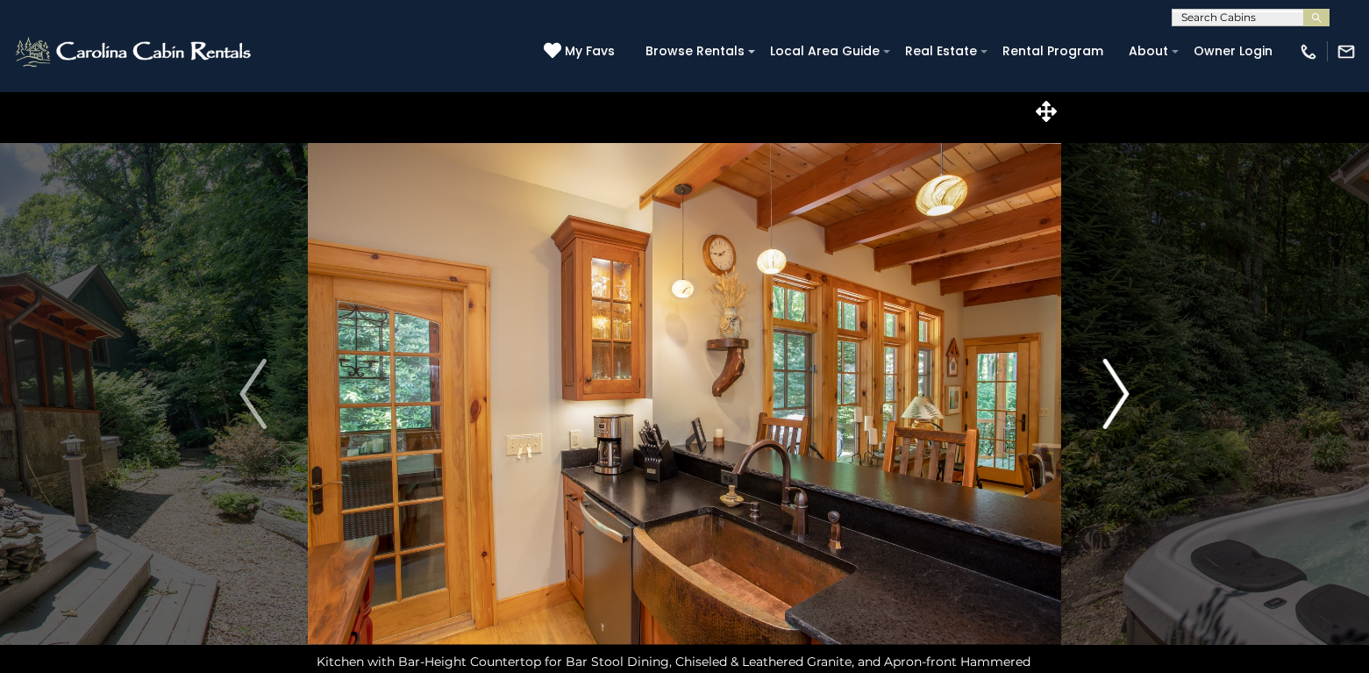
click at [1120, 382] on img "Next" at bounding box center [1116, 394] width 26 height 70
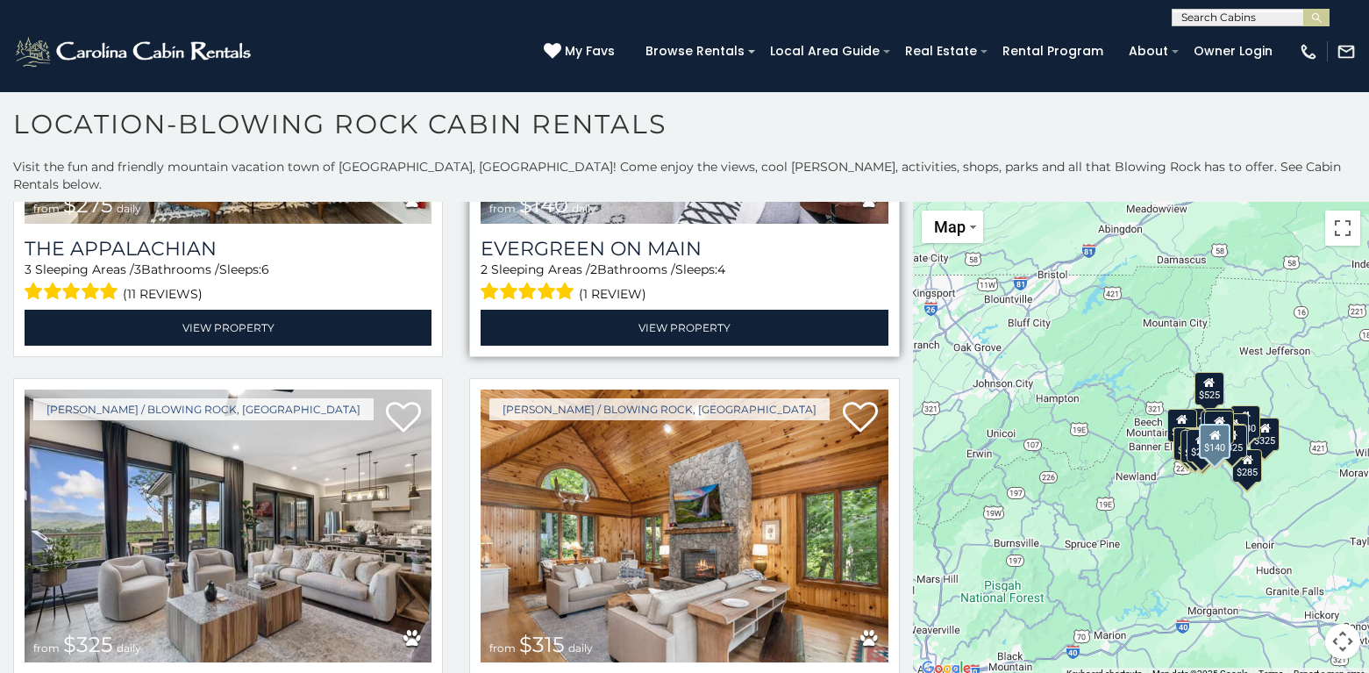
scroll to position [1754, 0]
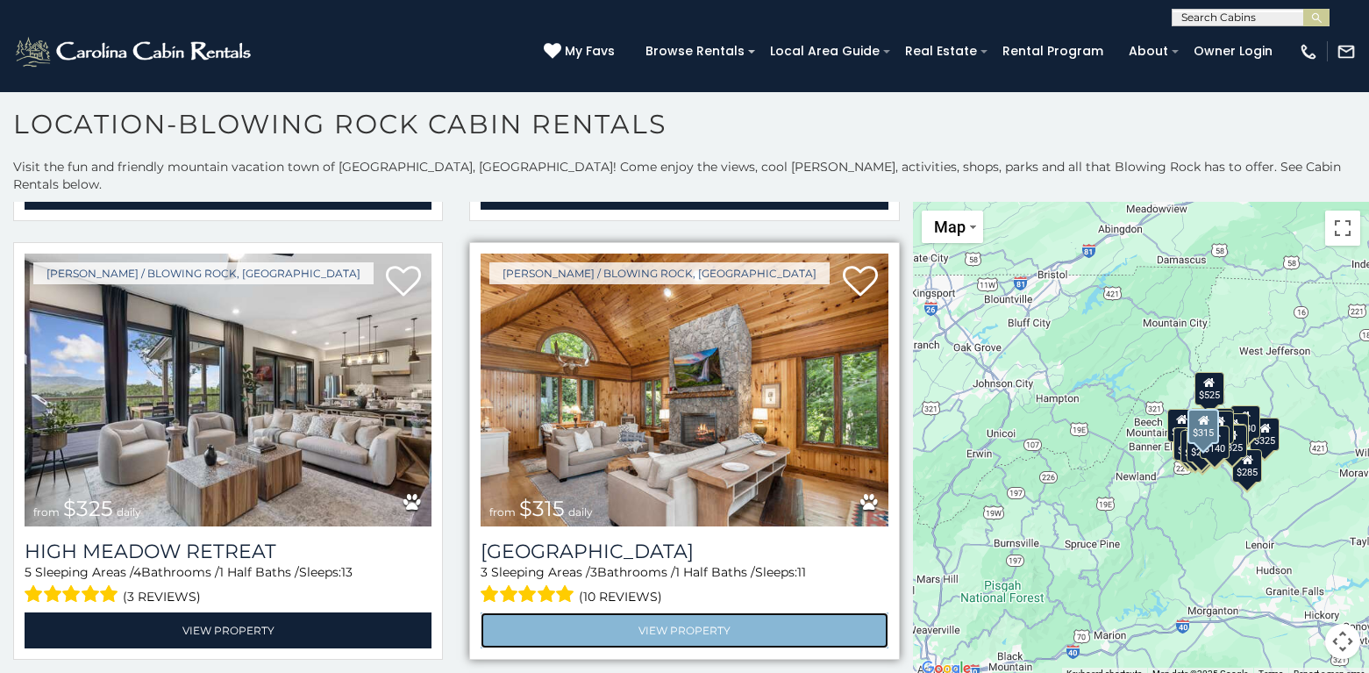
click at [644, 612] on link "View Property" at bounding box center [684, 630] width 407 height 36
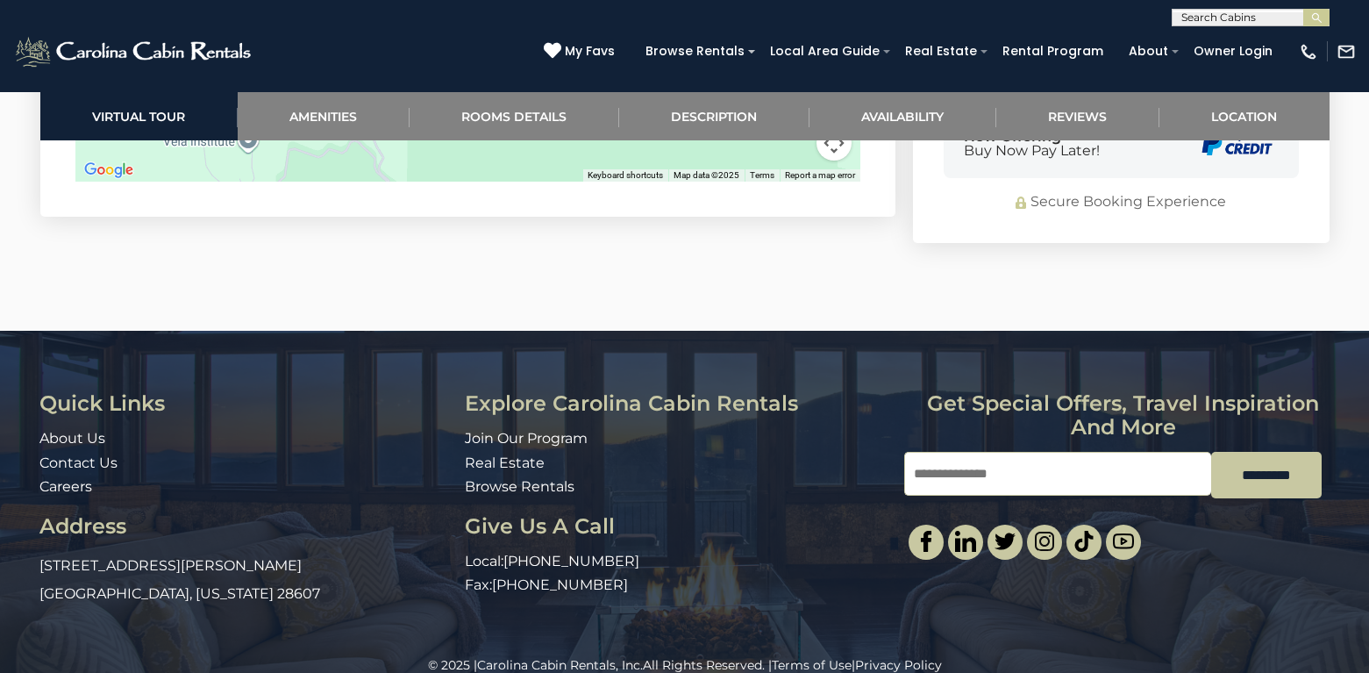
scroll to position [4948, 0]
